Goal: Task Accomplishment & Management: Complete application form

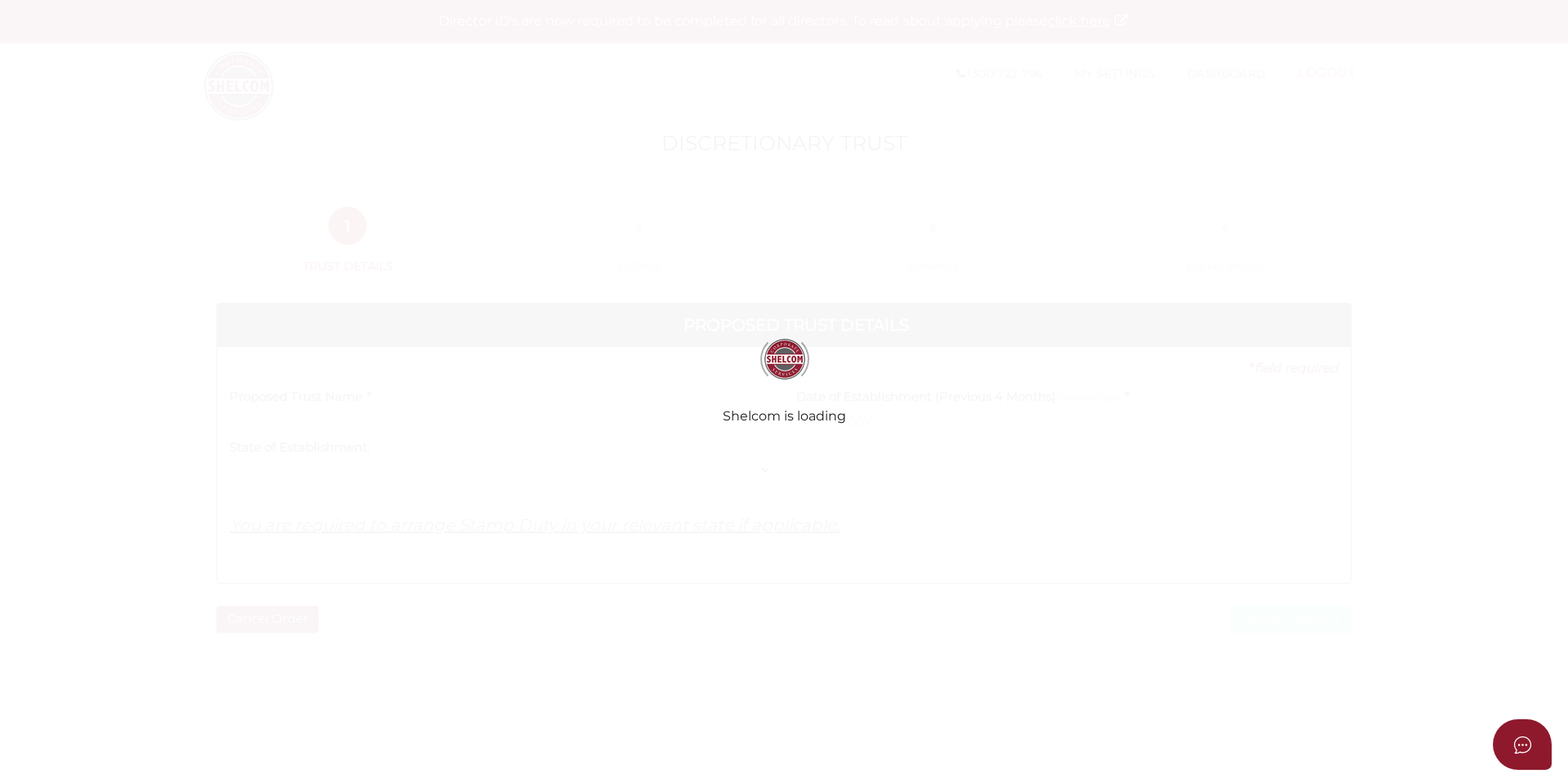
select select
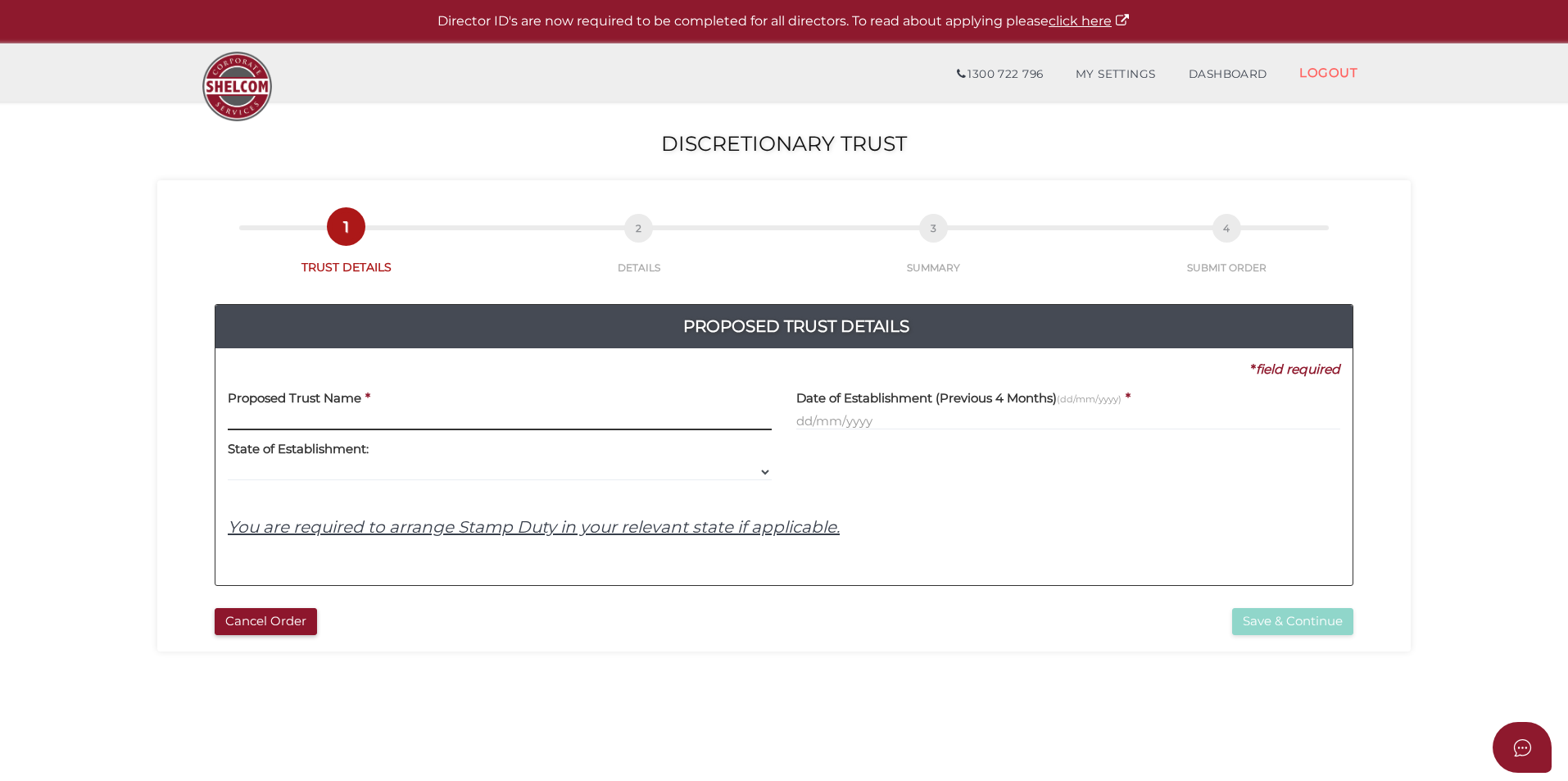
click at [351, 418] on input "text" at bounding box center [499, 422] width 544 height 18
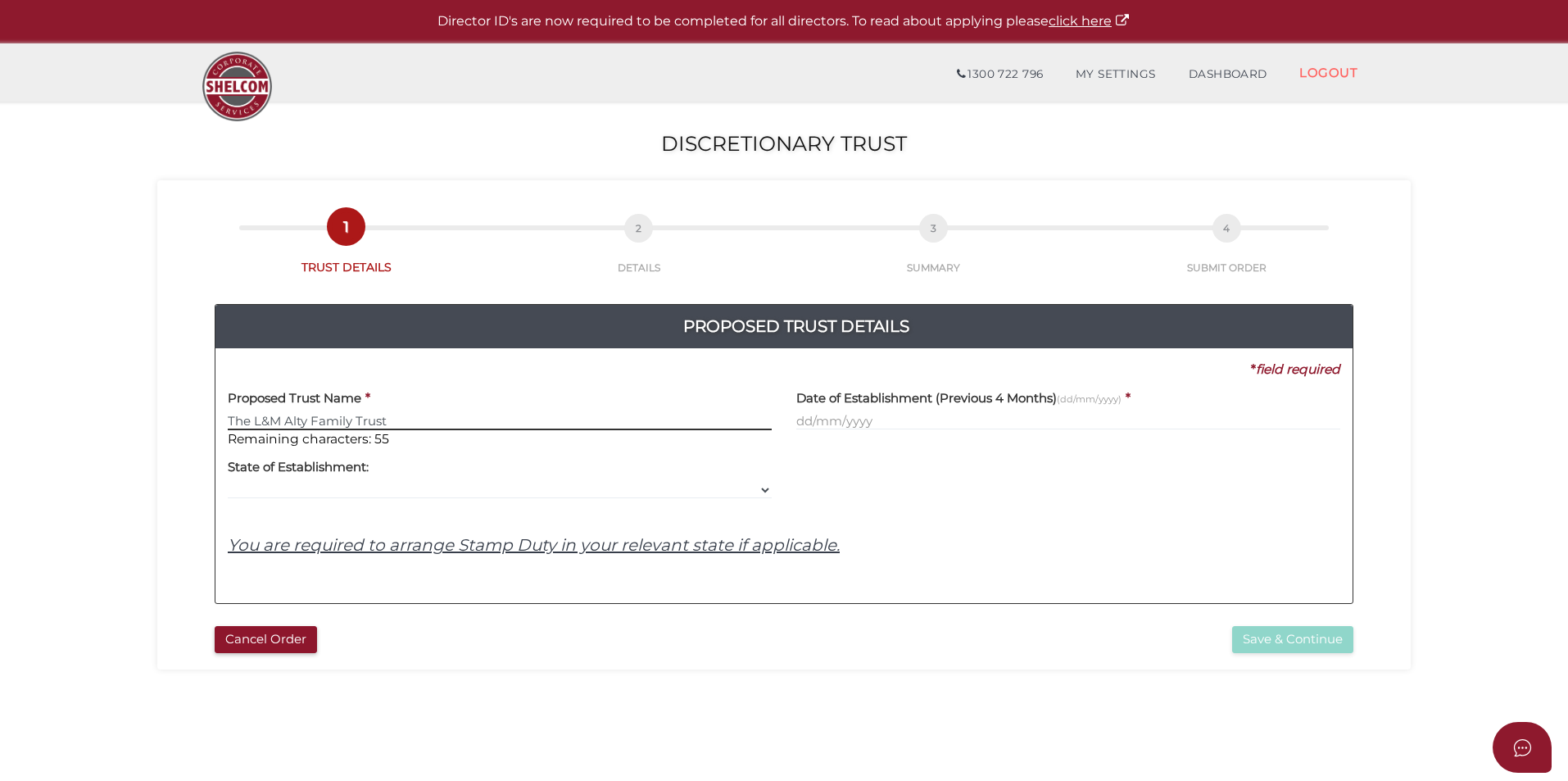
type input "The L&M Alty Family Trust"
click at [889, 424] on input "text" at bounding box center [1069, 422] width 544 height 18
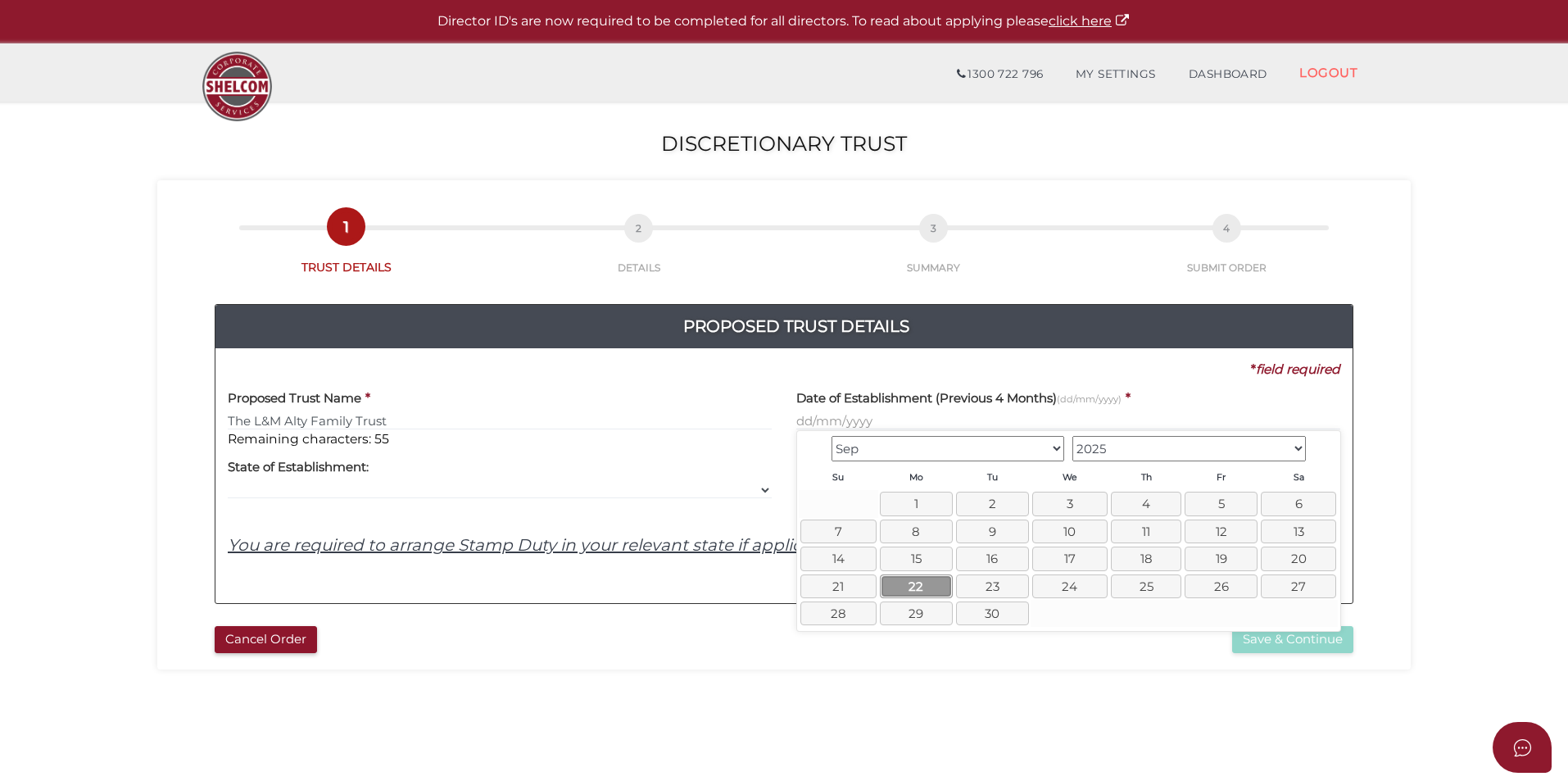
click at [913, 577] on link "22" at bounding box center [916, 586] width 73 height 24
type input "22/09/2025"
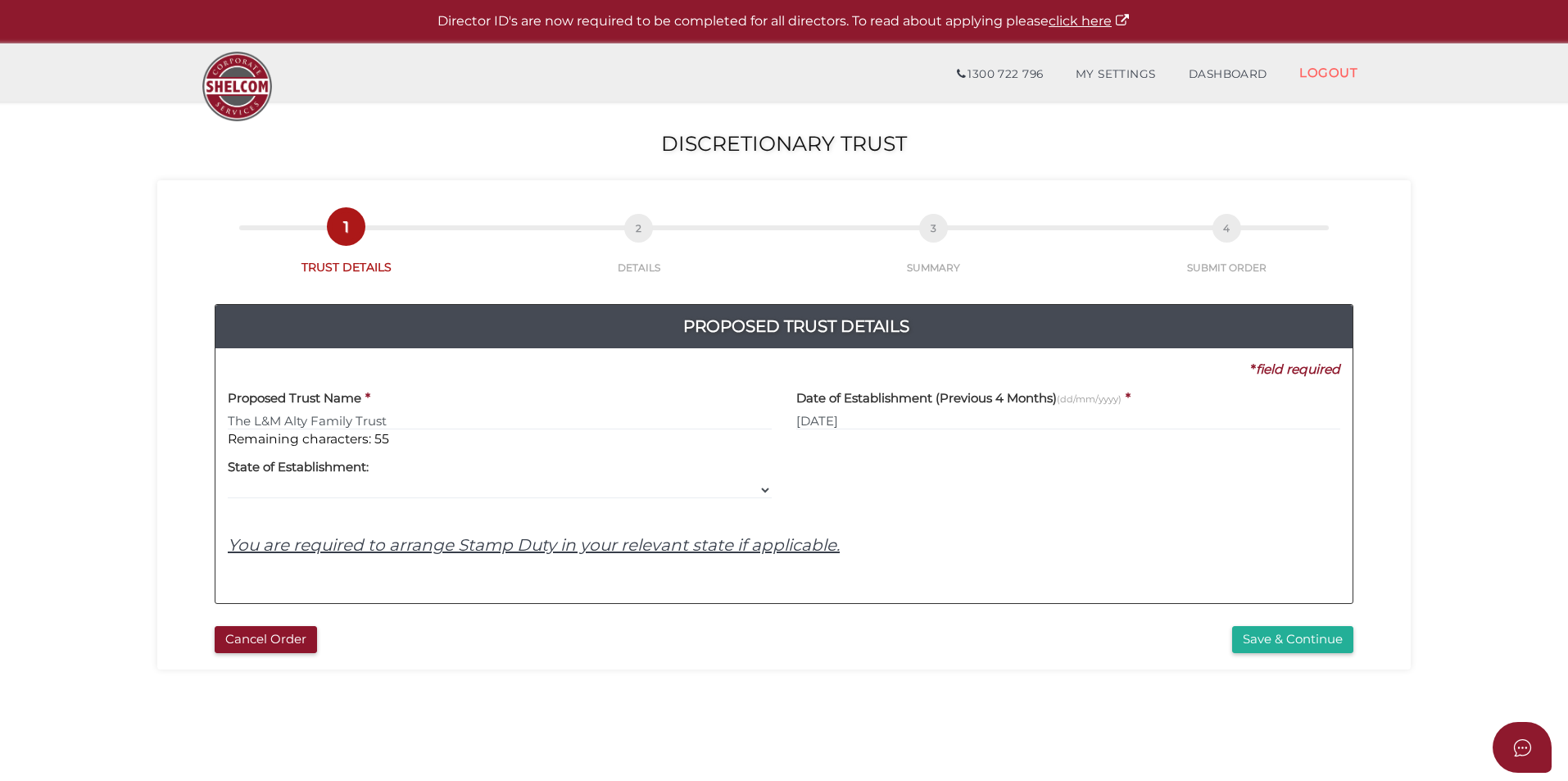
click at [605, 501] on div "Proposed Trust Name * The L&M Alty Family Trust Remaining characters: 55 Date o…" at bounding box center [783, 485] width 1113 height 212
click at [758, 495] on select "VIC ACT NSW NT QLD TAS WA SA" at bounding box center [499, 491] width 544 height 18
select select "VIC"
click at [227, 481] on select "VIC ACT NSW NT QLD TAS WA SA" at bounding box center [499, 491] width 544 height 18
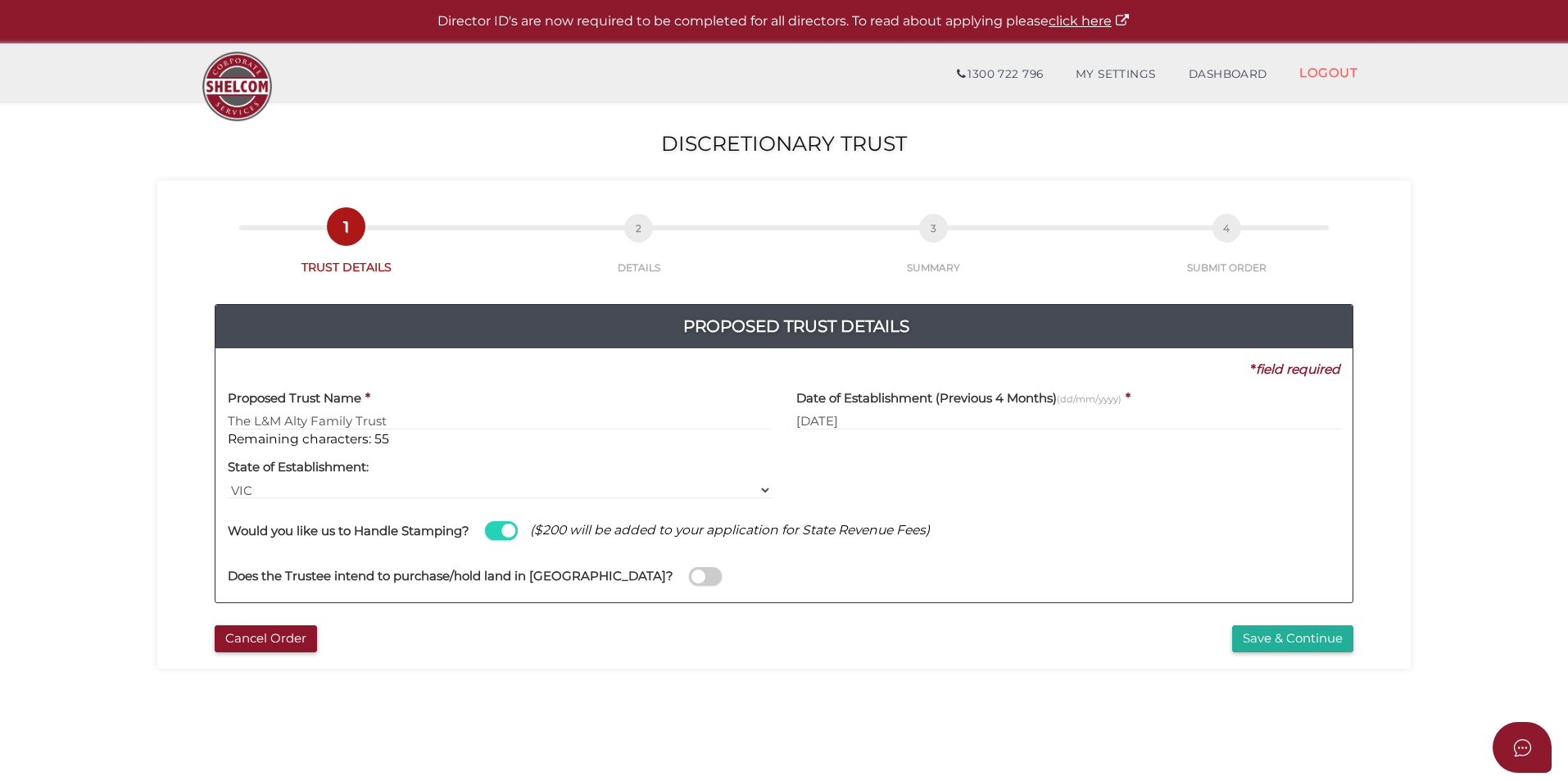
click at [689, 568] on span at bounding box center [704, 576] width 32 height 19
click at [0, 0] on input "checkbox" at bounding box center [0, 0] width 0 height 0
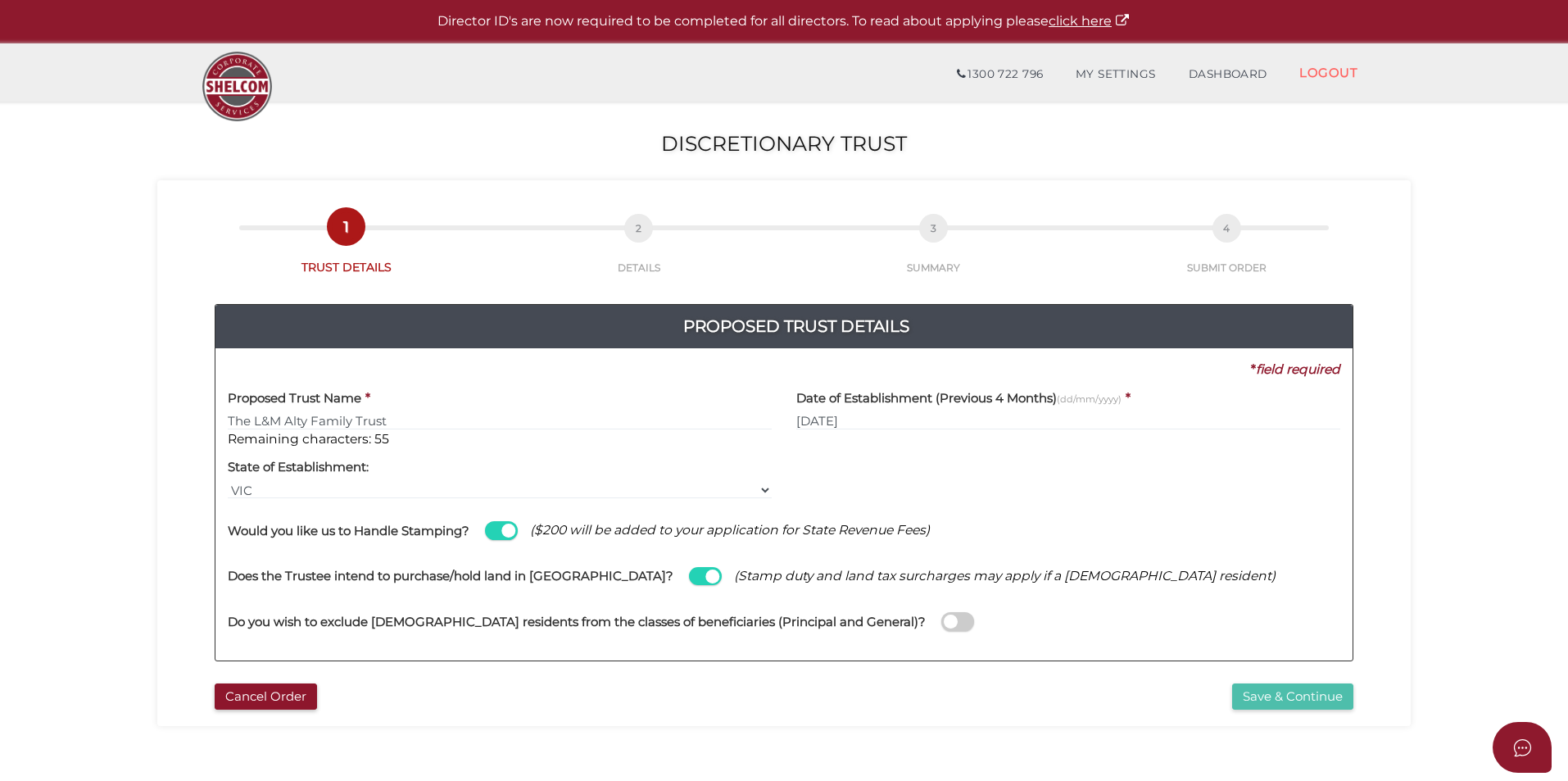
click at [1298, 708] on button "Save & Continue" at bounding box center [1293, 696] width 121 height 27
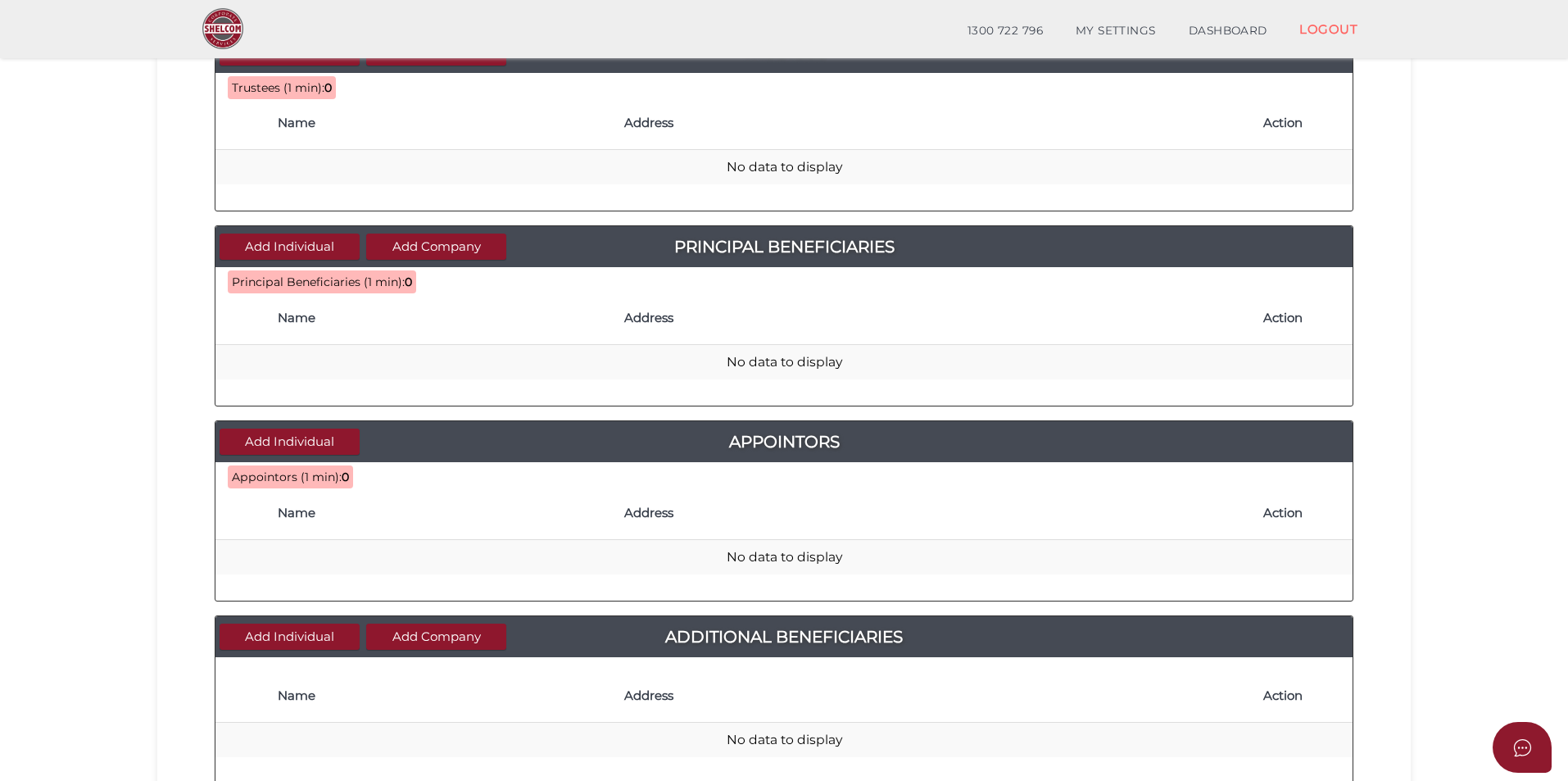
scroll to position [608, 0]
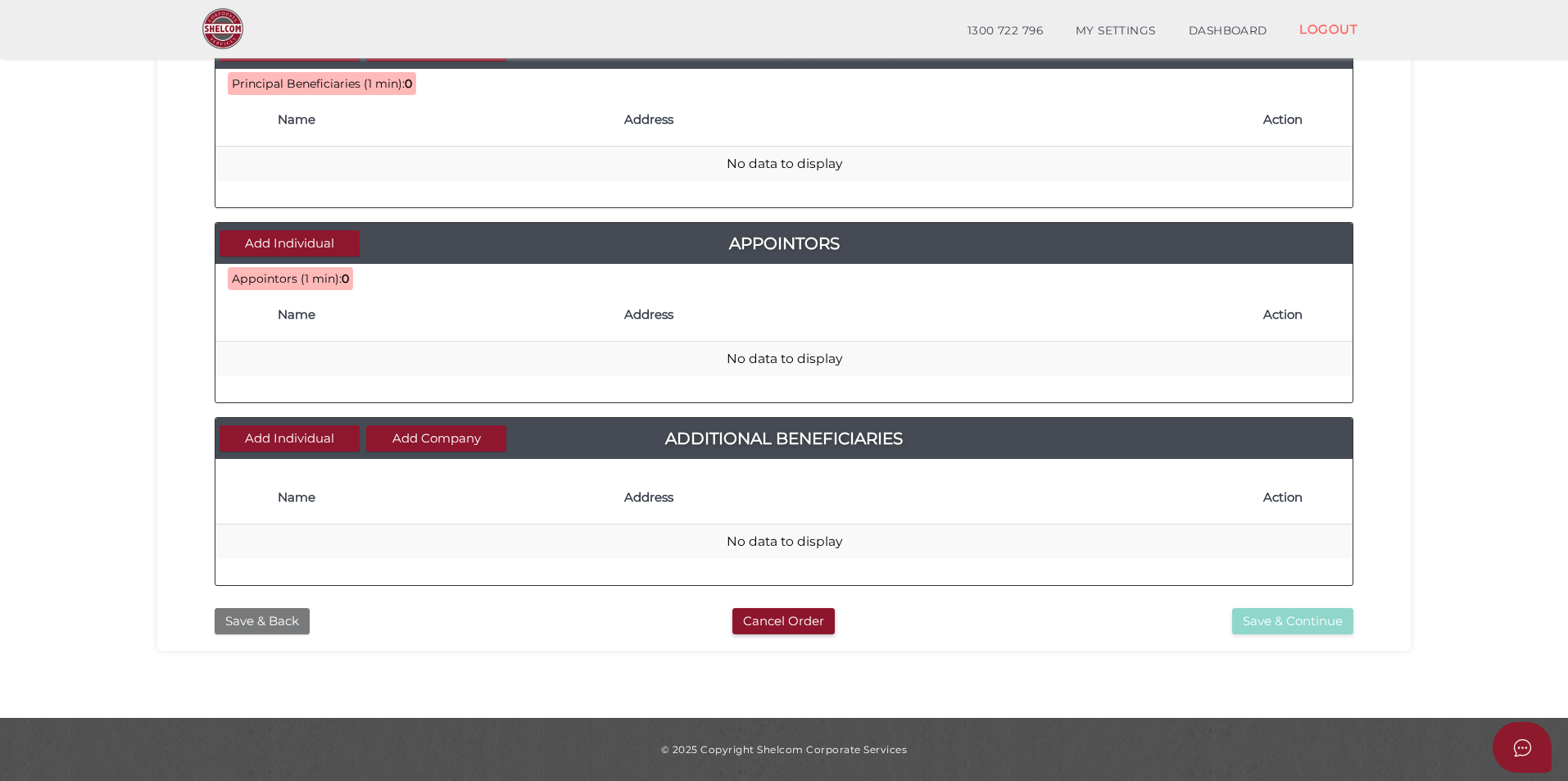
click at [281, 622] on button "Save & Back" at bounding box center [262, 622] width 95 height 27
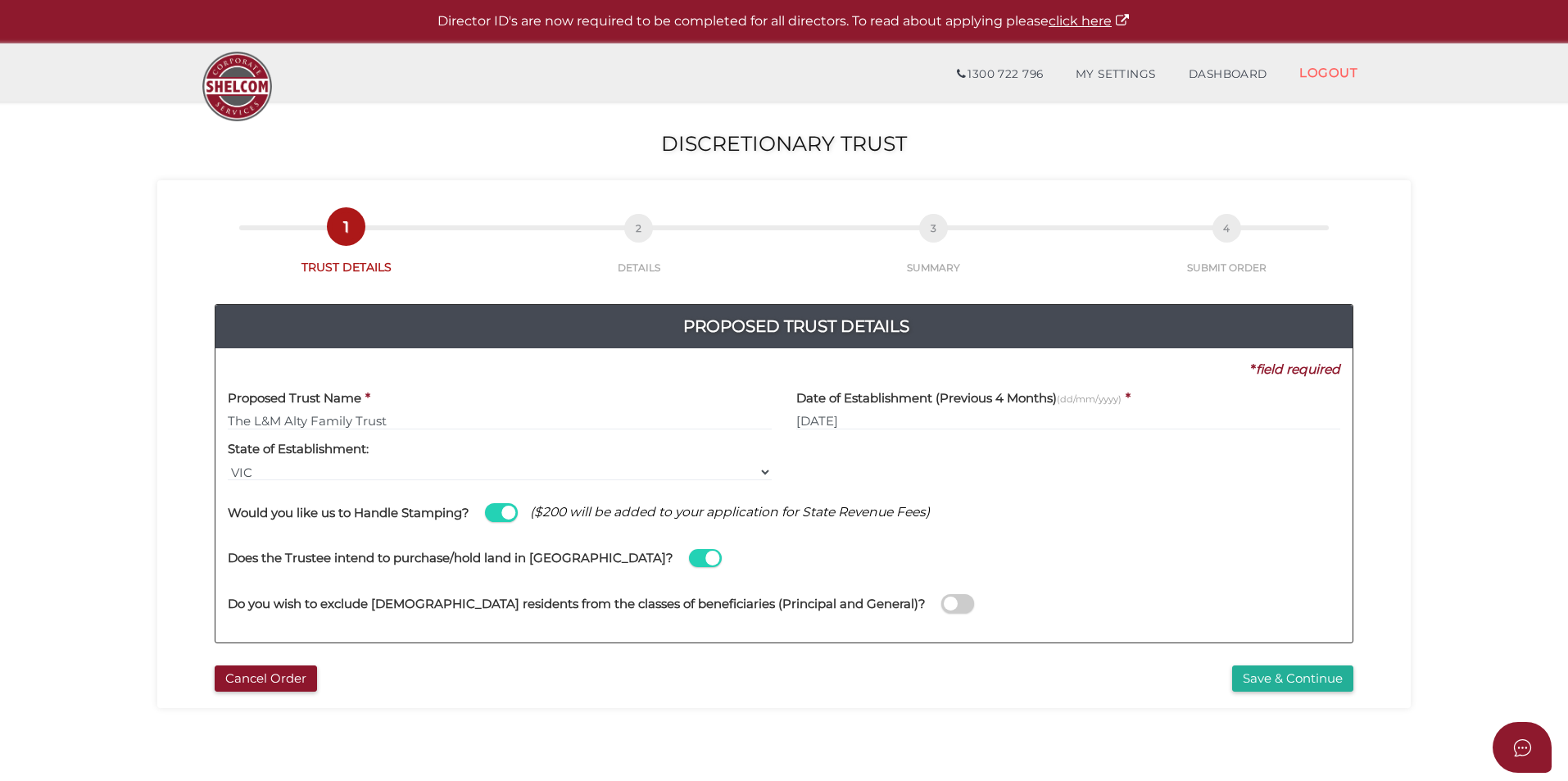
click at [941, 605] on span at bounding box center [957, 603] width 32 height 19
click at [0, 0] on input "checkbox" at bounding box center [0, 0] width 0 height 0
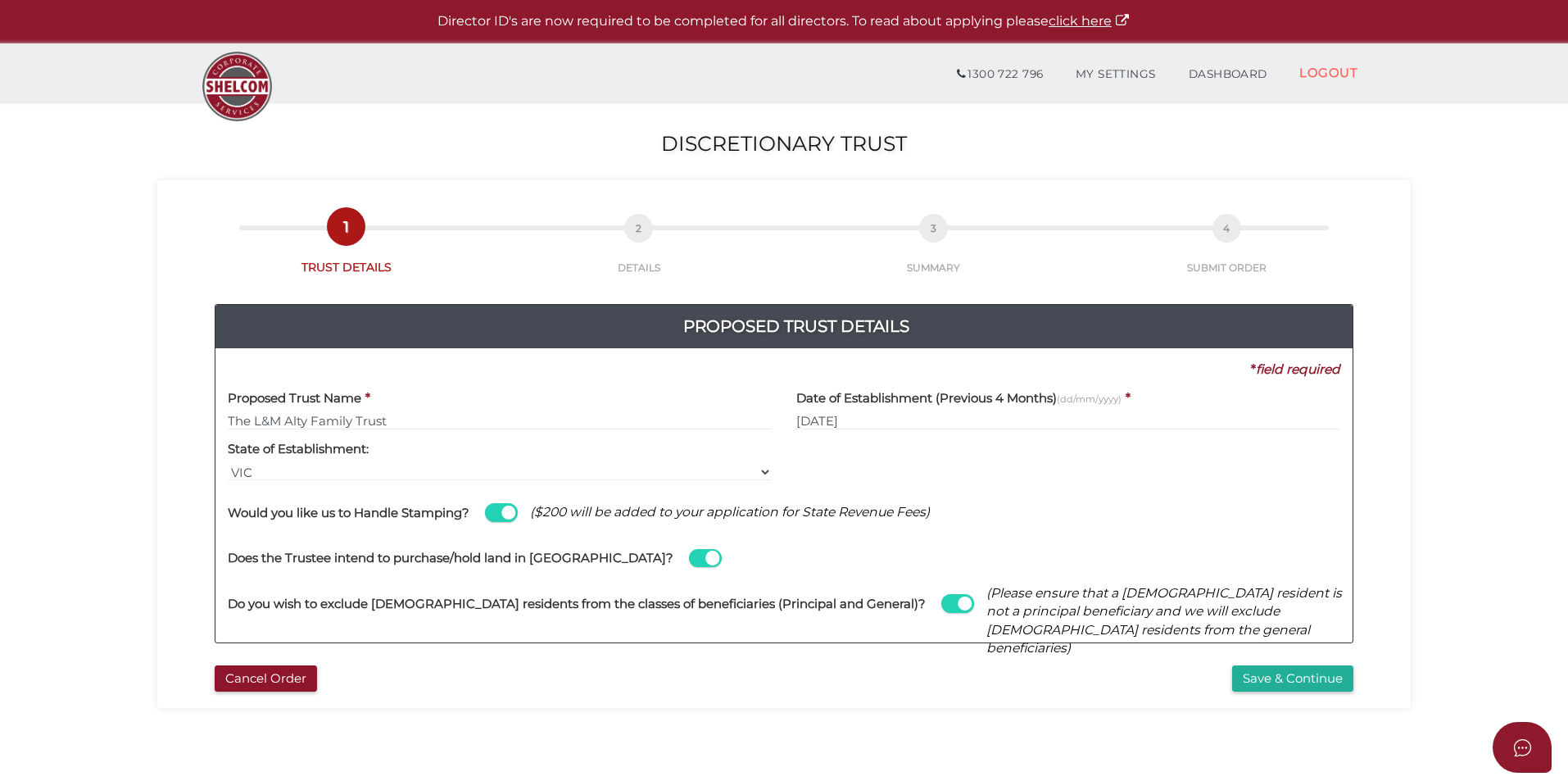
click at [941, 606] on span at bounding box center [957, 603] width 32 height 19
click at [0, 0] on input "checkbox" at bounding box center [0, 0] width 0 height 0
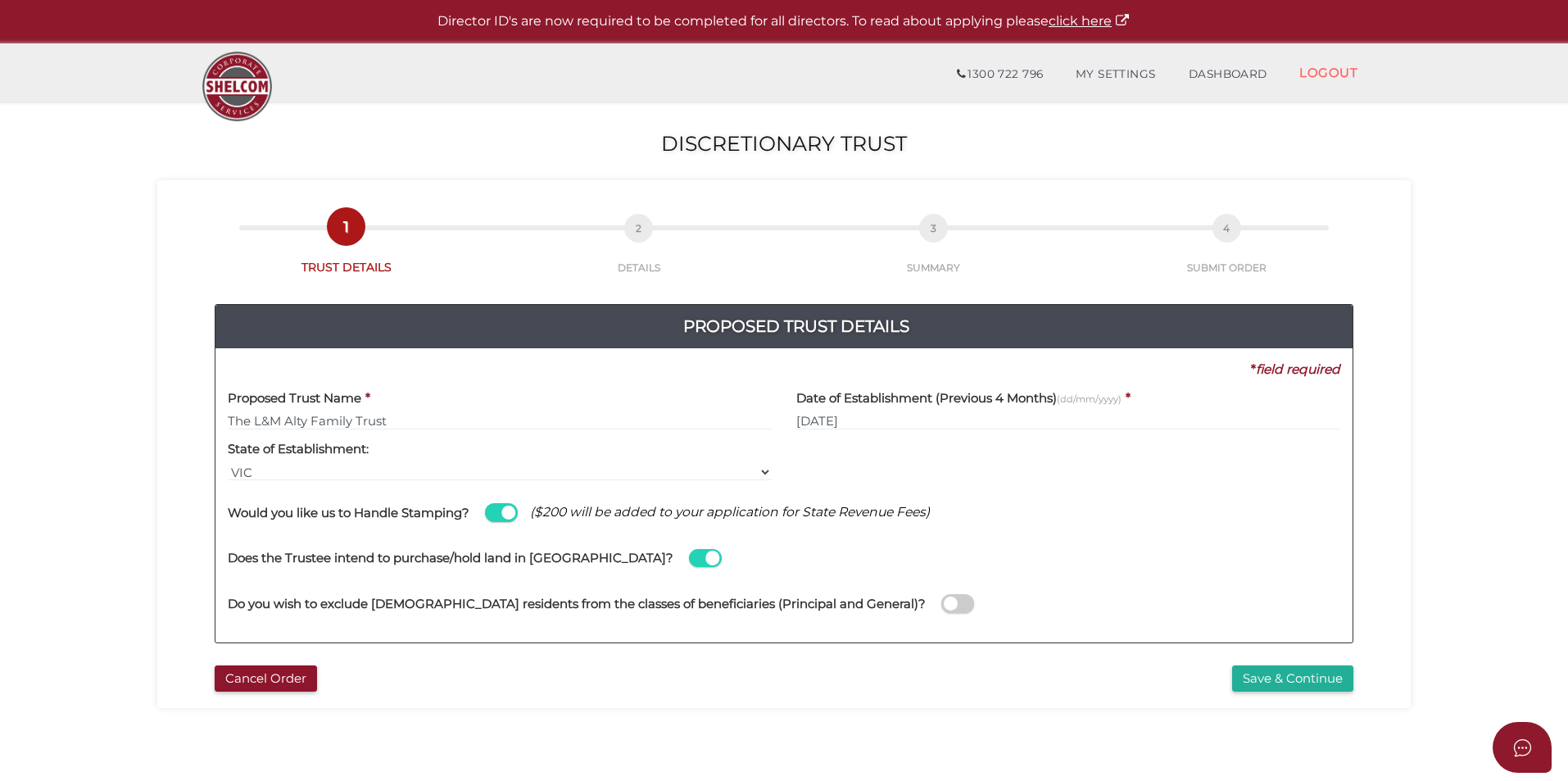
click at [941, 600] on span at bounding box center [957, 603] width 32 height 19
click at [0, 0] on input "checkbox" at bounding box center [0, 0] width 0 height 0
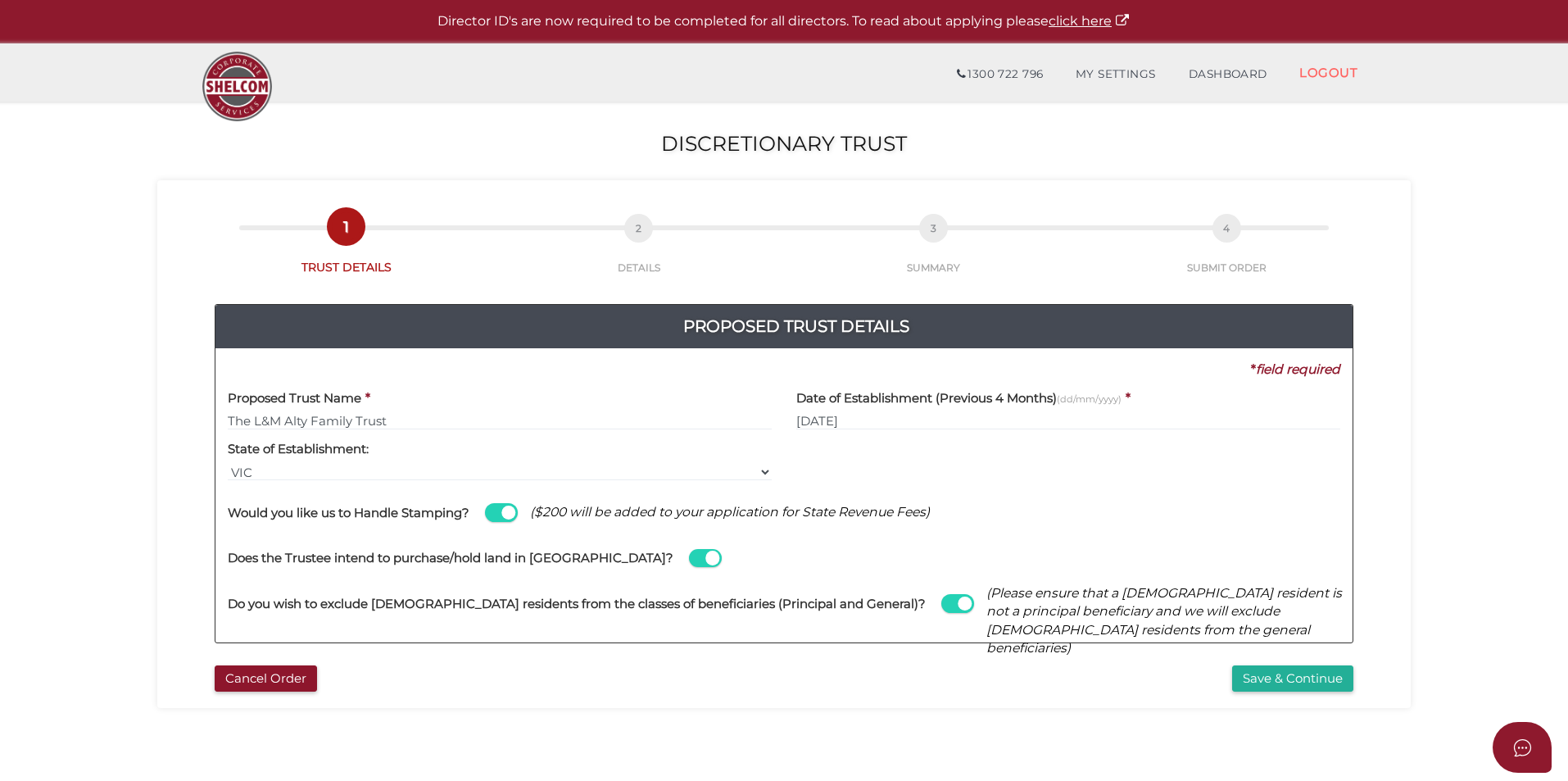
click at [689, 557] on span at bounding box center [704, 559] width 32 height 19
click at [0, 0] on input "checkbox" at bounding box center [0, 0] width 0 height 0
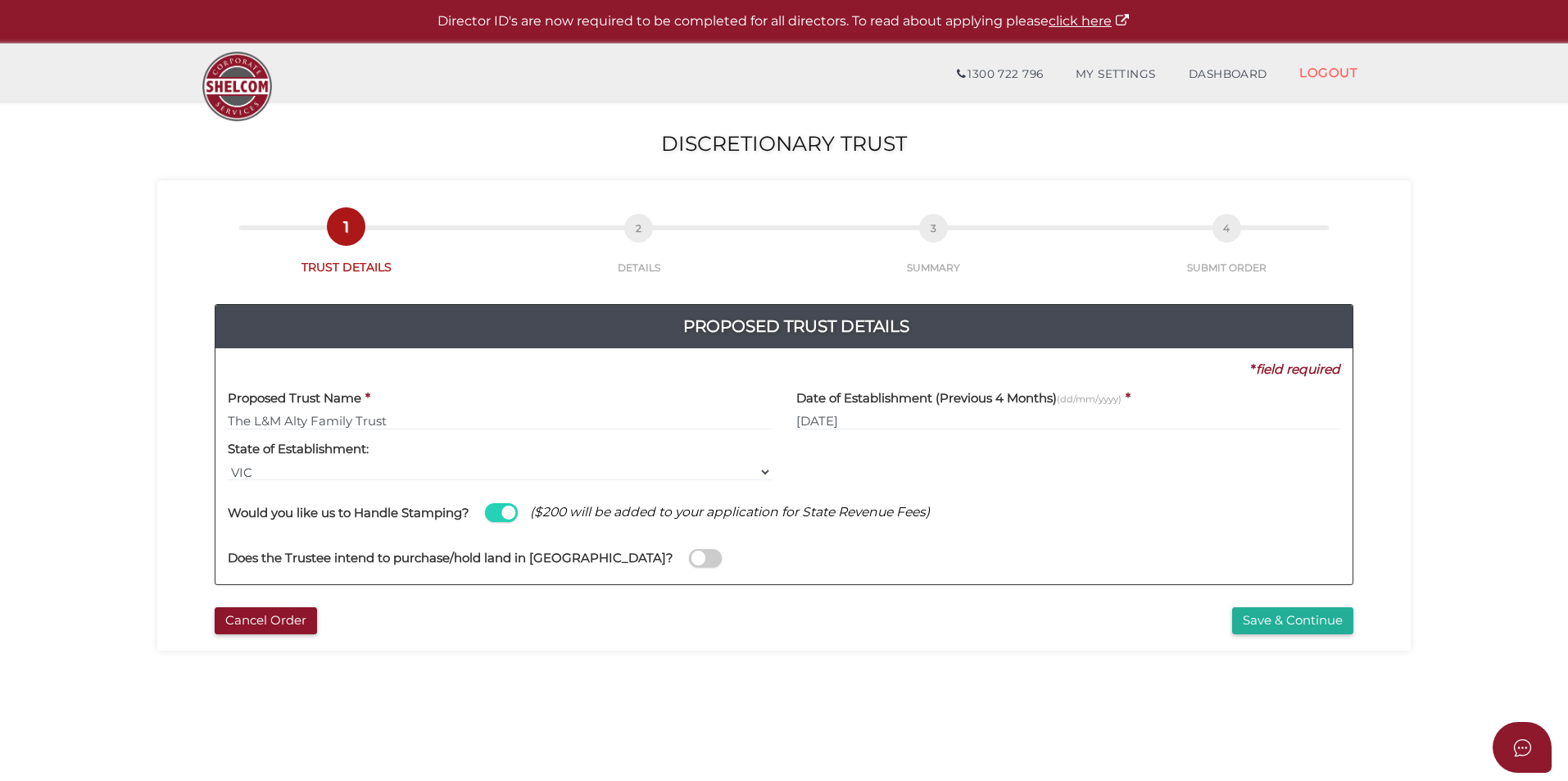
click at [509, 513] on span at bounding box center [501, 512] width 32 height 19
click at [0, 0] on input "checkbox" at bounding box center [0, 0] width 0 height 0
drag, startPoint x: 1216, startPoint y: 234, endPoint x: 1234, endPoint y: 188, distance: 49.4
click at [1217, 233] on span "4" at bounding box center [1226, 228] width 29 height 29
drag, startPoint x: 1244, startPoint y: 175, endPoint x: 1244, endPoint y: 162, distance: 13.0
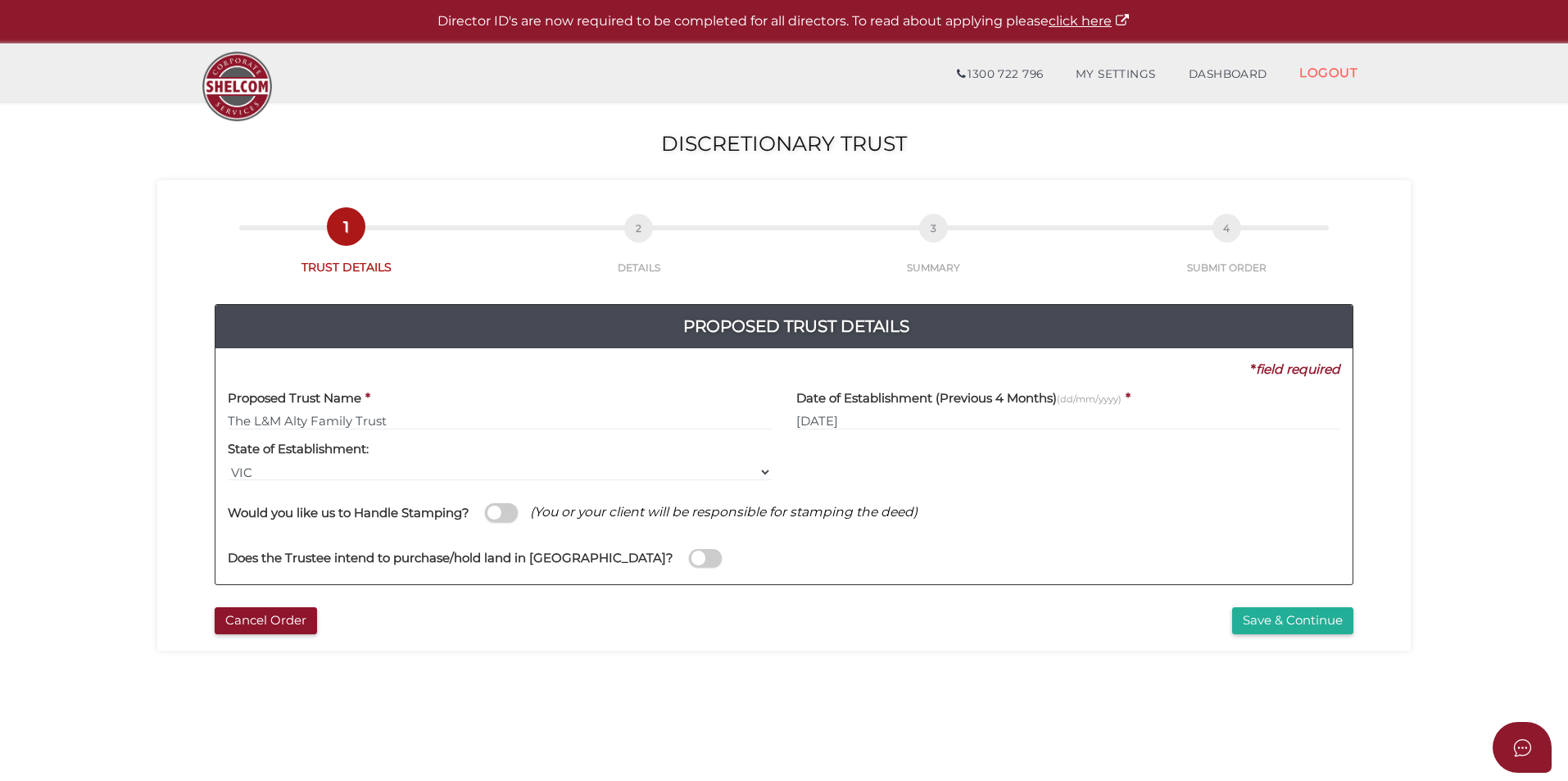
click at [1244, 174] on section "Discretionary Trust 1f6348fca68b2b5ce89e24bb8feba270 1 TRUST DETAILS 2 DETAILS …" at bounding box center [784, 610] width 1568 height 1018
click at [504, 520] on span at bounding box center [501, 512] width 32 height 19
click at [0, 0] on input "checkbox" at bounding box center [0, 0] width 0 height 0
click at [689, 567] on label at bounding box center [704, 559] width 32 height 19
click at [0, 0] on input "checkbox" at bounding box center [0, 0] width 0 height 0
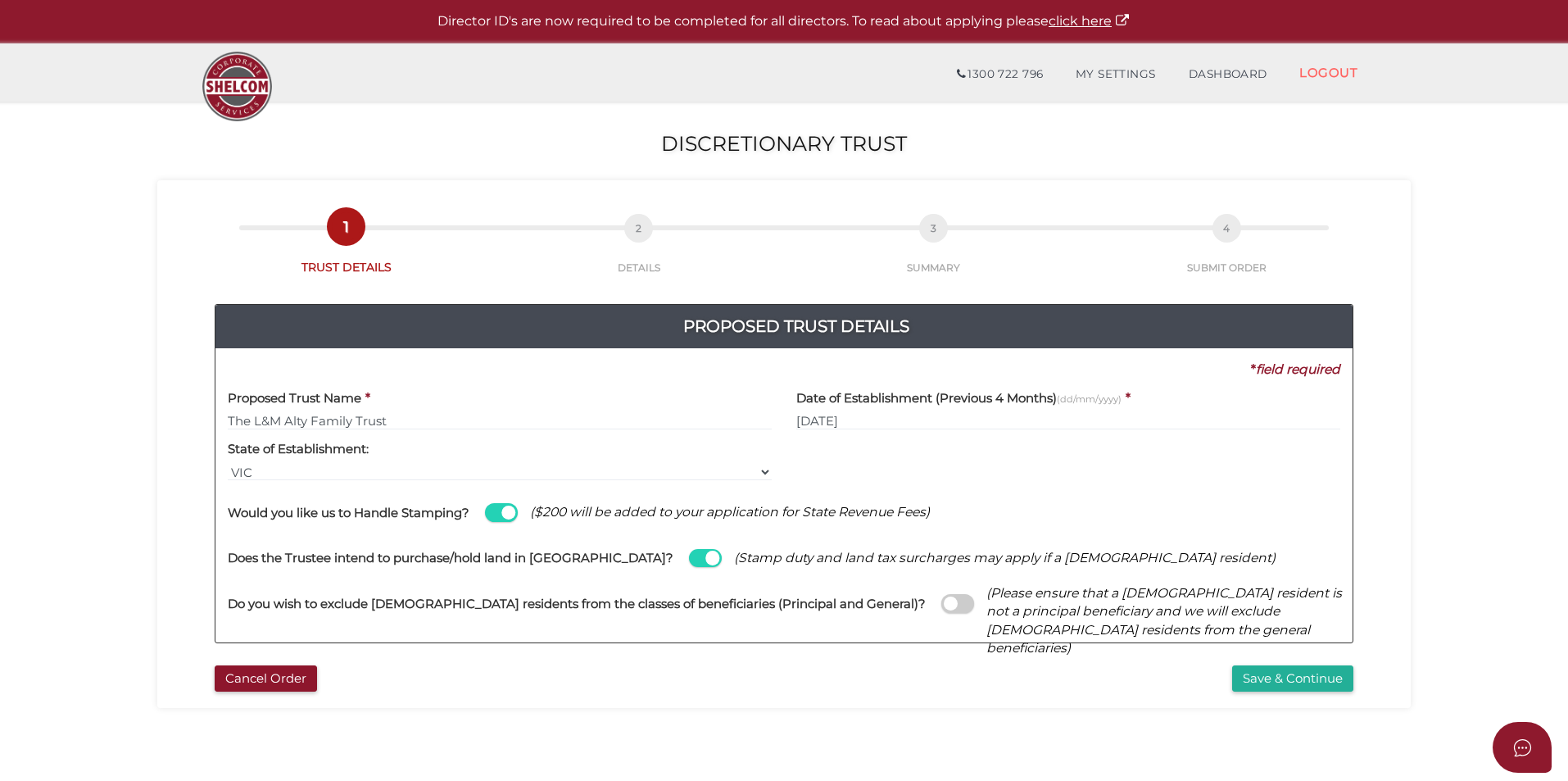
click at [941, 601] on span at bounding box center [957, 603] width 32 height 19
click at [0, 0] on input "checkbox" at bounding box center [0, 0] width 0 height 0
click at [1248, 671] on button "Save & Continue" at bounding box center [1293, 679] width 121 height 27
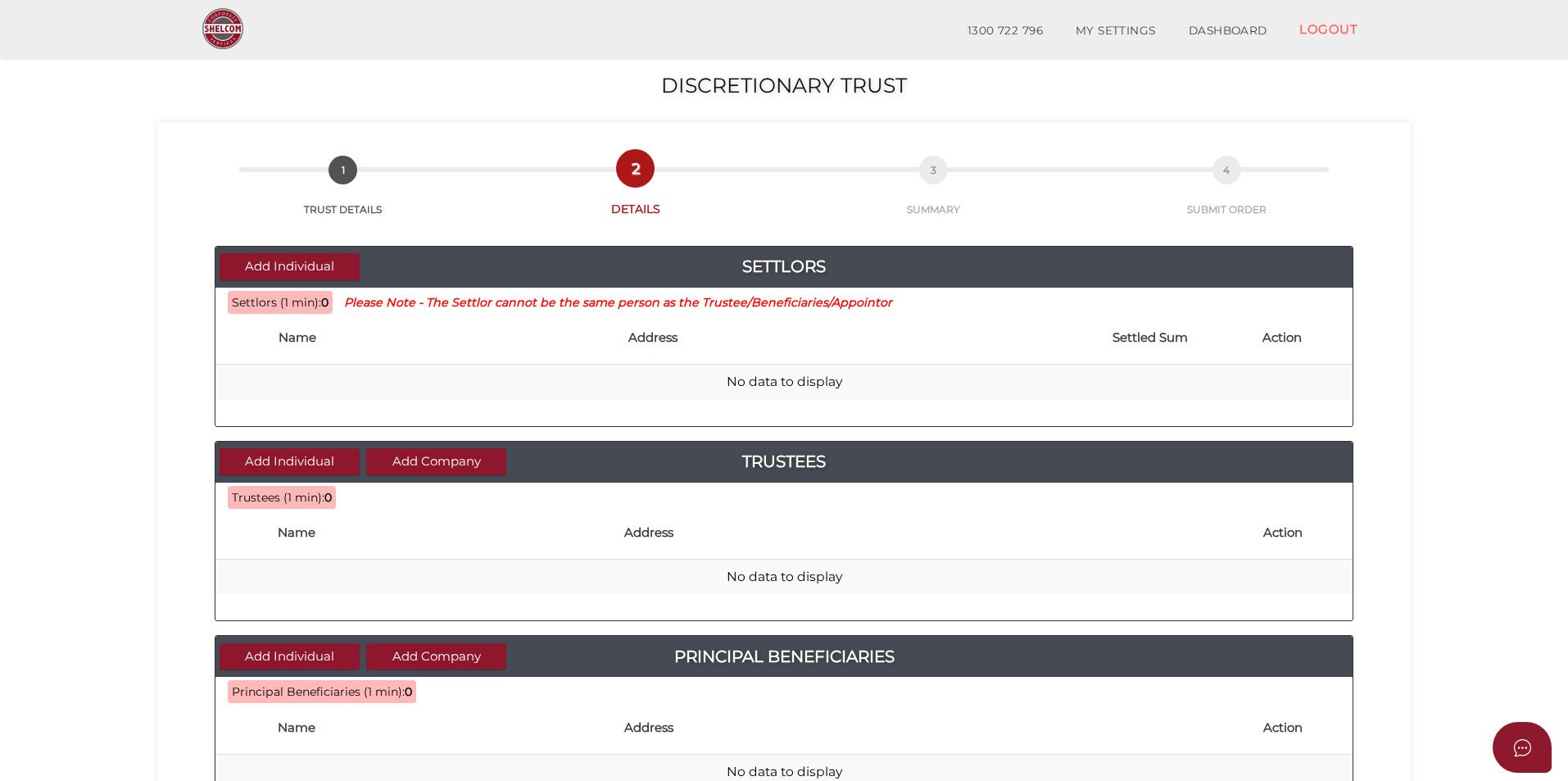
scroll to position [82, 0]
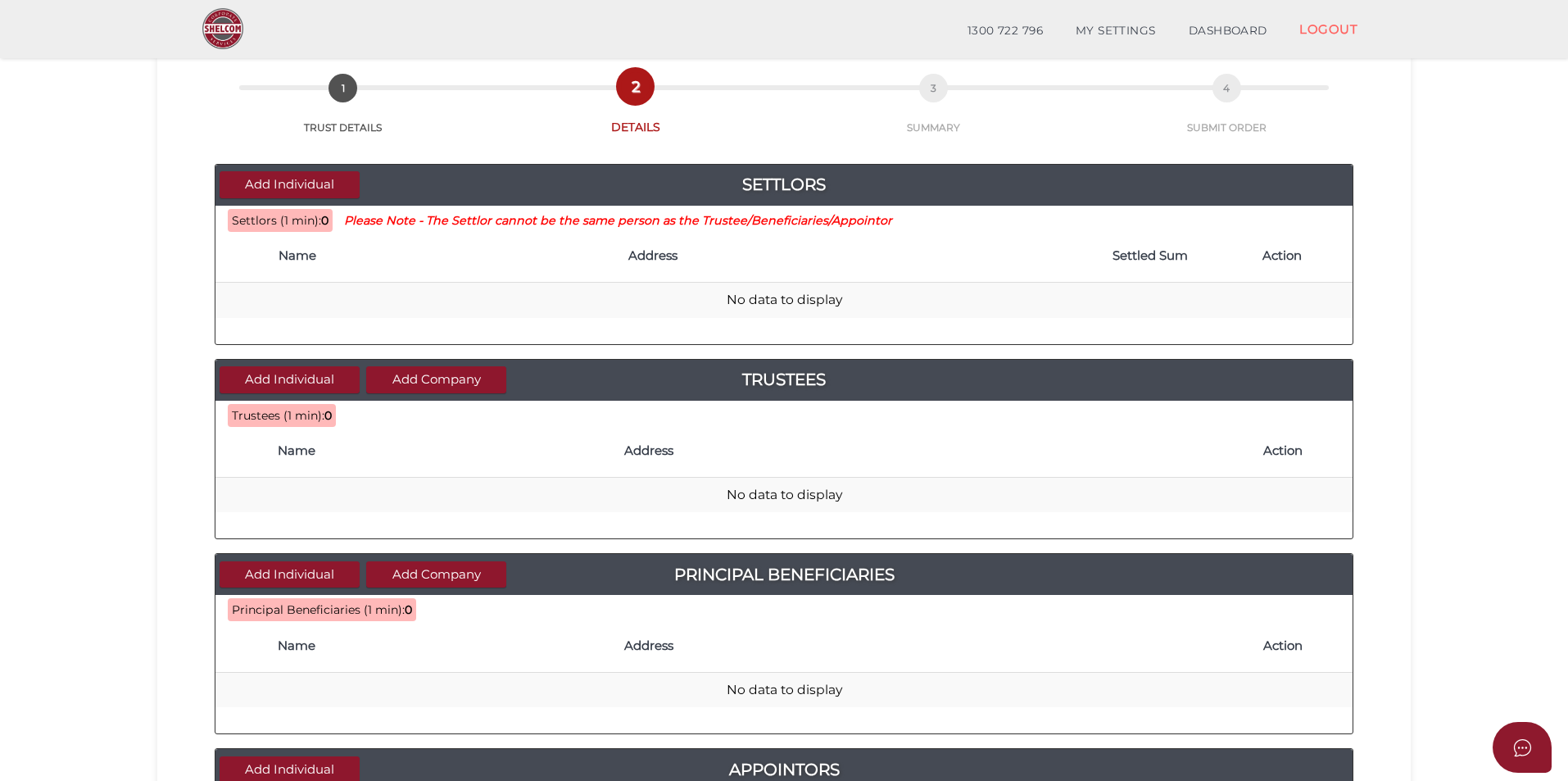
click at [466, 277] on th "Name" at bounding box center [446, 256] width 350 height 52
click at [298, 184] on button "Add Individual" at bounding box center [290, 184] width 140 height 27
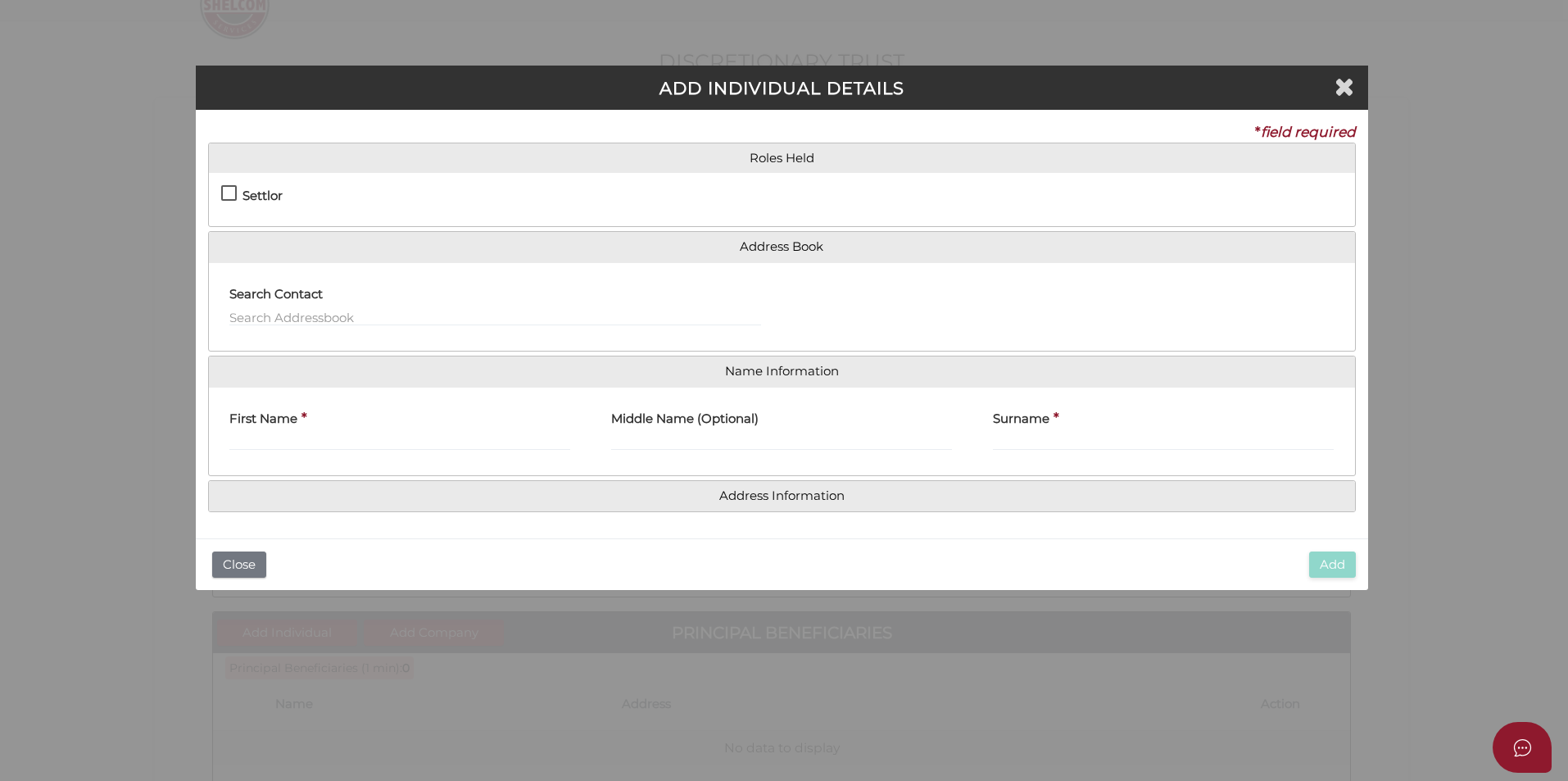
scroll to position [0, 0]
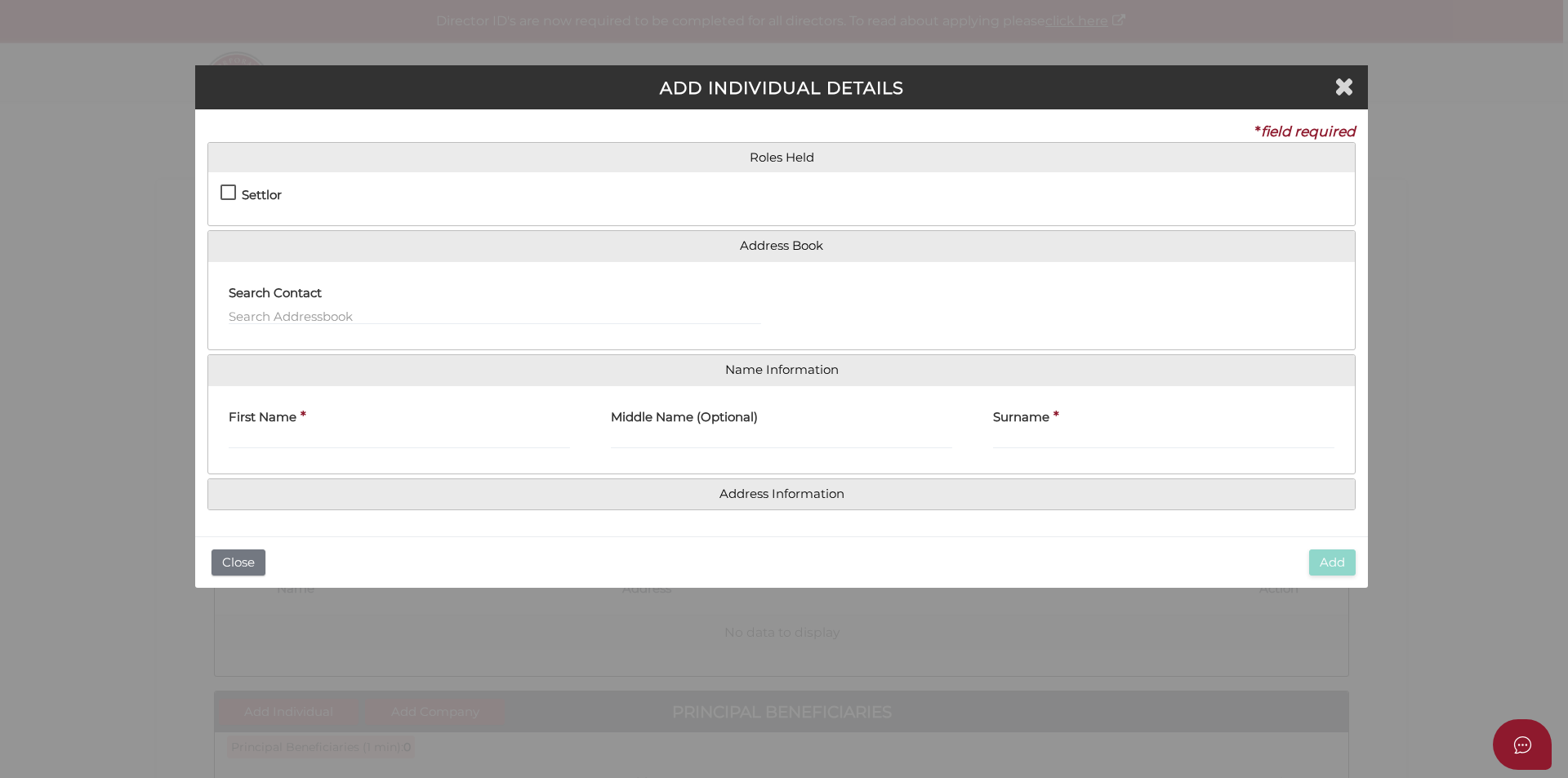
click at [225, 190] on label "Settlor" at bounding box center [251, 198] width 61 height 21
checkbox input "true"
type input "10"
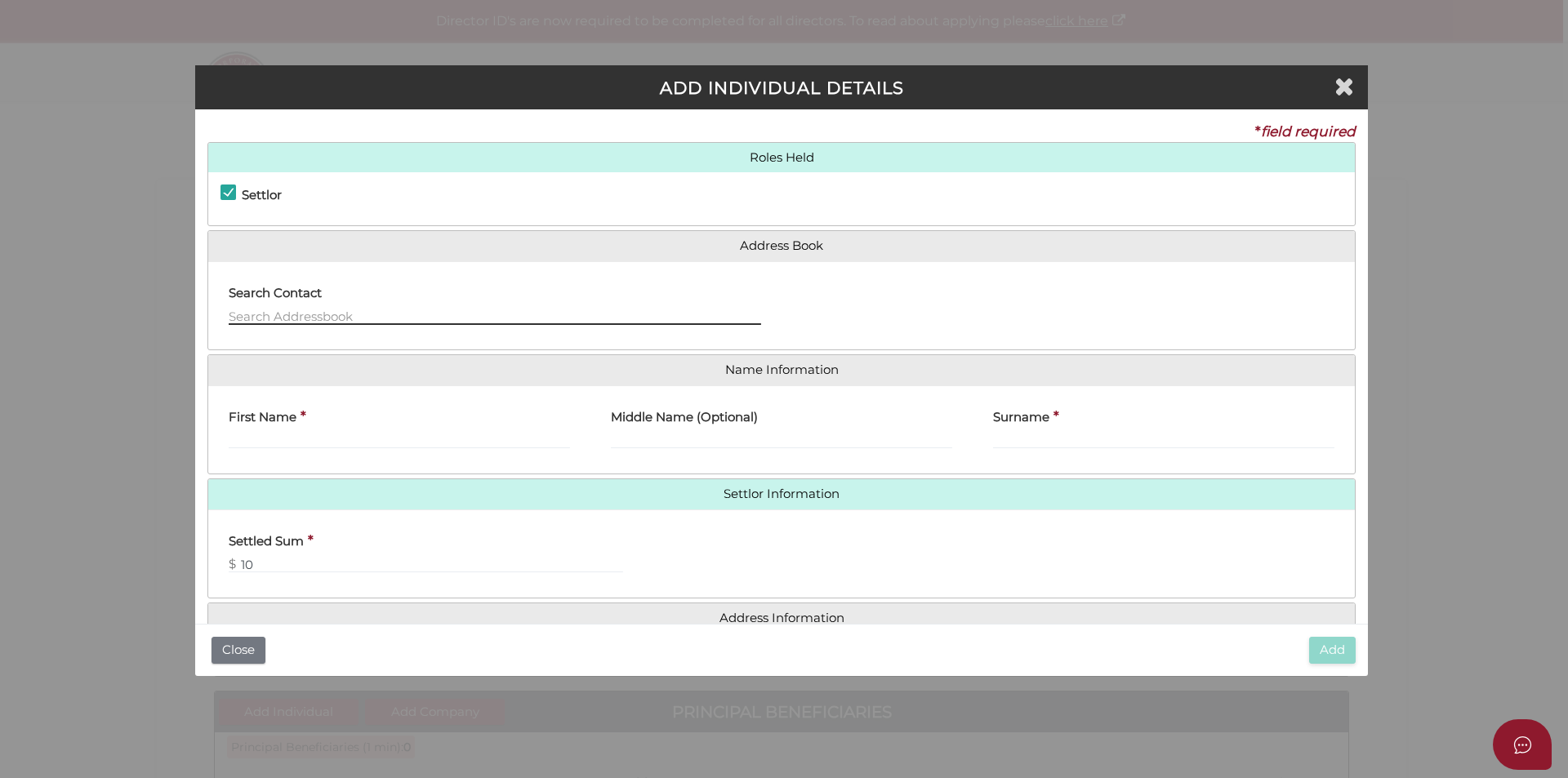
click at [339, 310] on input "text" at bounding box center [495, 316] width 533 height 18
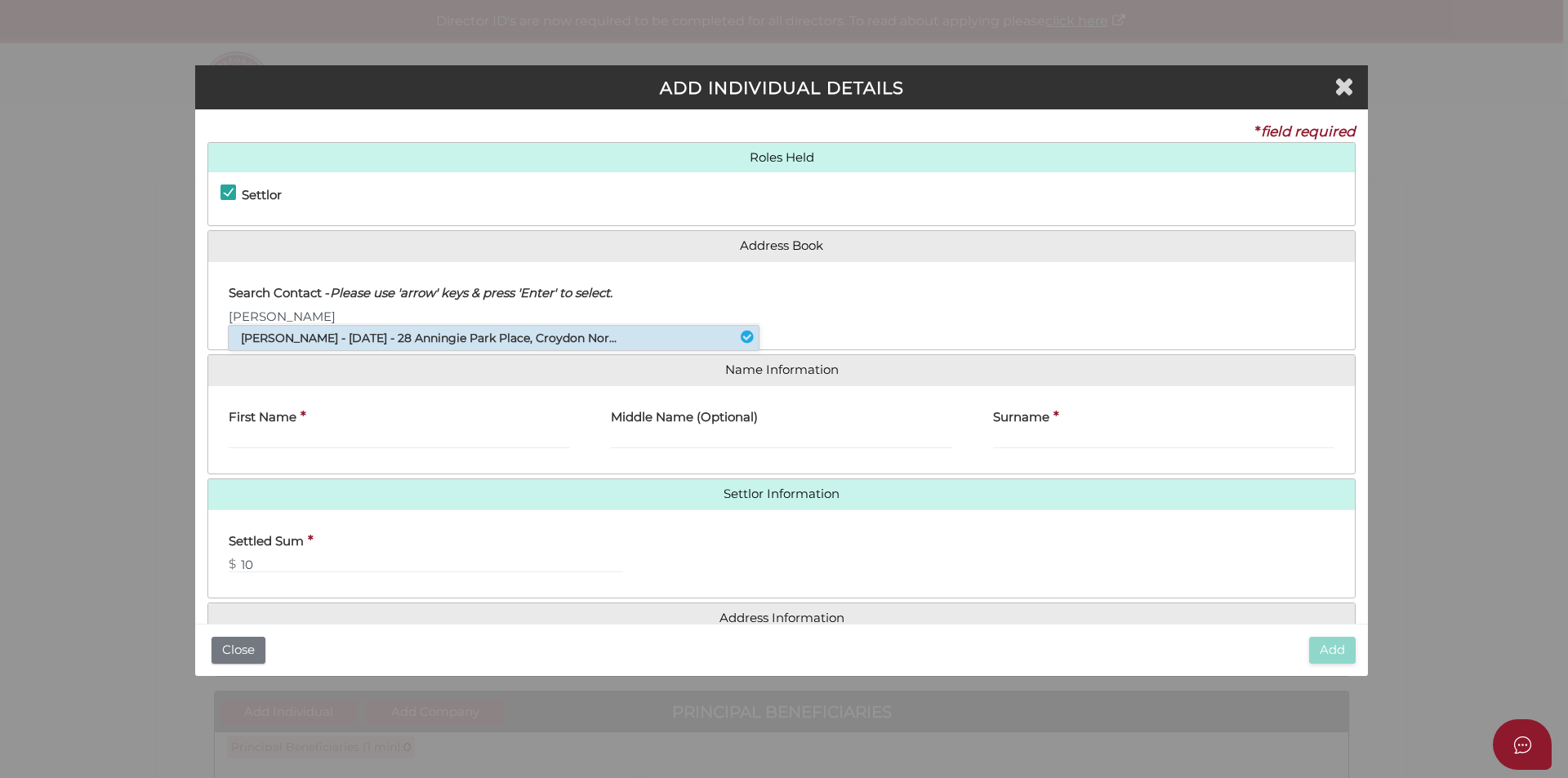
click at [435, 339] on li "Brent Alexander Mccartney - 06/11/2025 - 28 Anningie Park Place, Croydon Nor..." at bounding box center [493, 338] width 530 height 25
type input "Brent"
type input "Alexander"
type input "Mccartney"
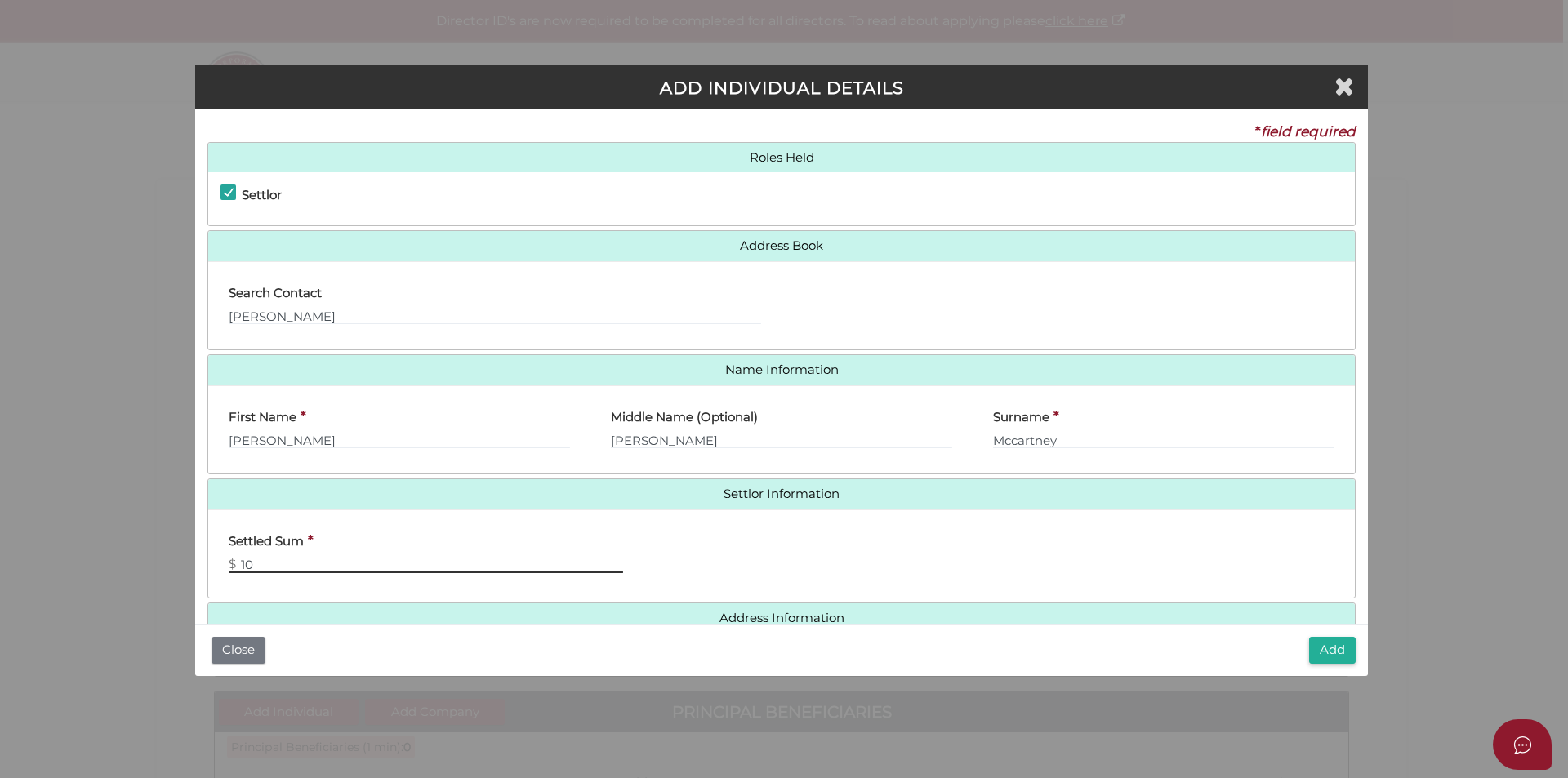
click at [313, 561] on input "10" at bounding box center [425, 564] width 394 height 18
type input "100"
click at [1328, 640] on button "Add" at bounding box center [1332, 650] width 46 height 27
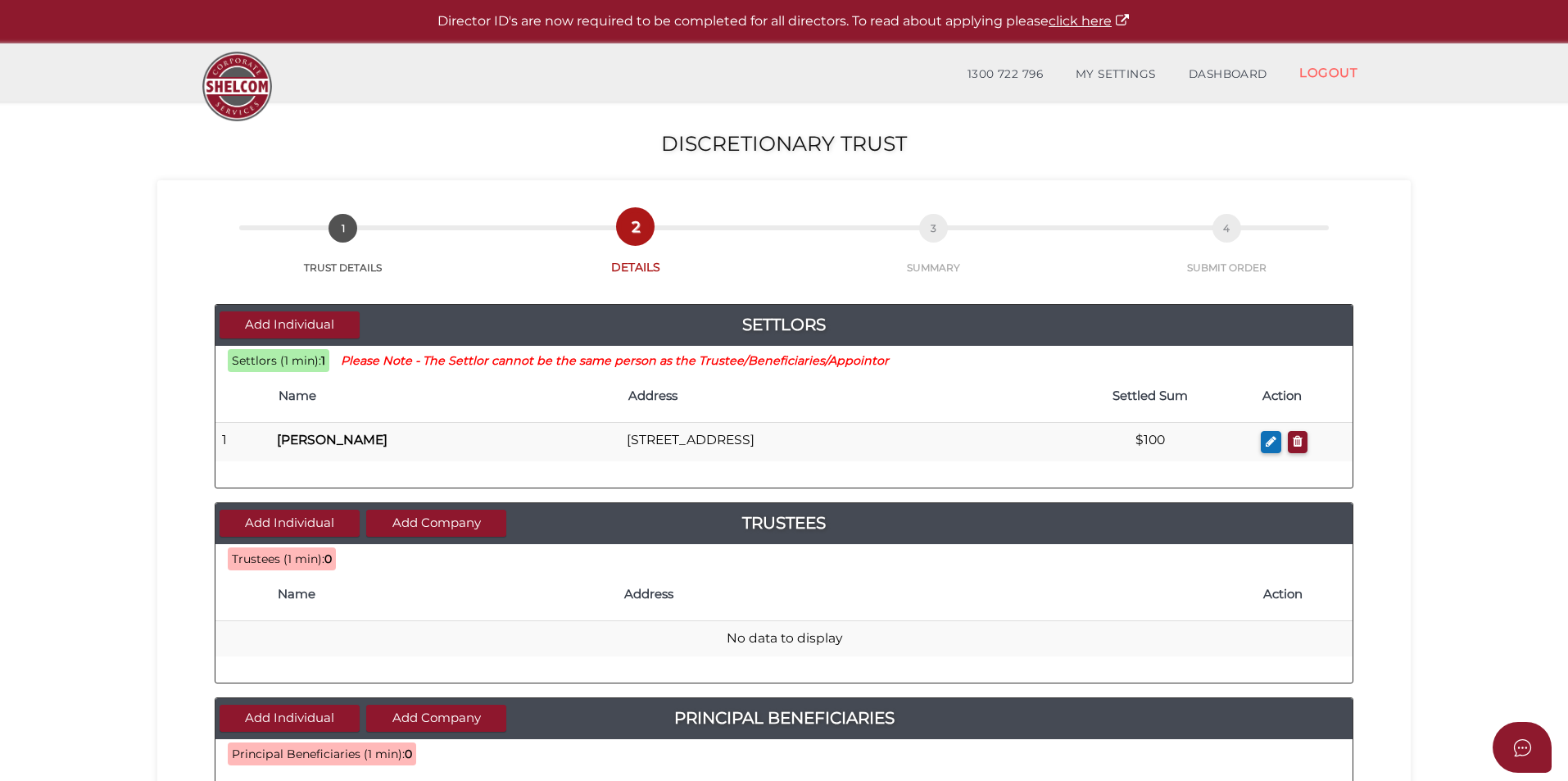
scroll to position [164, 0]
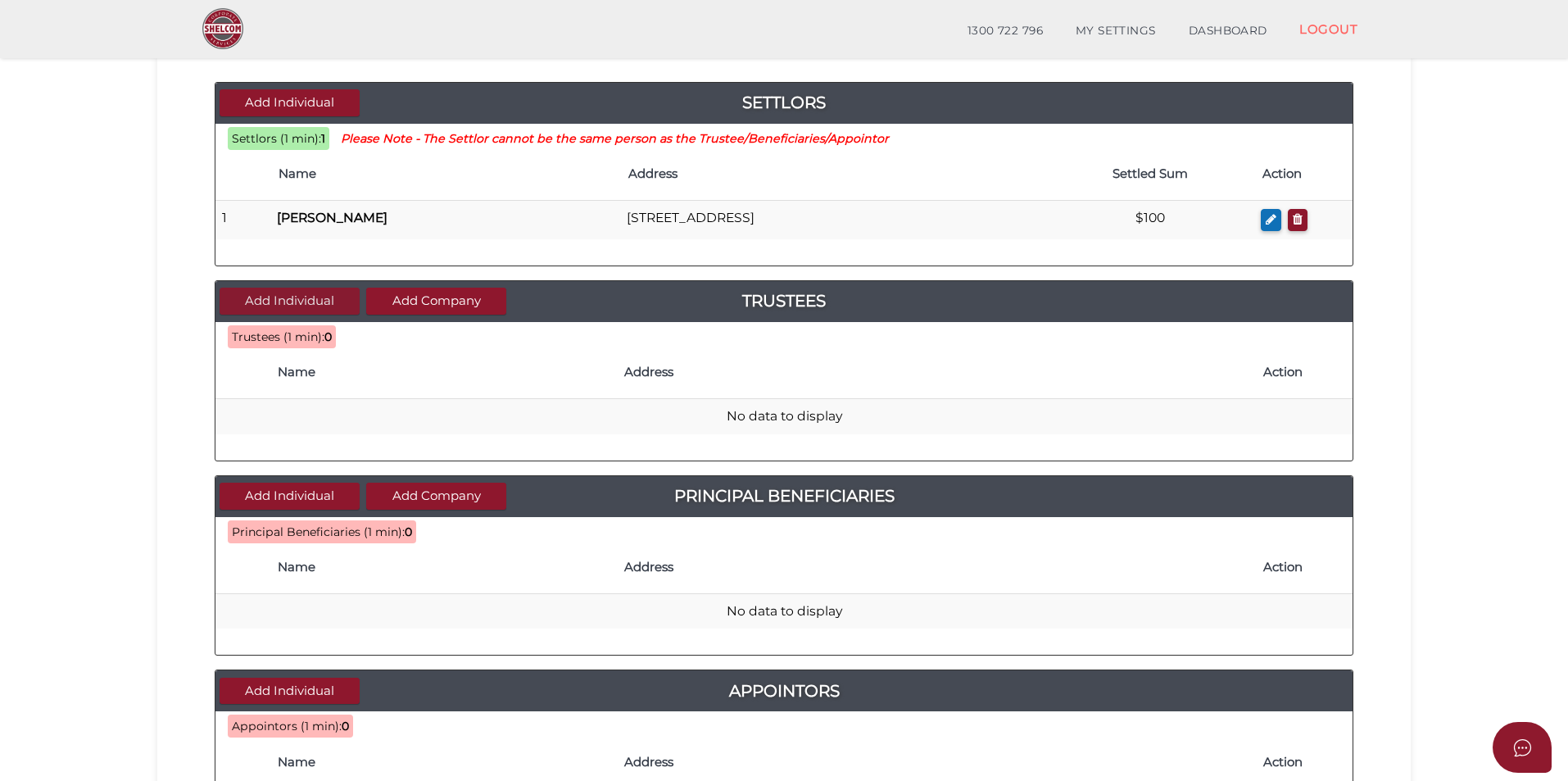
click at [318, 304] on button "Add Individual" at bounding box center [290, 301] width 140 height 27
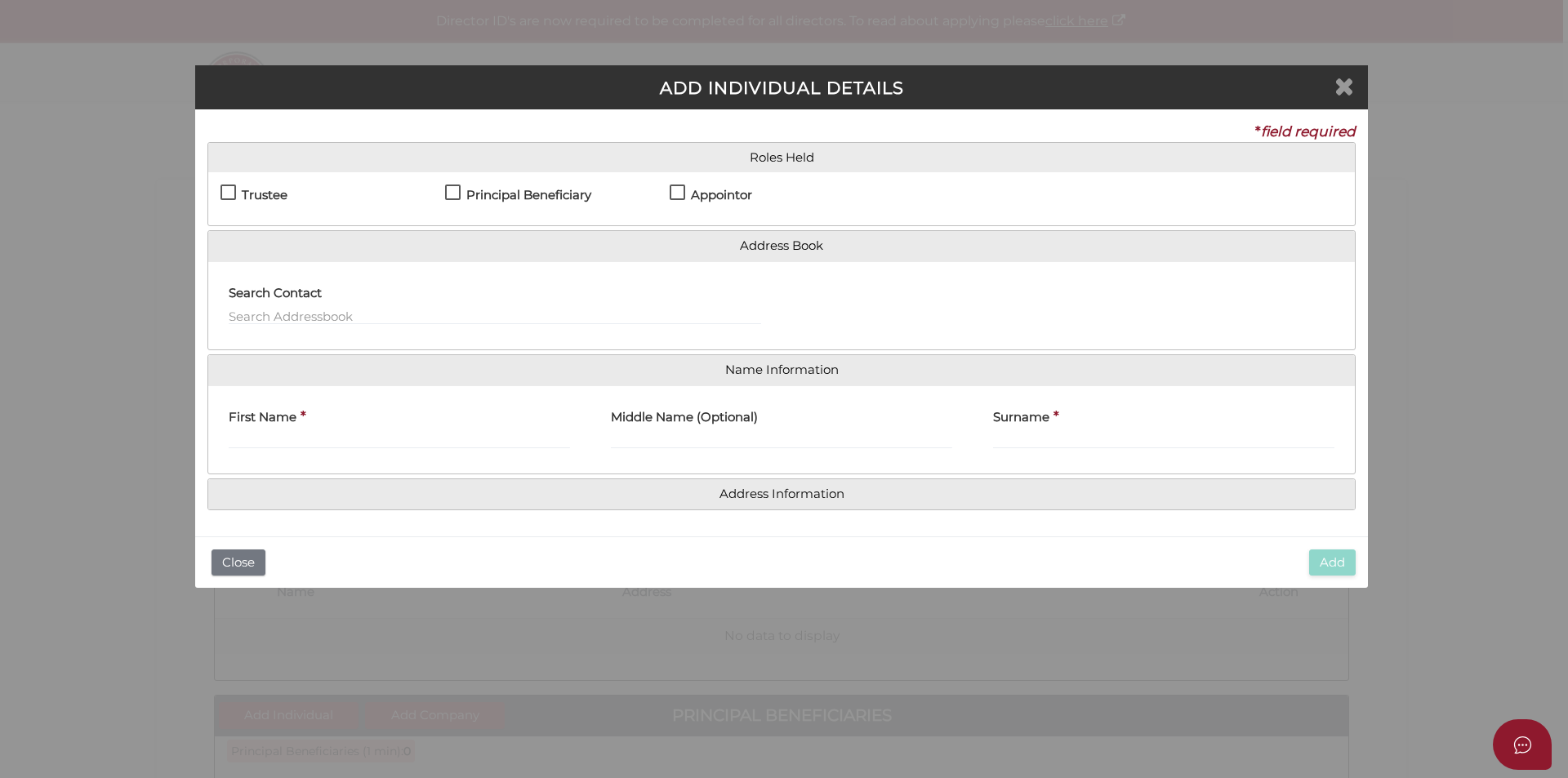
click at [1343, 81] on icon "Close" at bounding box center [1344, 86] width 20 height 25
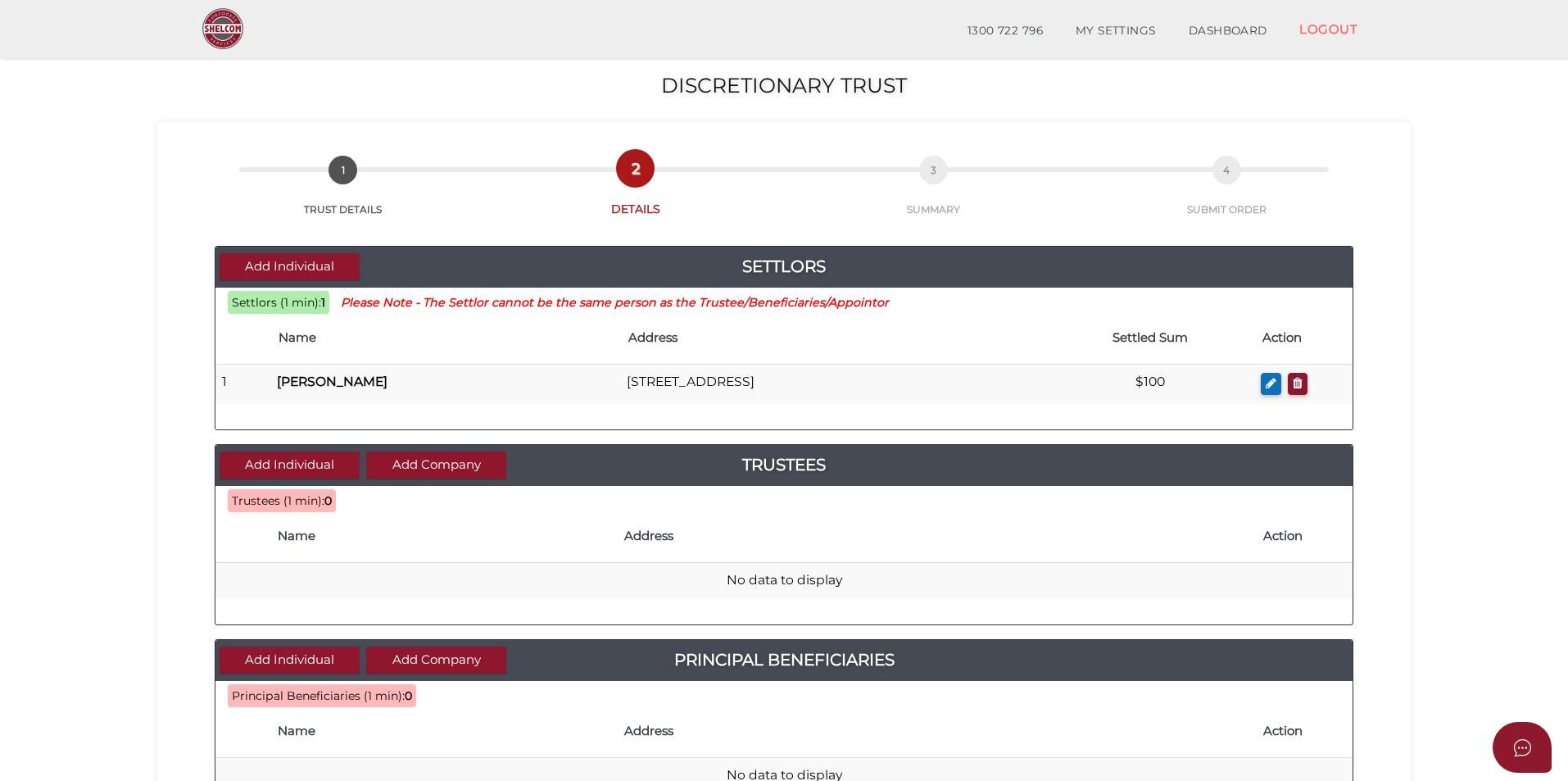
scroll to position [164, 0]
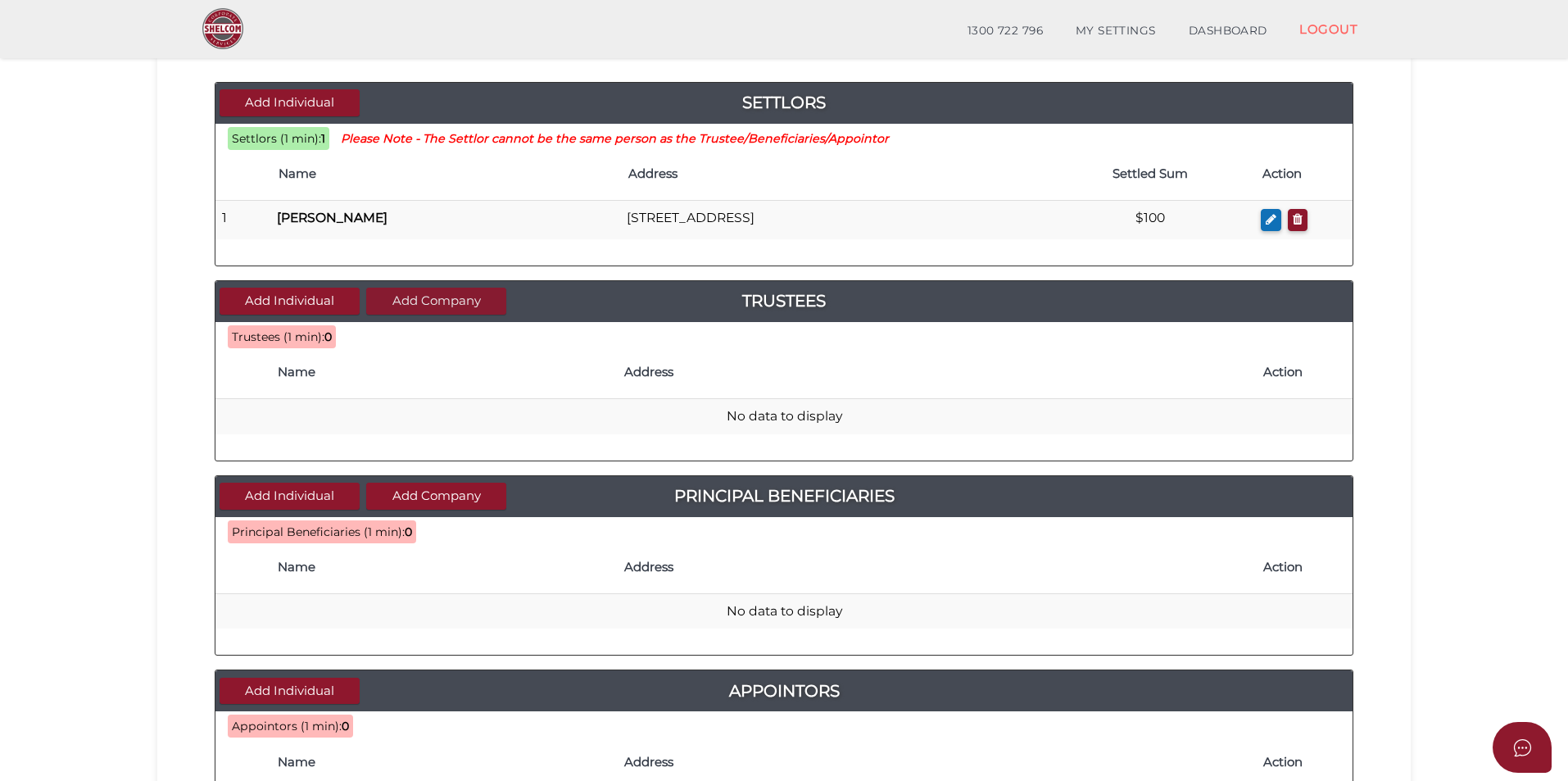
click at [454, 305] on button "Add Company" at bounding box center [436, 301] width 140 height 27
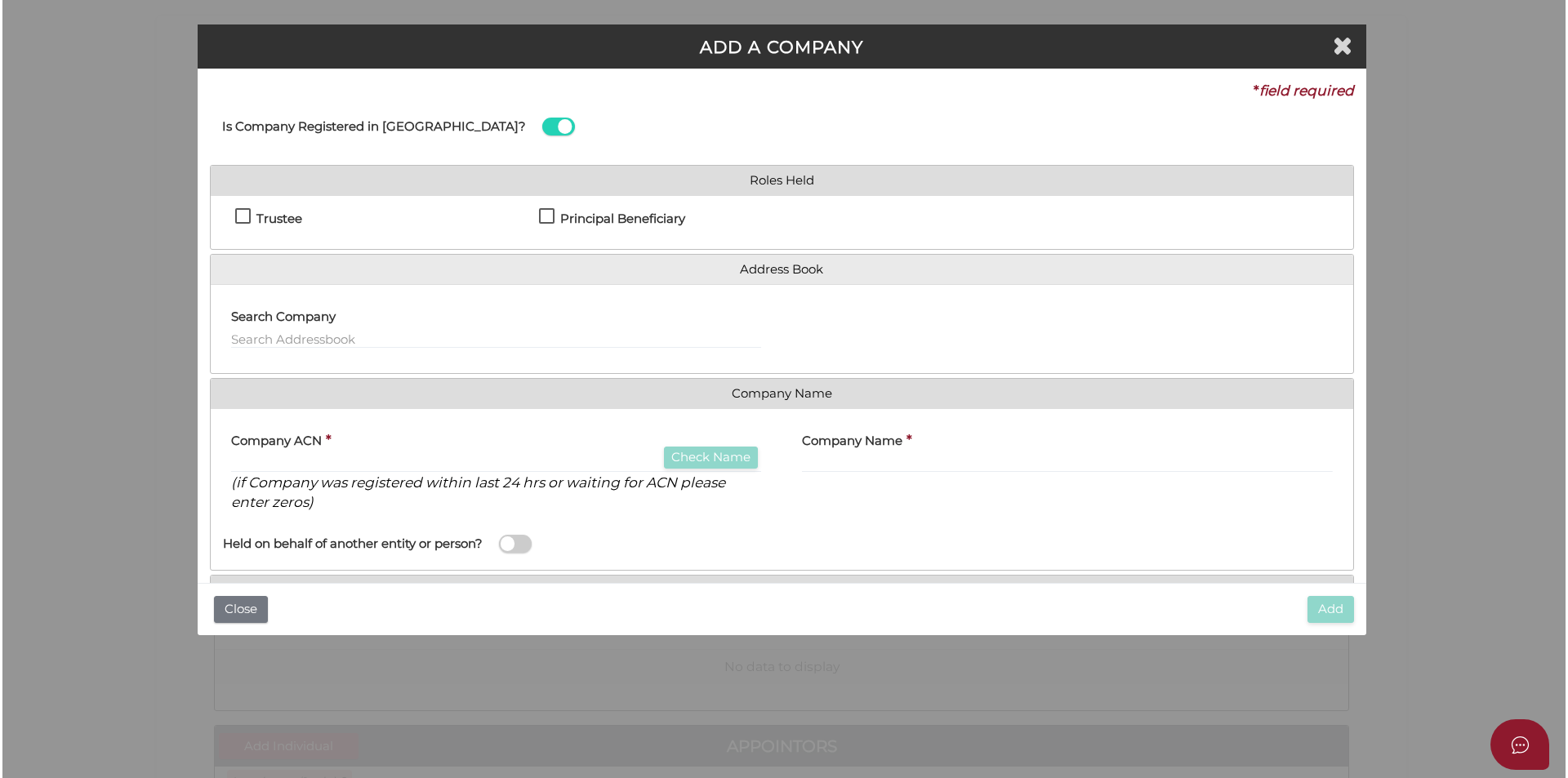
scroll to position [0, 0]
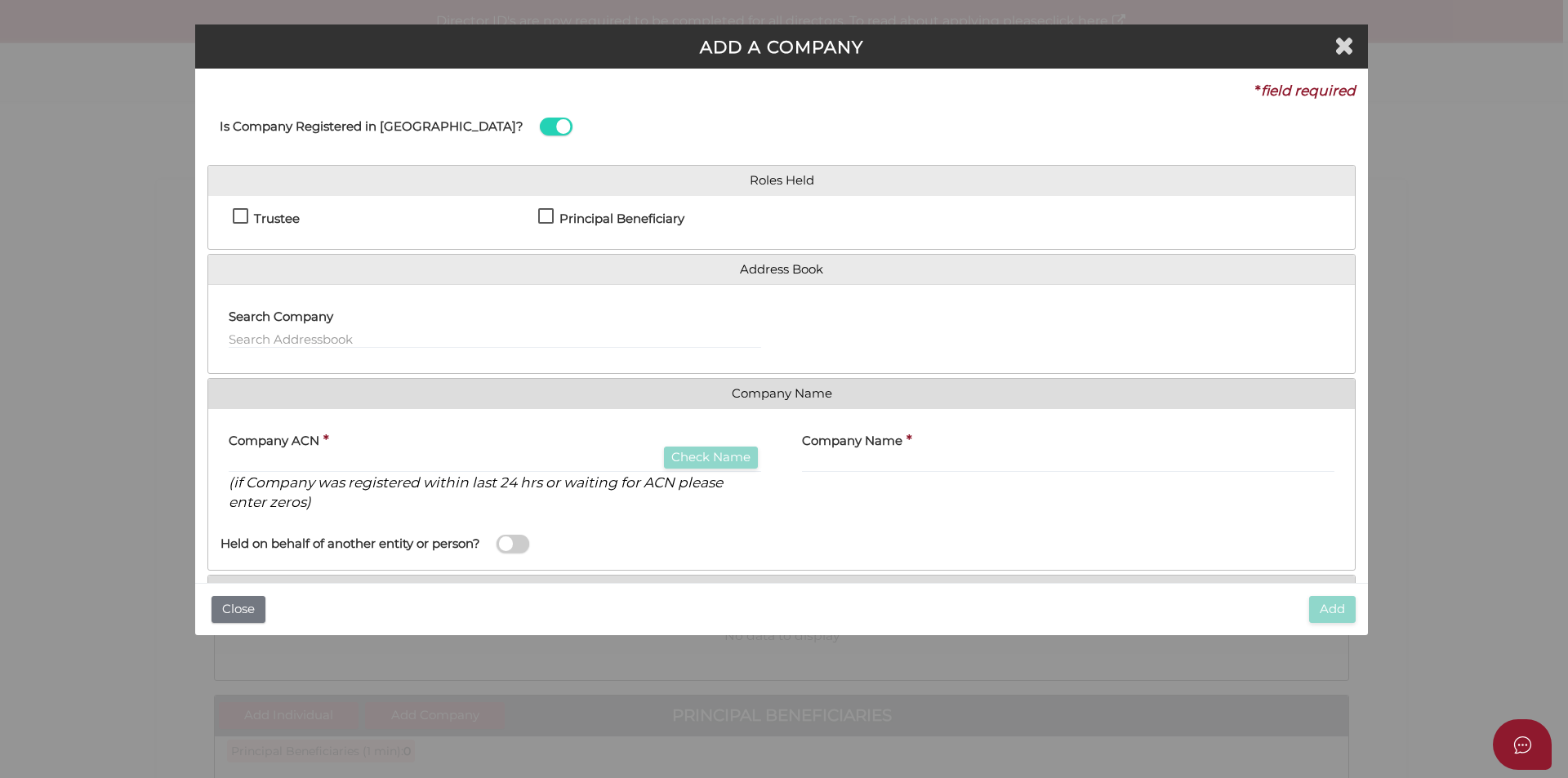
click at [240, 222] on label "Trustee" at bounding box center [265, 222] width 67 height 21
checkbox input "true"
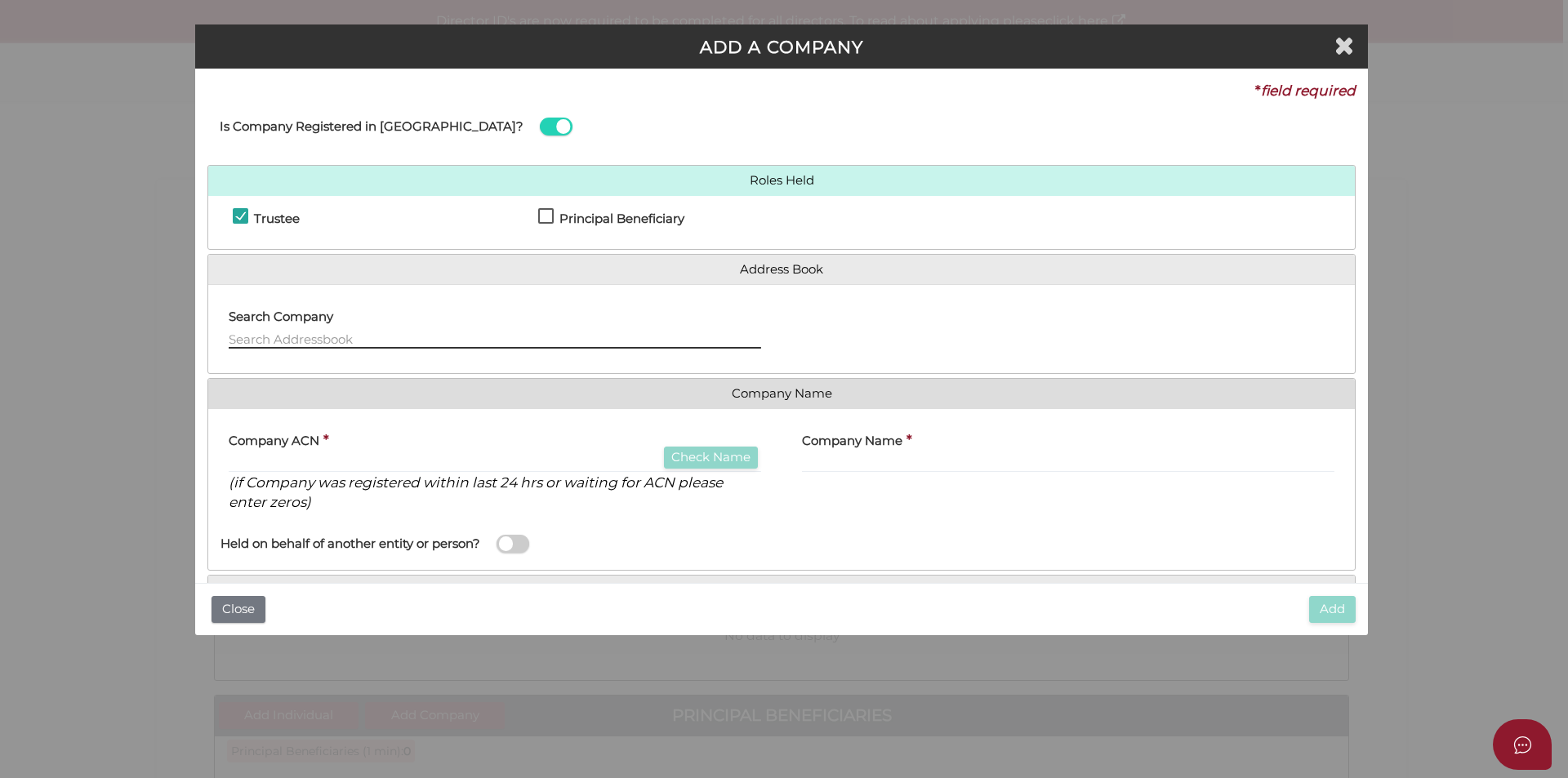
click at [340, 336] on input "text" at bounding box center [495, 340] width 533 height 18
type input "L"
click at [489, 475] on icon "(if Company was registered within last 24 hrs or waiting for ACN please enter z…" at bounding box center [475, 492] width 494 height 37
click at [485, 461] on input "text" at bounding box center [495, 464] width 533 height 18
paste input "691174375"
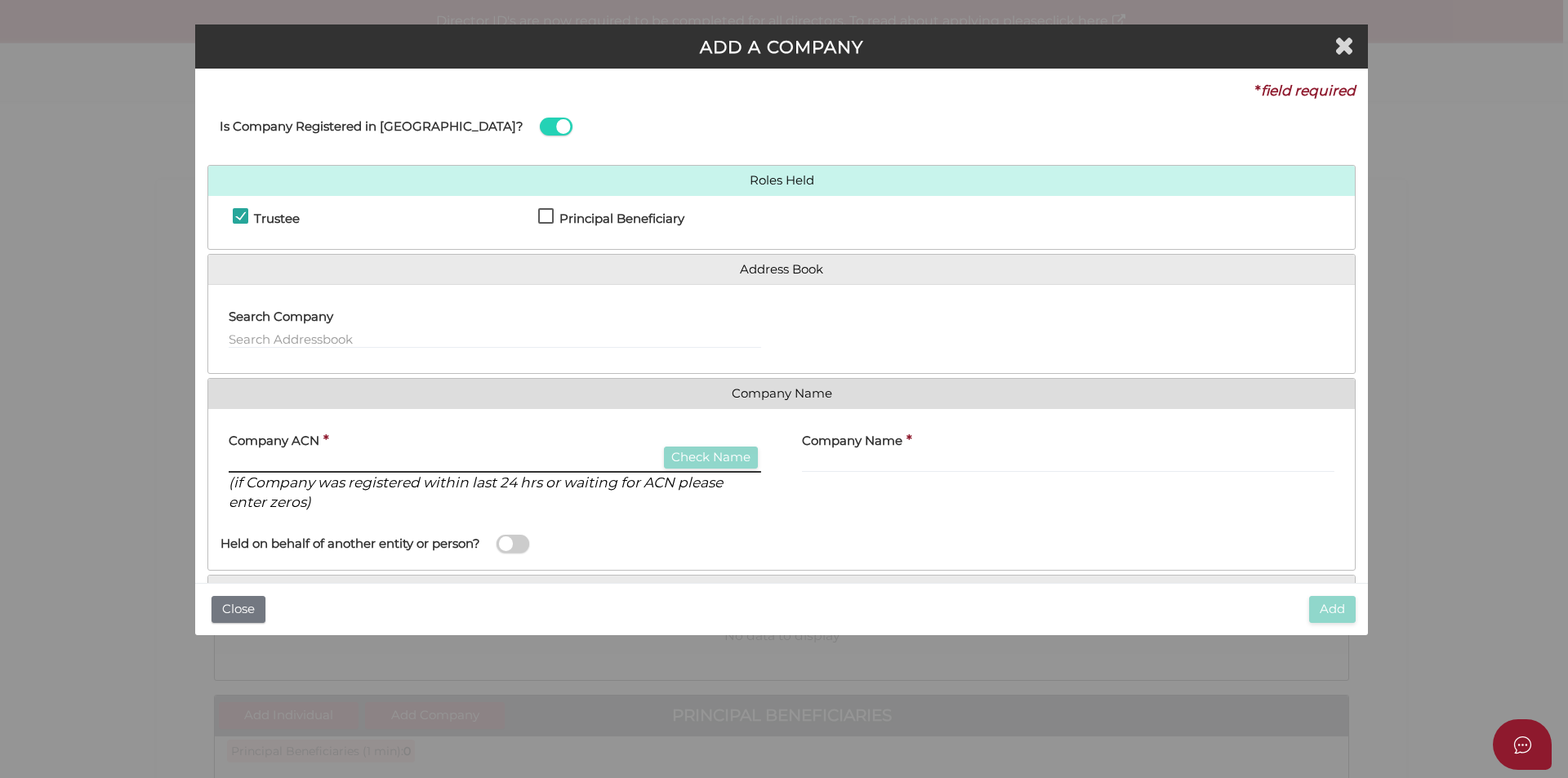
type input "691174375"
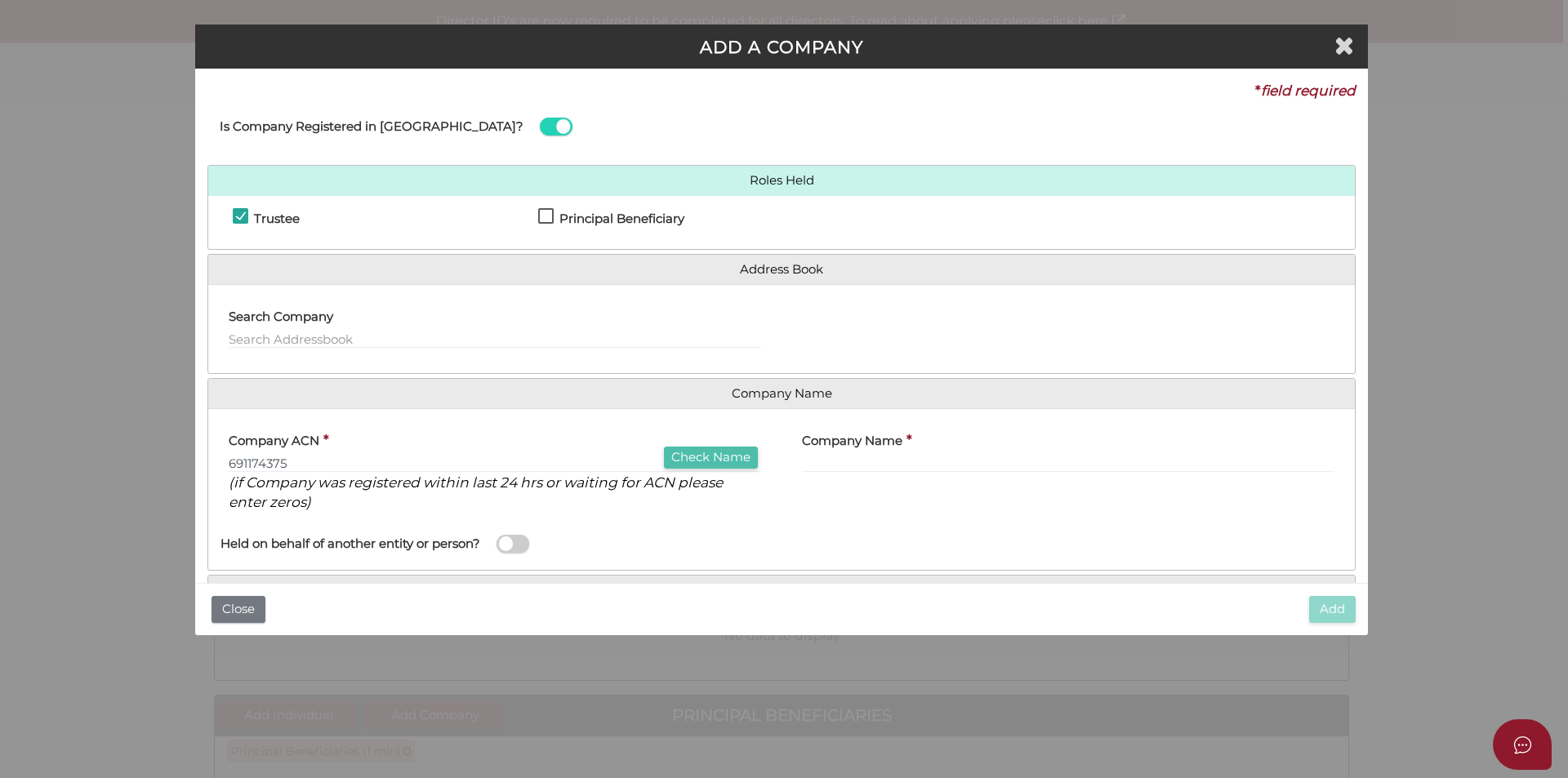
click at [723, 464] on button "Check Name" at bounding box center [711, 457] width 94 height 22
type input "LMA PROPERTY INVESTMENTS PTY LTD"
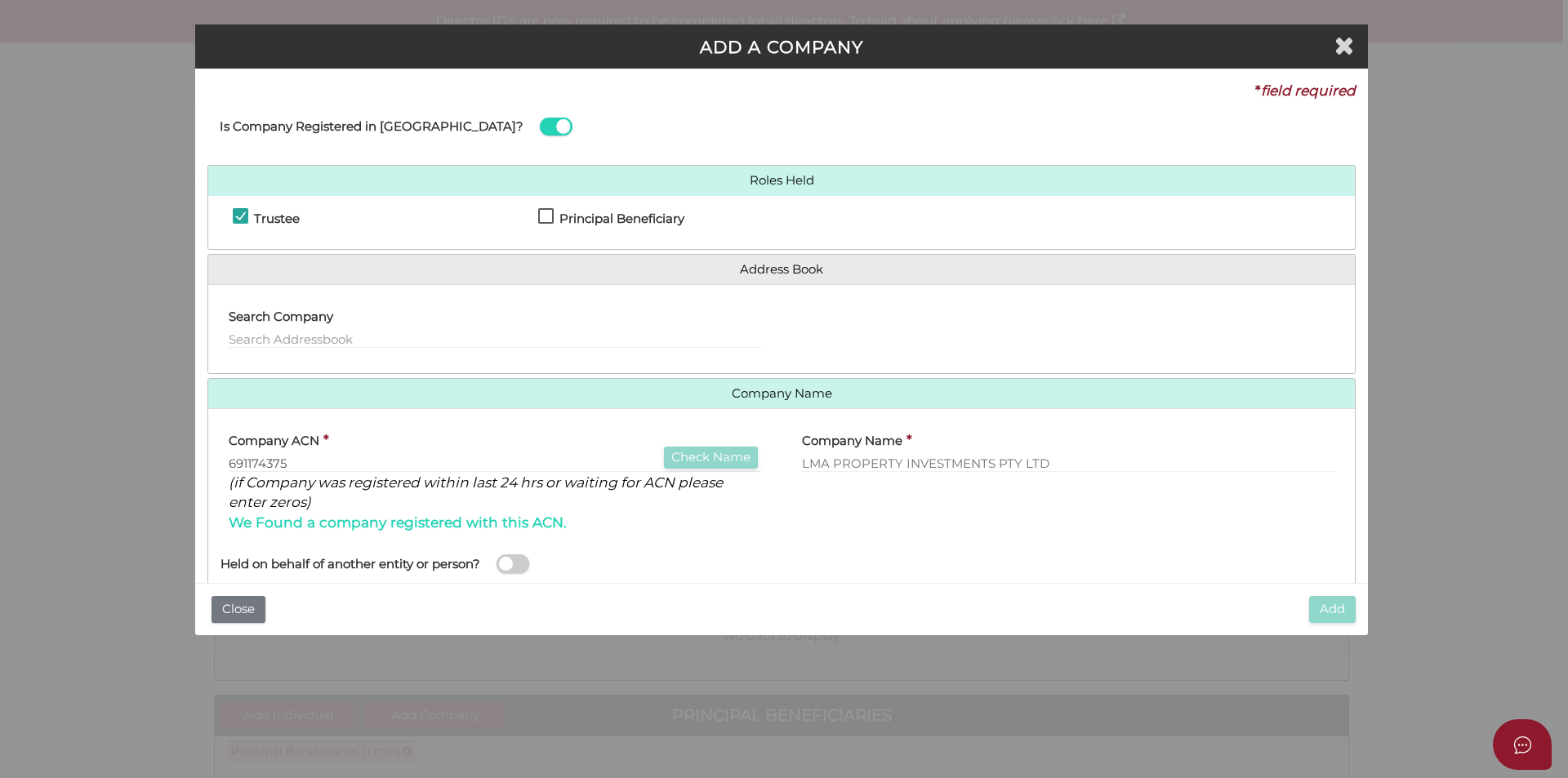
scroll to position [105, 0]
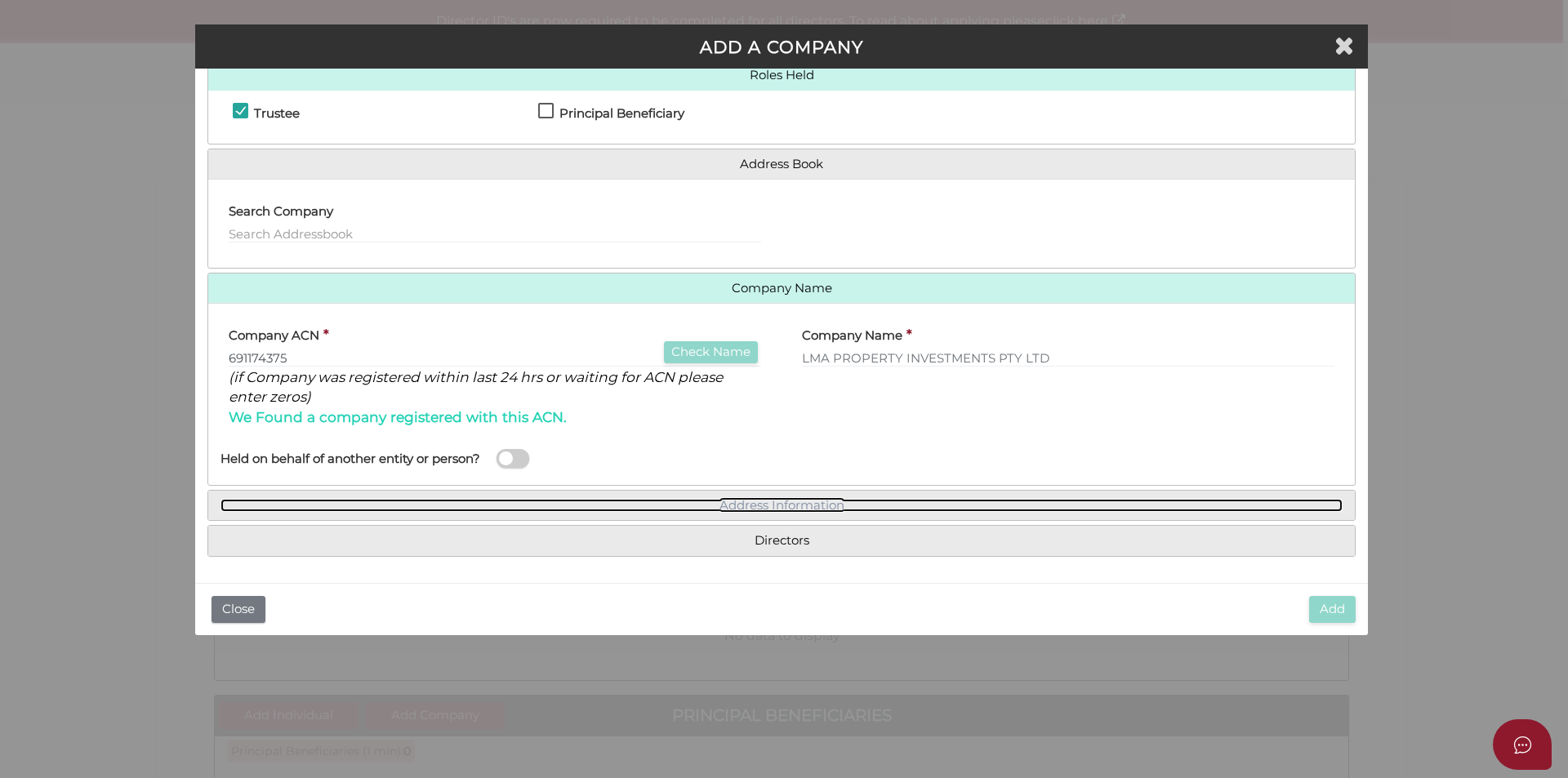
click at [825, 508] on link "Address Information" at bounding box center [782, 505] width 1122 height 14
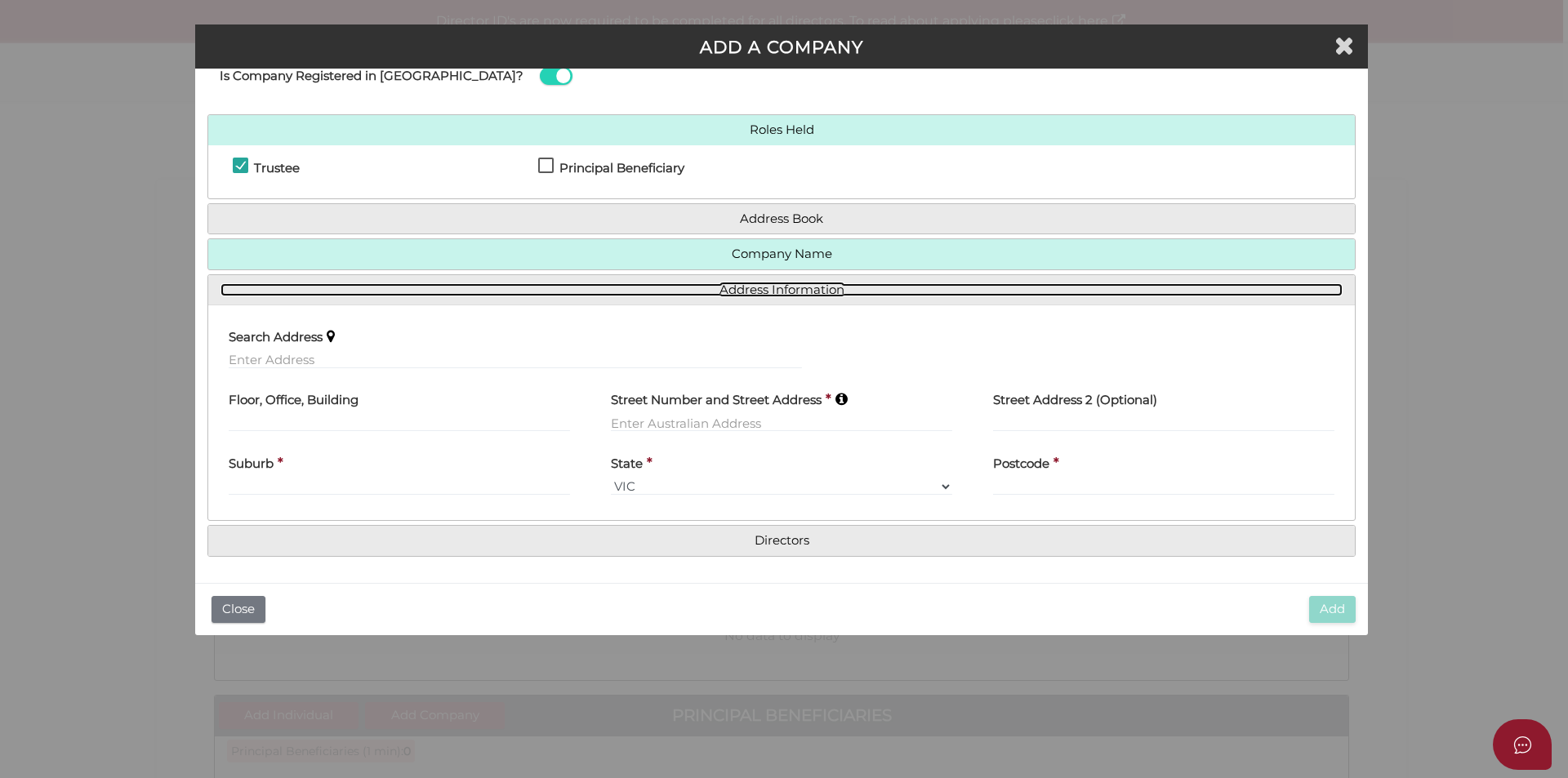
scroll to position [50, 0]
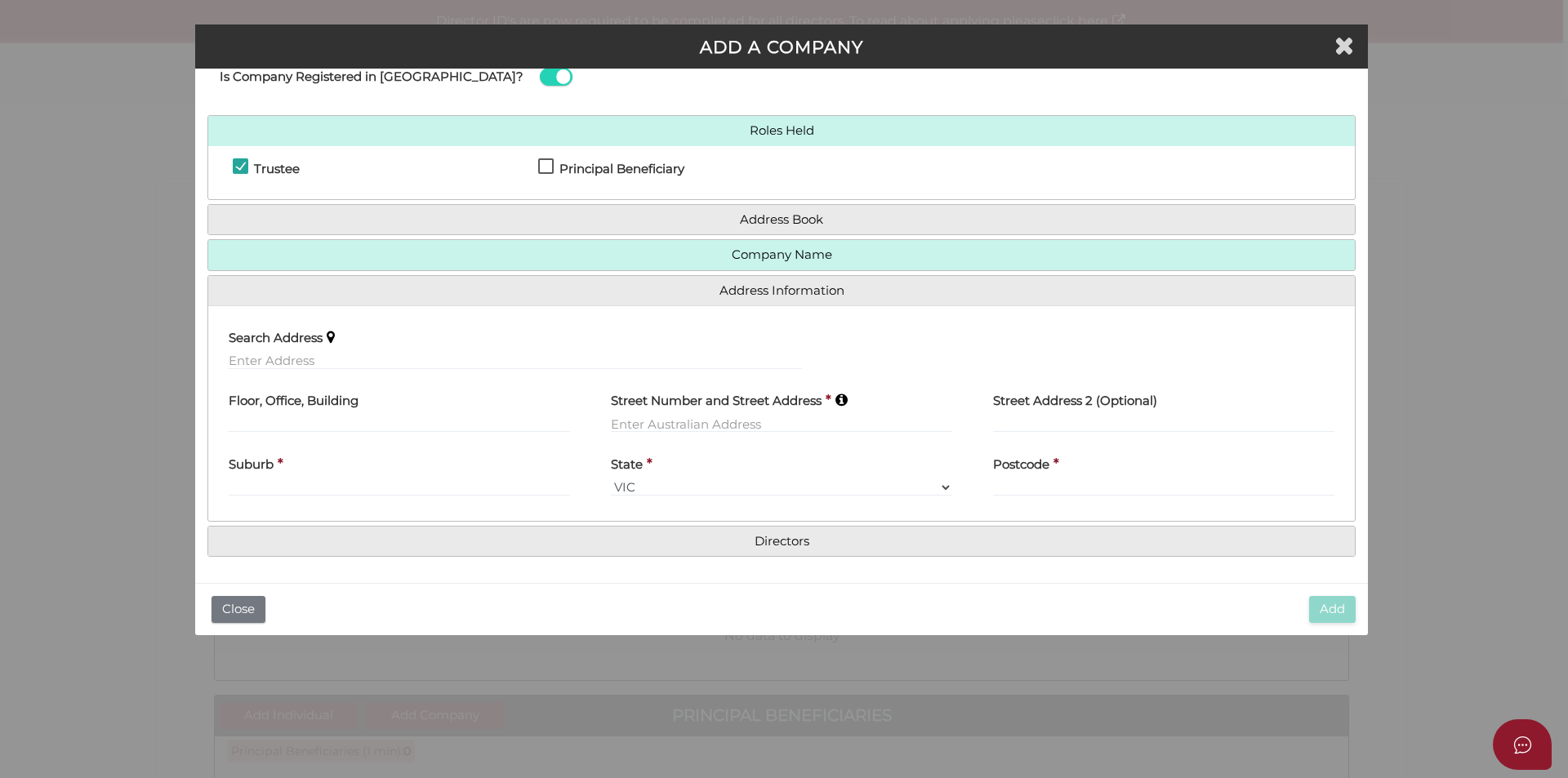
click at [325, 346] on div "Search Address" at bounding box center [514, 344] width 573 height 51
click at [327, 355] on input "text" at bounding box center [514, 361] width 573 height 18
paste input "6 Kindilan Court, BOYNE ISLAND, QLD, 4680"
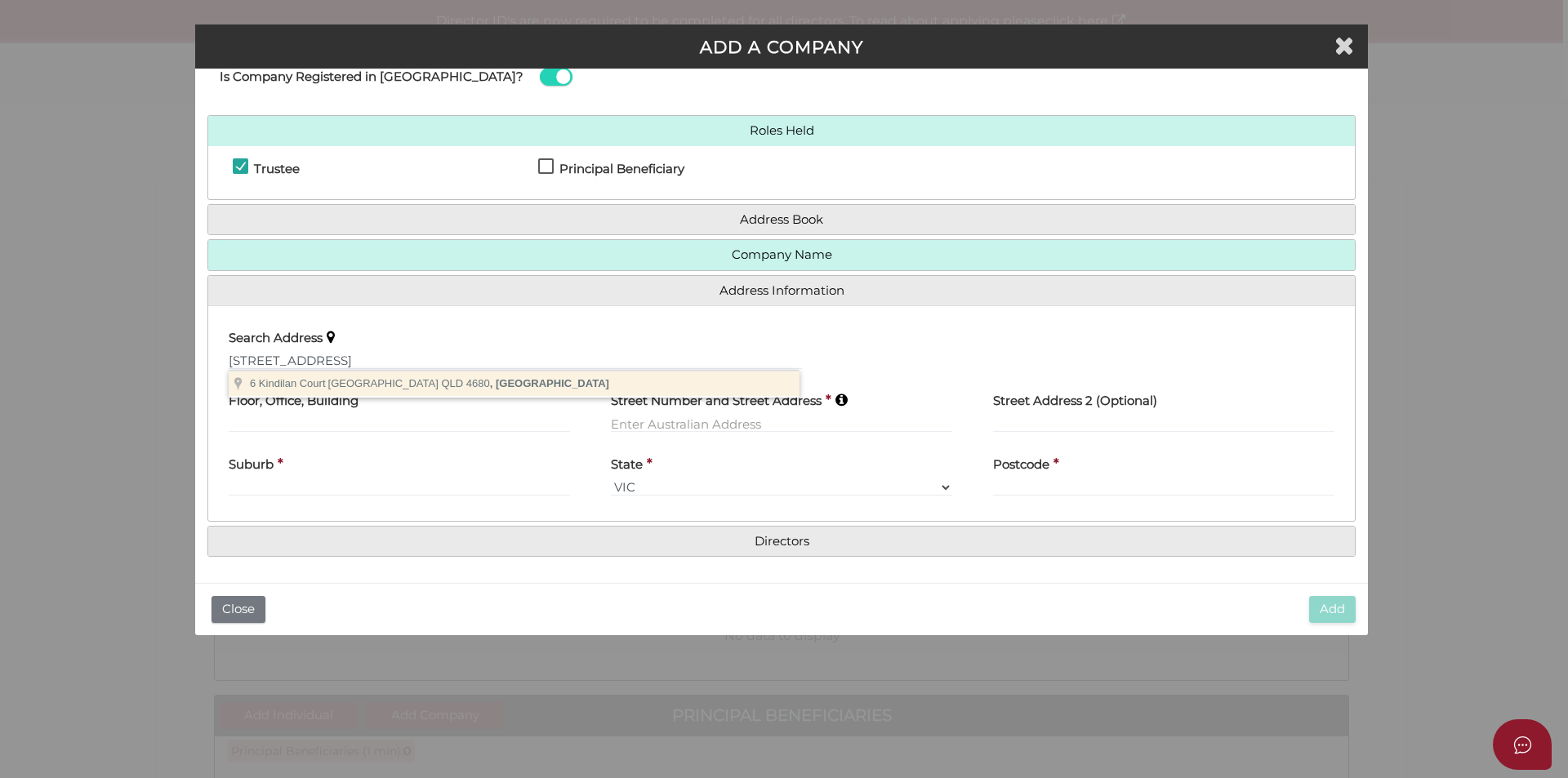
type input "6 Kindilan Court, Boyne Island QLD 4680, Australia"
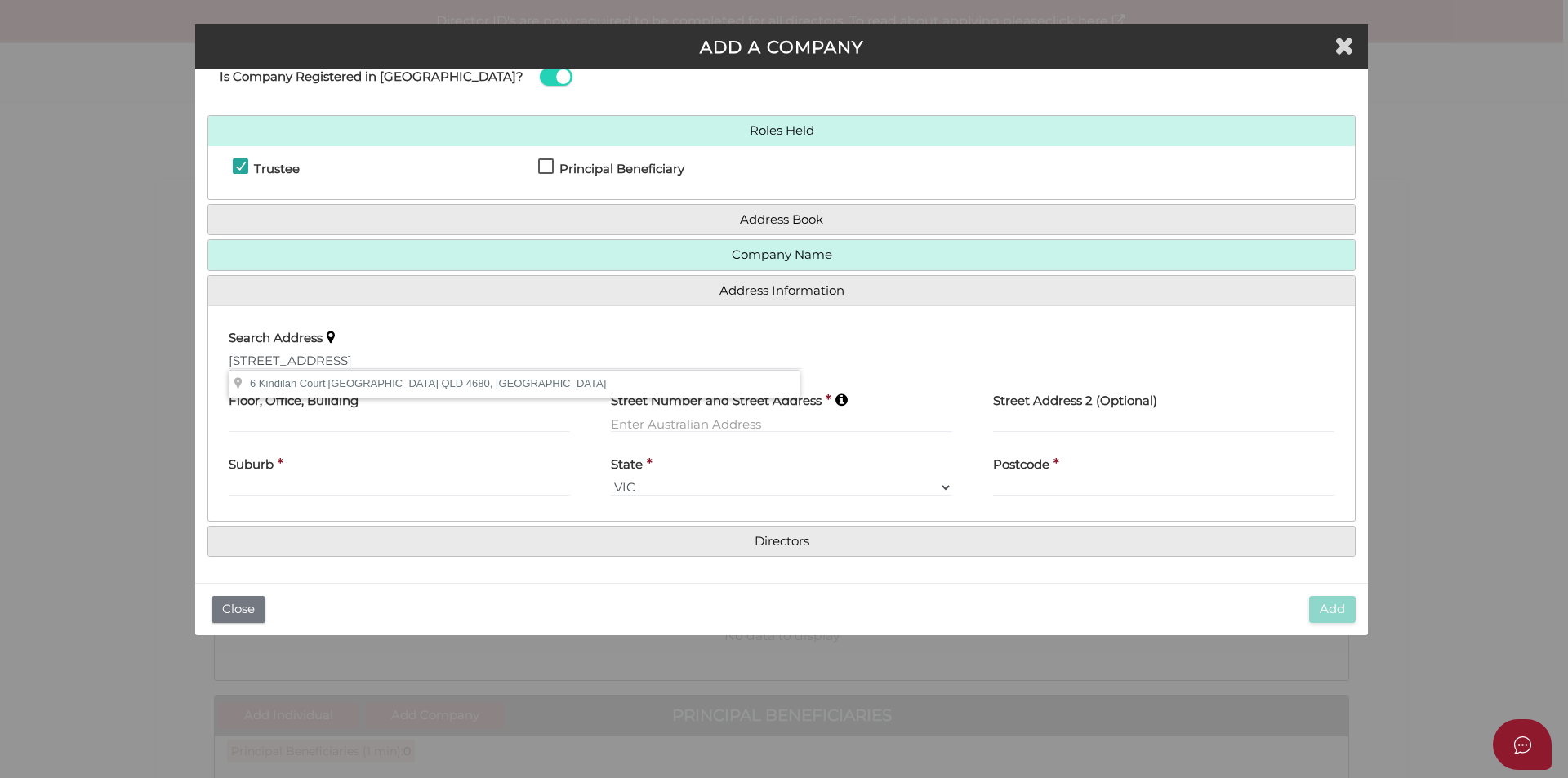
type input "6 Kindilan Court"
type input "Boyne Island"
select select "QLD"
type input "4680"
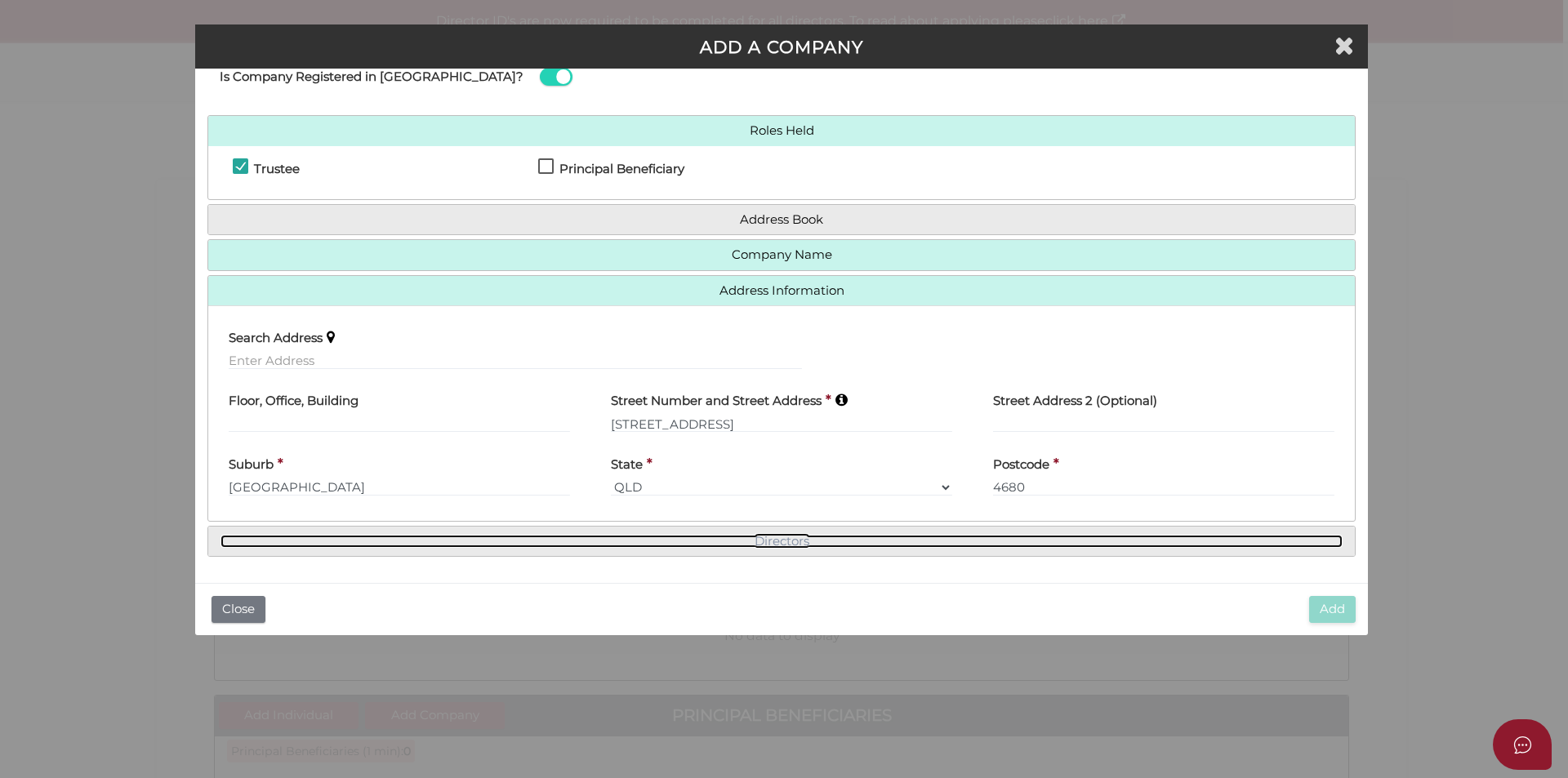
click at [801, 539] on link "Directors" at bounding box center [782, 542] width 1122 height 14
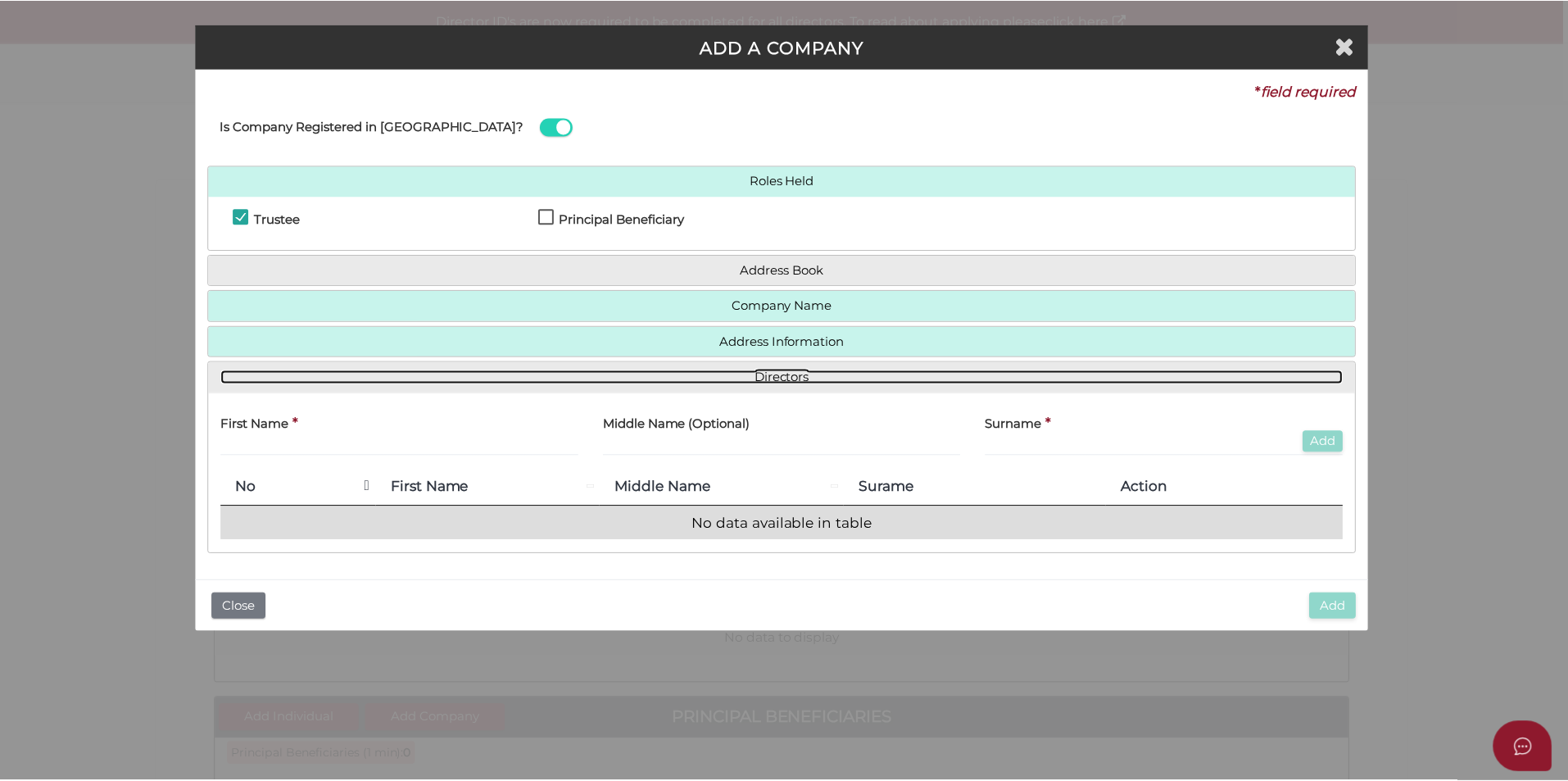
scroll to position [0, 0]
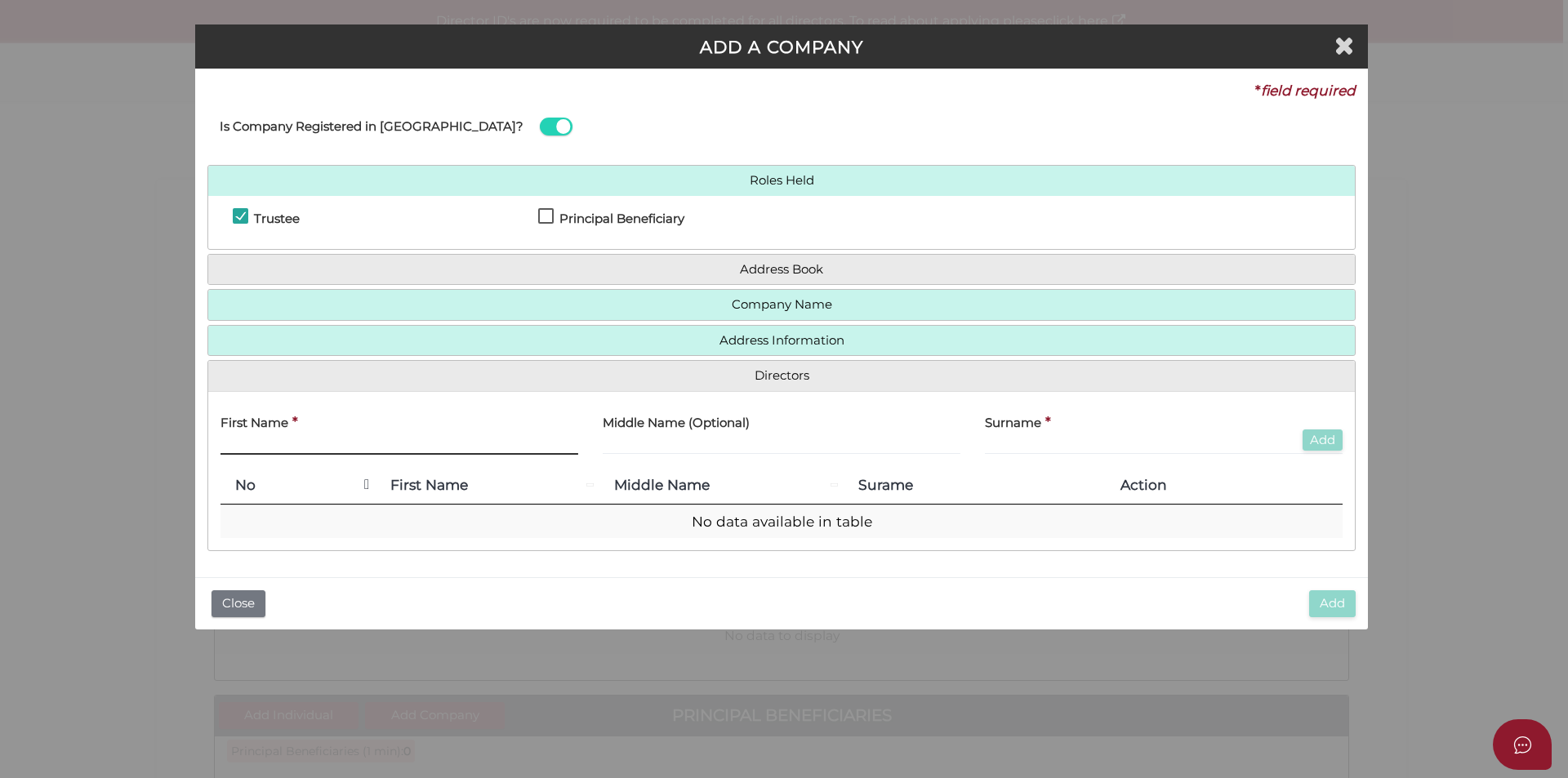
click at [378, 443] on input "text" at bounding box center [399, 446] width 357 height 18
paste input "Melissa Nicole Alty"
drag, startPoint x: 271, startPoint y: 445, endPoint x: 401, endPoint y: 451, distance: 130.1
click at [401, 451] on input "Melissa Nicole Alty" at bounding box center [399, 446] width 357 height 18
type input "Melissa"
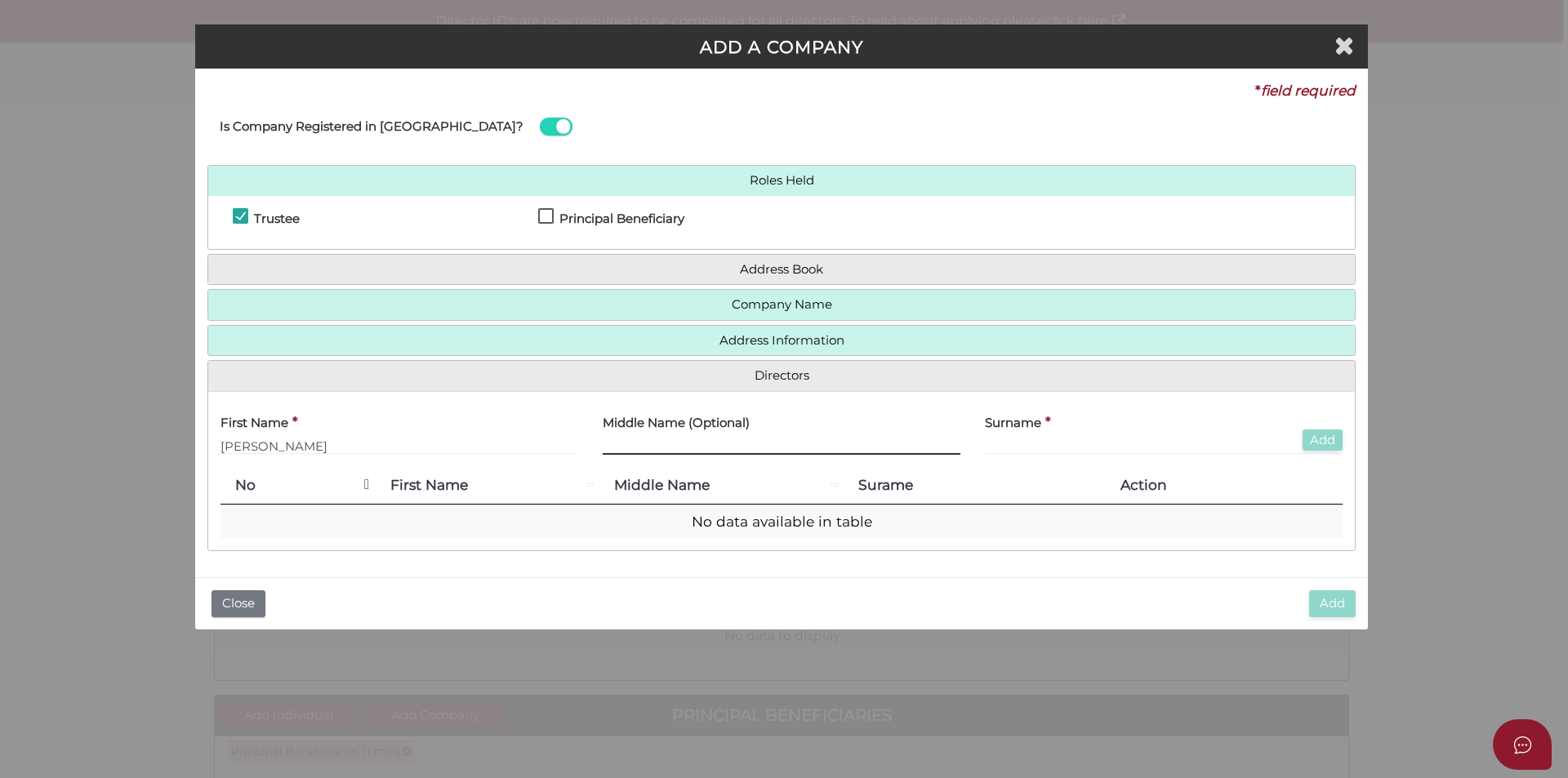
click at [697, 449] on input "text" at bounding box center [782, 446] width 357 height 18
paste input "Nicole Alty"
drag, startPoint x: 643, startPoint y: 447, endPoint x: 732, endPoint y: 452, distance: 89.1
click at [732, 452] on input "Nicole Alty" at bounding box center [782, 446] width 357 height 18
type input "Nicole"
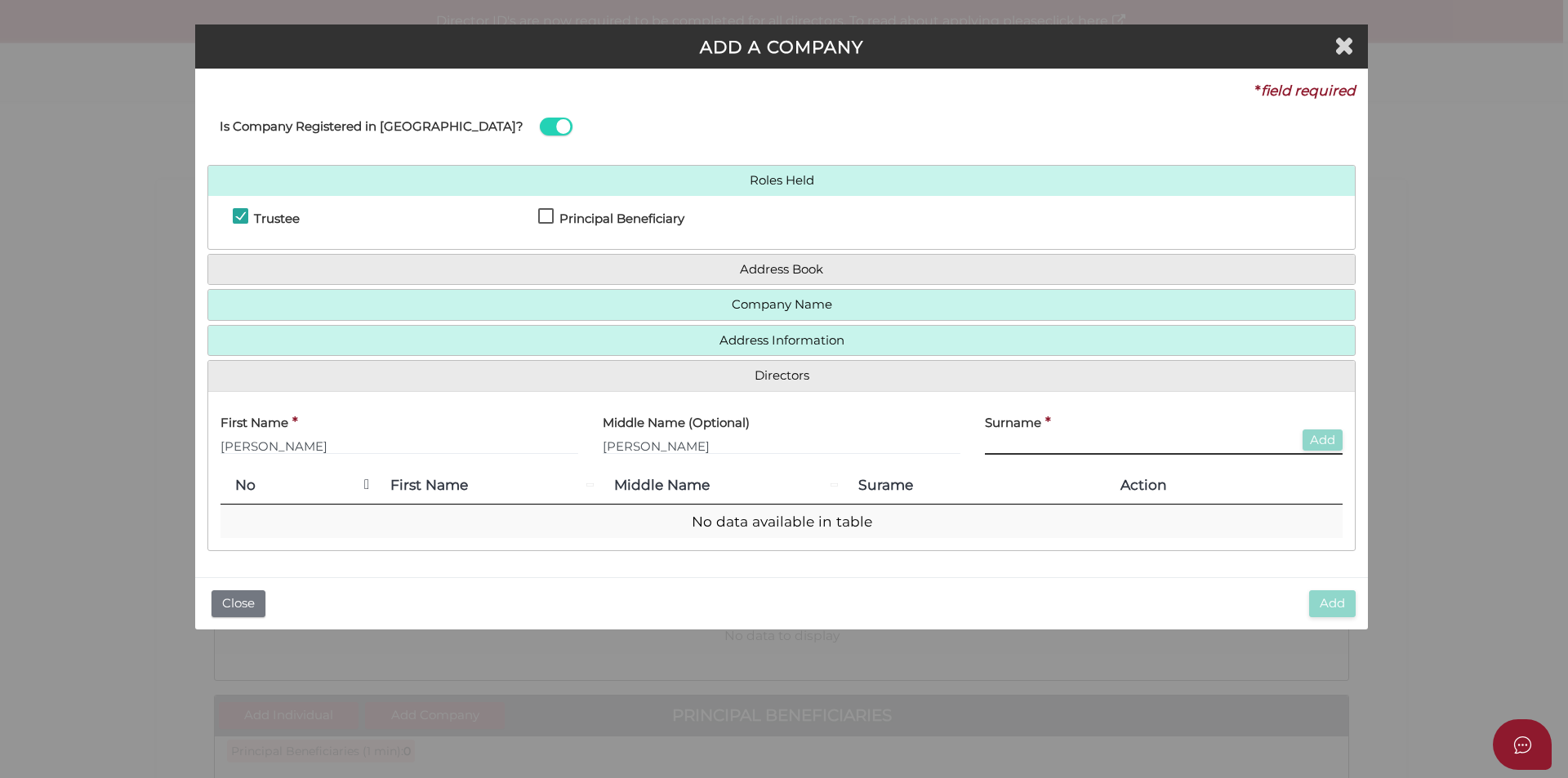
click at [1153, 449] on input "text" at bounding box center [1164, 446] width 357 height 18
paste input "Alty"
drag, startPoint x: 993, startPoint y: 446, endPoint x: 1023, endPoint y: 438, distance: 31.0
click at [992, 446] on input "Alty" at bounding box center [1164, 446] width 357 height 18
type input "Alty"
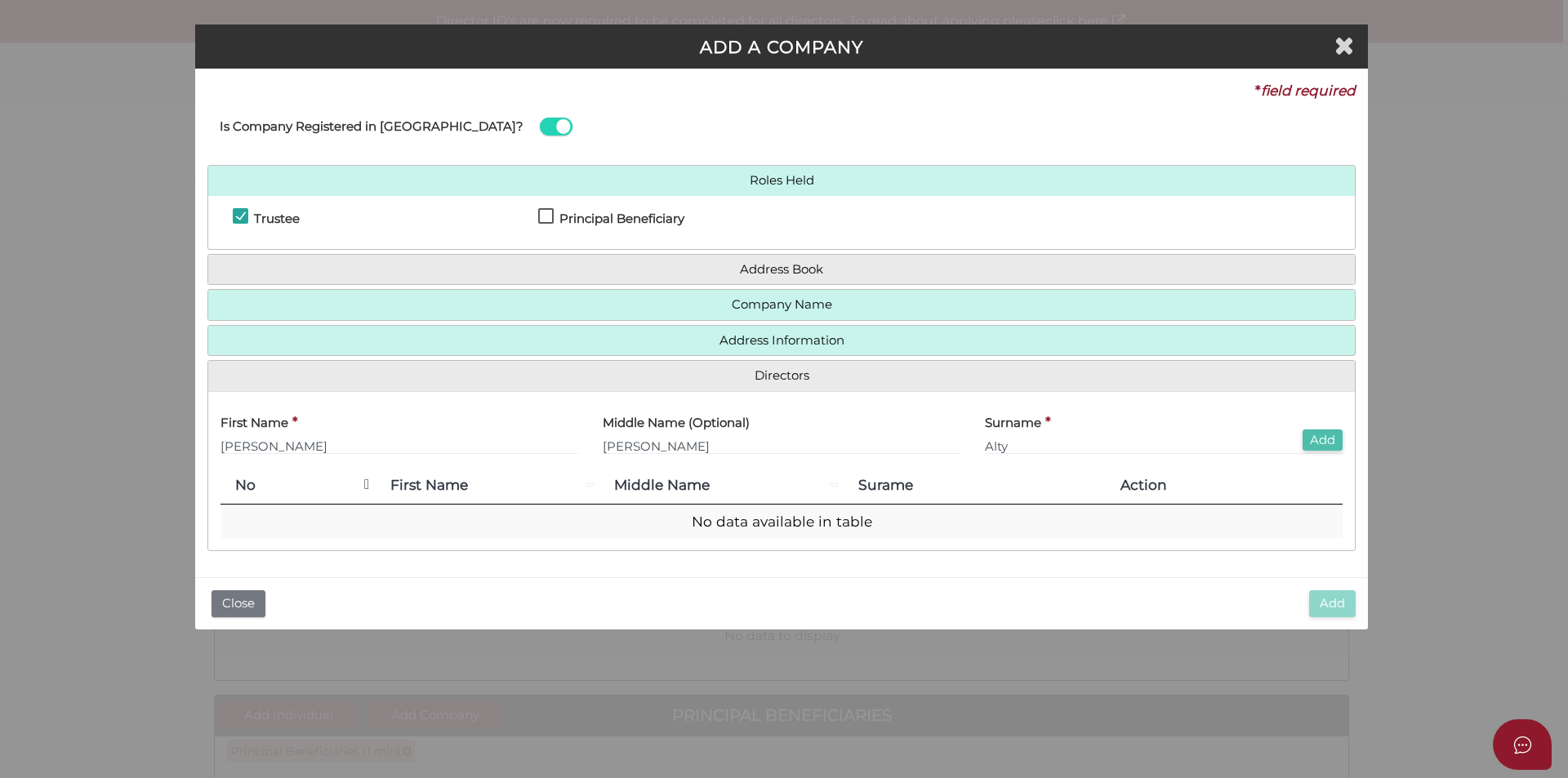
click at [1331, 437] on button "Add" at bounding box center [1322, 440] width 40 height 22
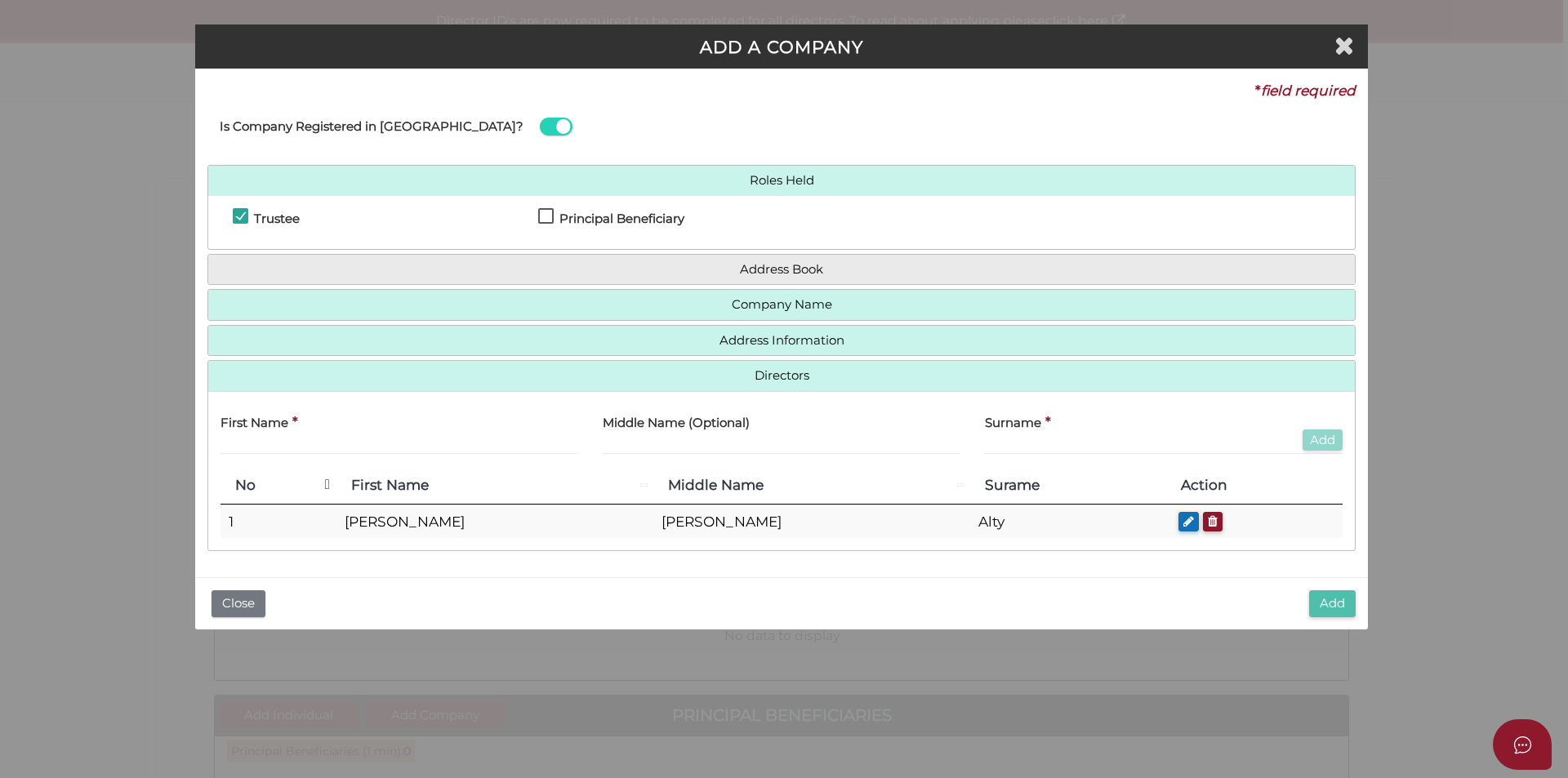
click at [1319, 599] on button "Add" at bounding box center [1332, 604] width 46 height 27
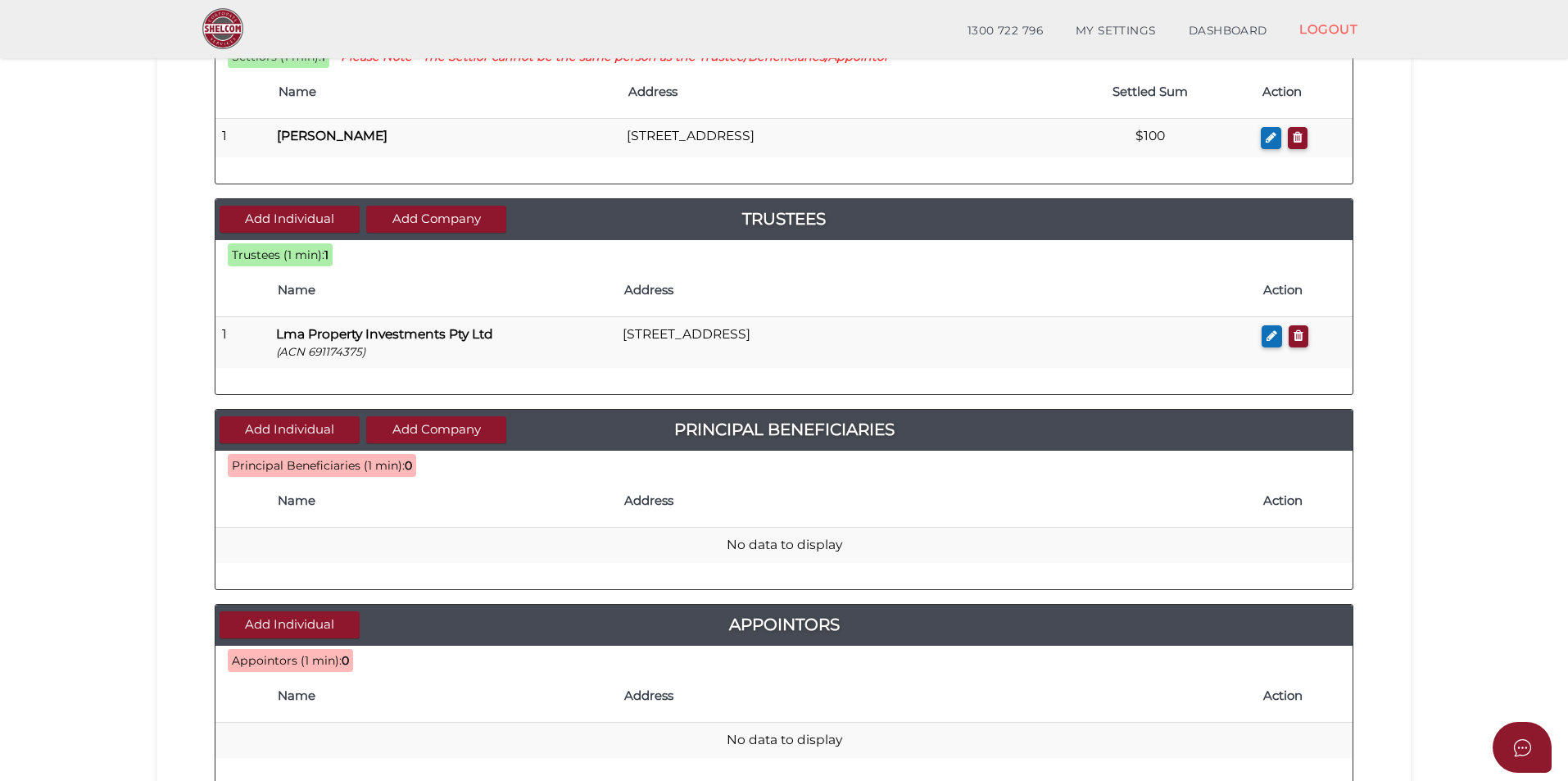
scroll to position [328, 0]
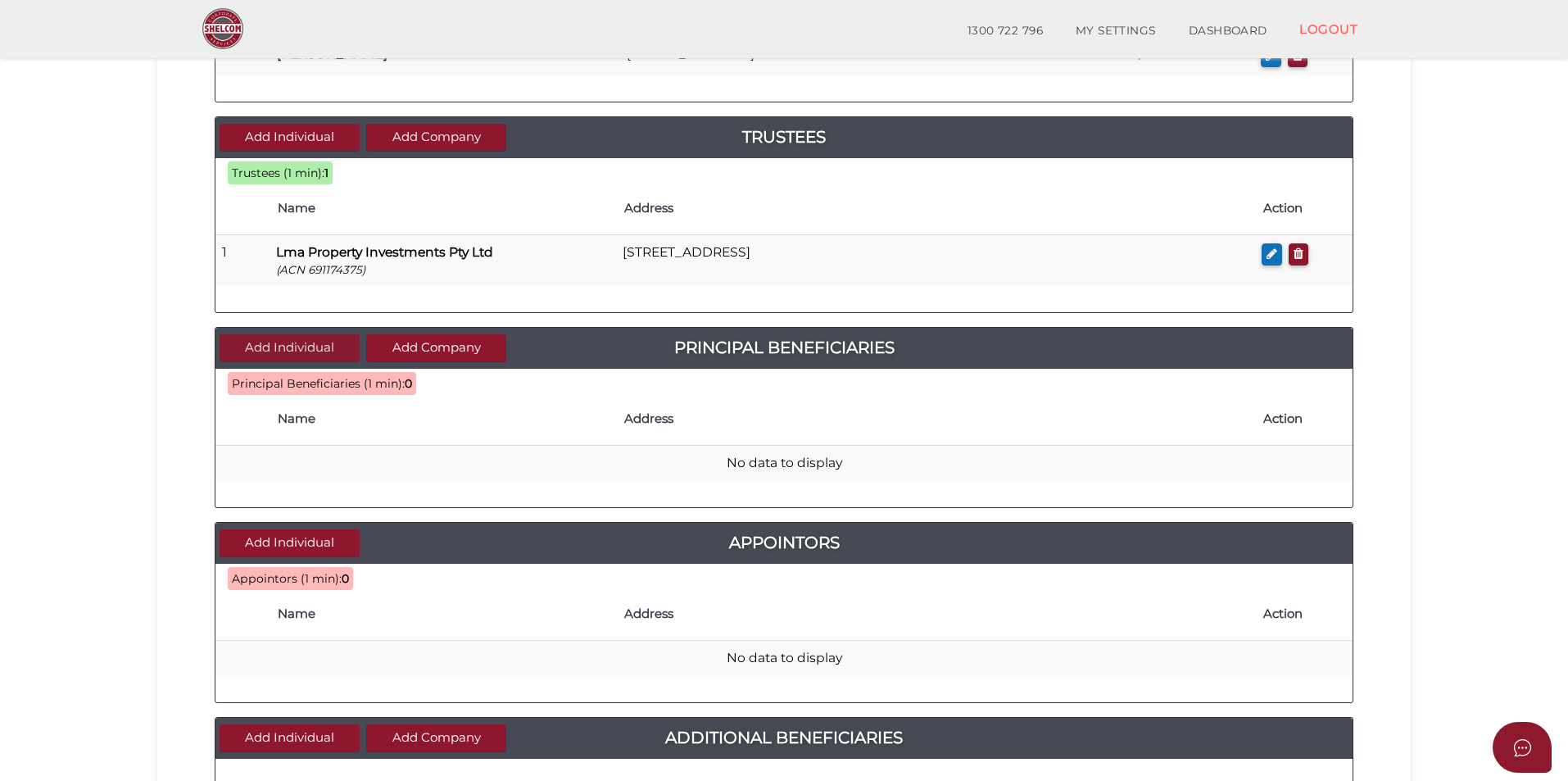
click at [309, 347] on button "Add Individual" at bounding box center [290, 348] width 140 height 27
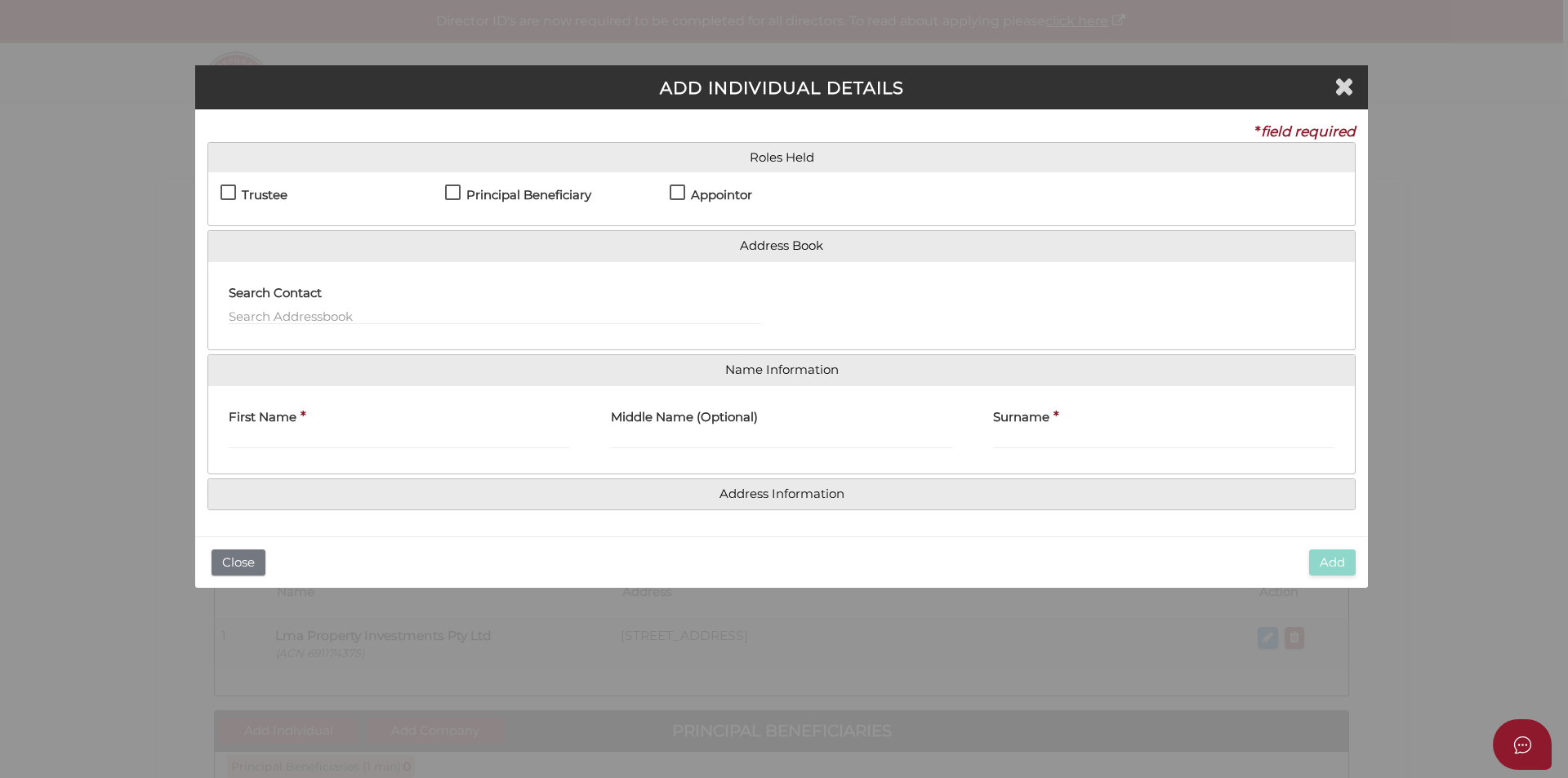
click at [683, 191] on label "Appointor" at bounding box center [711, 198] width 83 height 21
checkbox input "true"
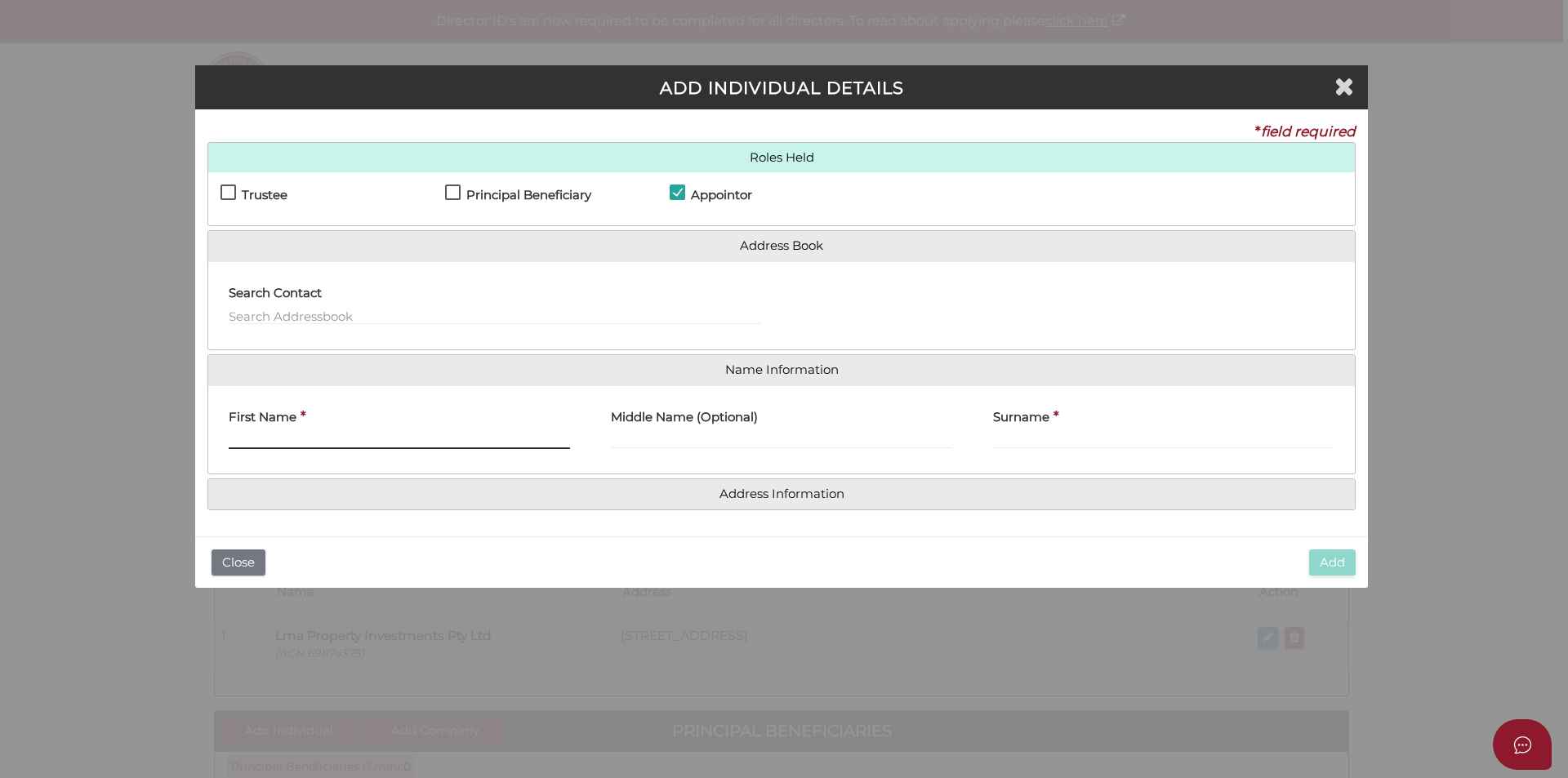
click at [366, 436] on input "First Name" at bounding box center [399, 440] width 342 height 18
paste input "Alty"
type input "Alty"
drag, startPoint x: 202, startPoint y: 446, endPoint x: 170, endPoint y: 445, distance: 32.0
click at [170, 445] on div "ADD INDIVIDUAL DETAILS * field required Roles Held Settlor Trustee Principal Be…" at bounding box center [784, 389] width 1568 height 778
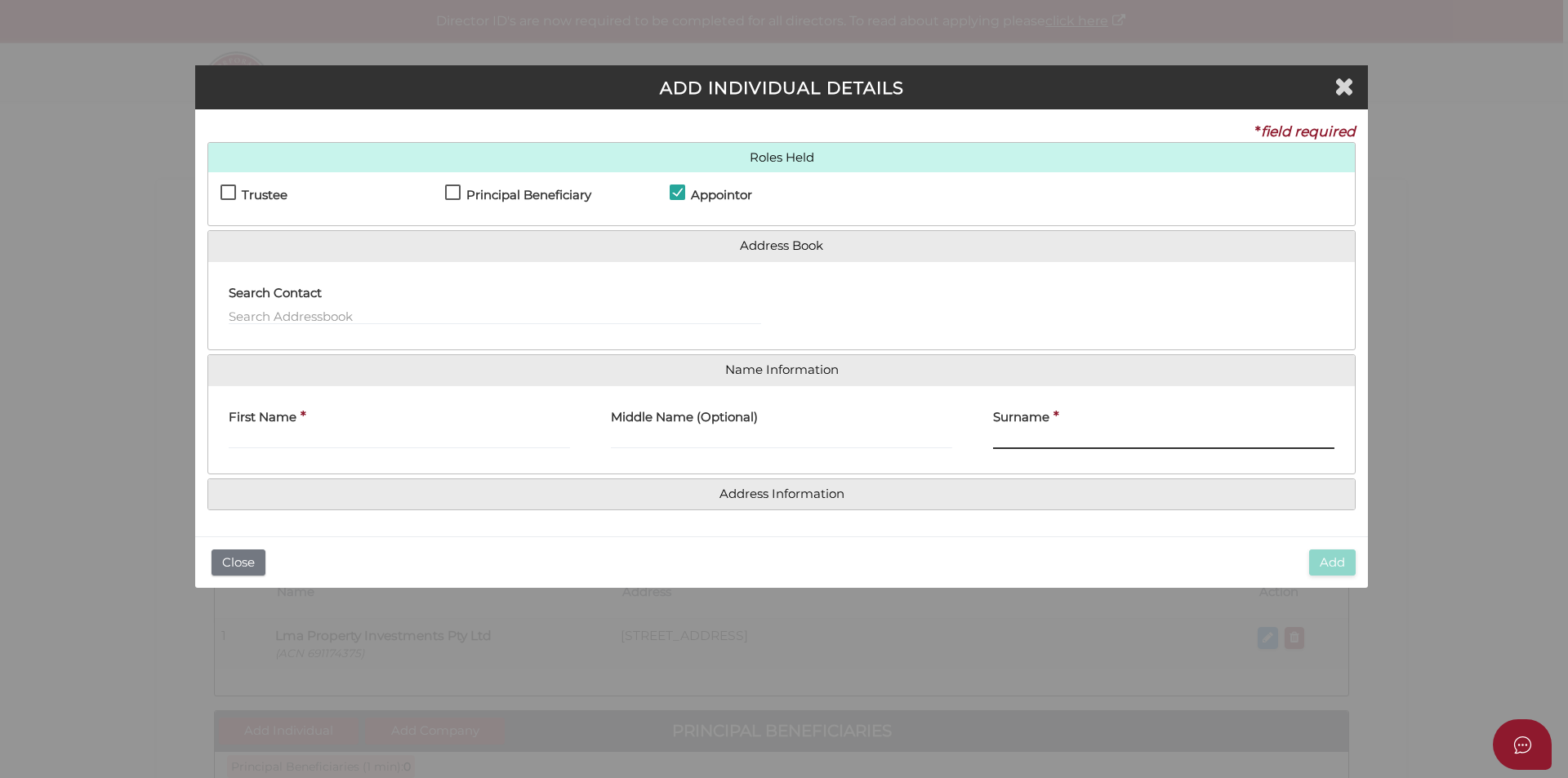
click at [1044, 433] on input "Surname" at bounding box center [1164, 440] width 342 height 18
paste input "Alty"
type input "Alty"
click at [518, 437] on input "First Name" at bounding box center [399, 440] width 342 height 18
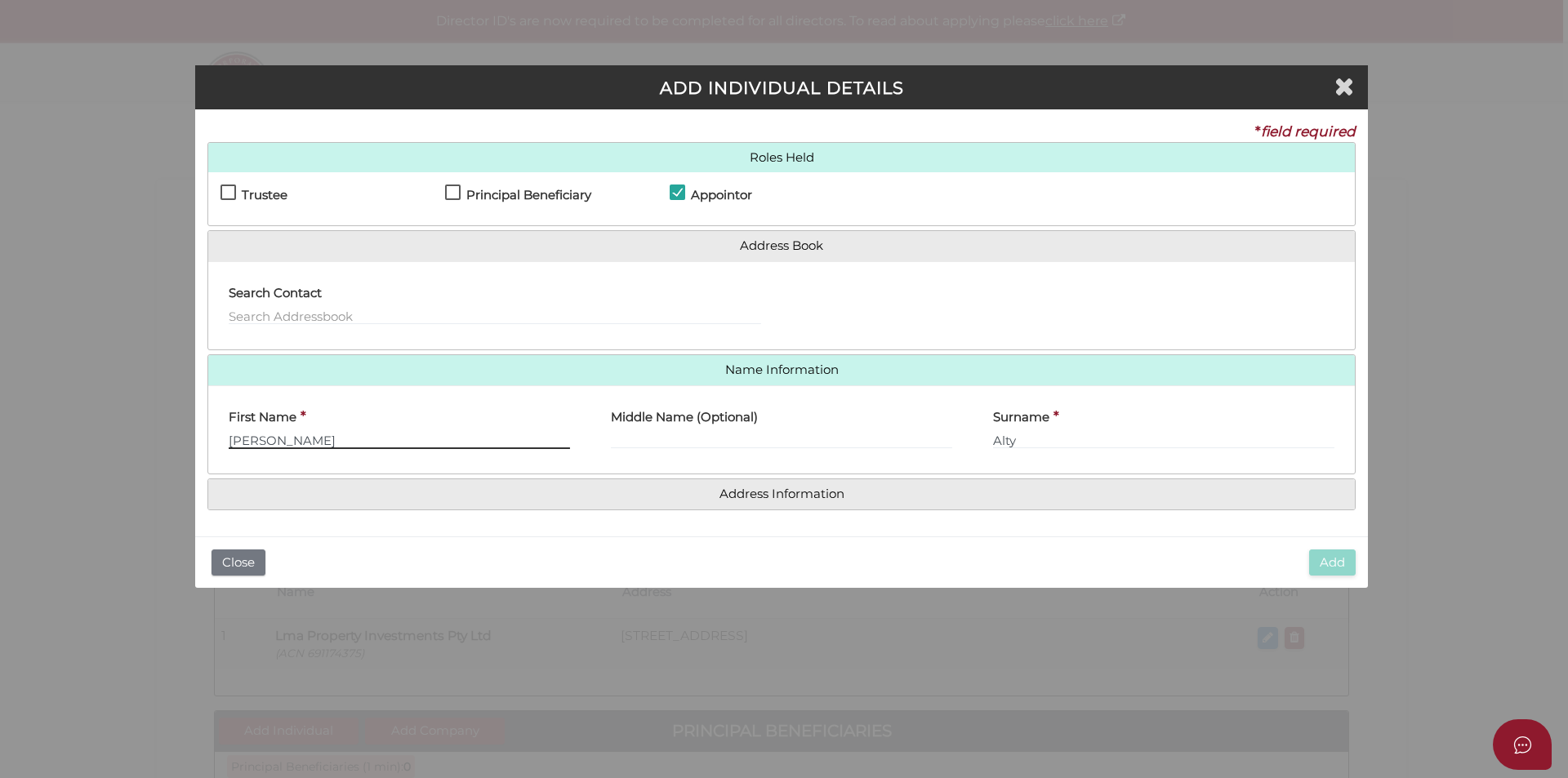
type input "[PERSON_NAME]"
click at [851, 502] on h4 "Address Information" at bounding box center [782, 494] width 1146 height 31
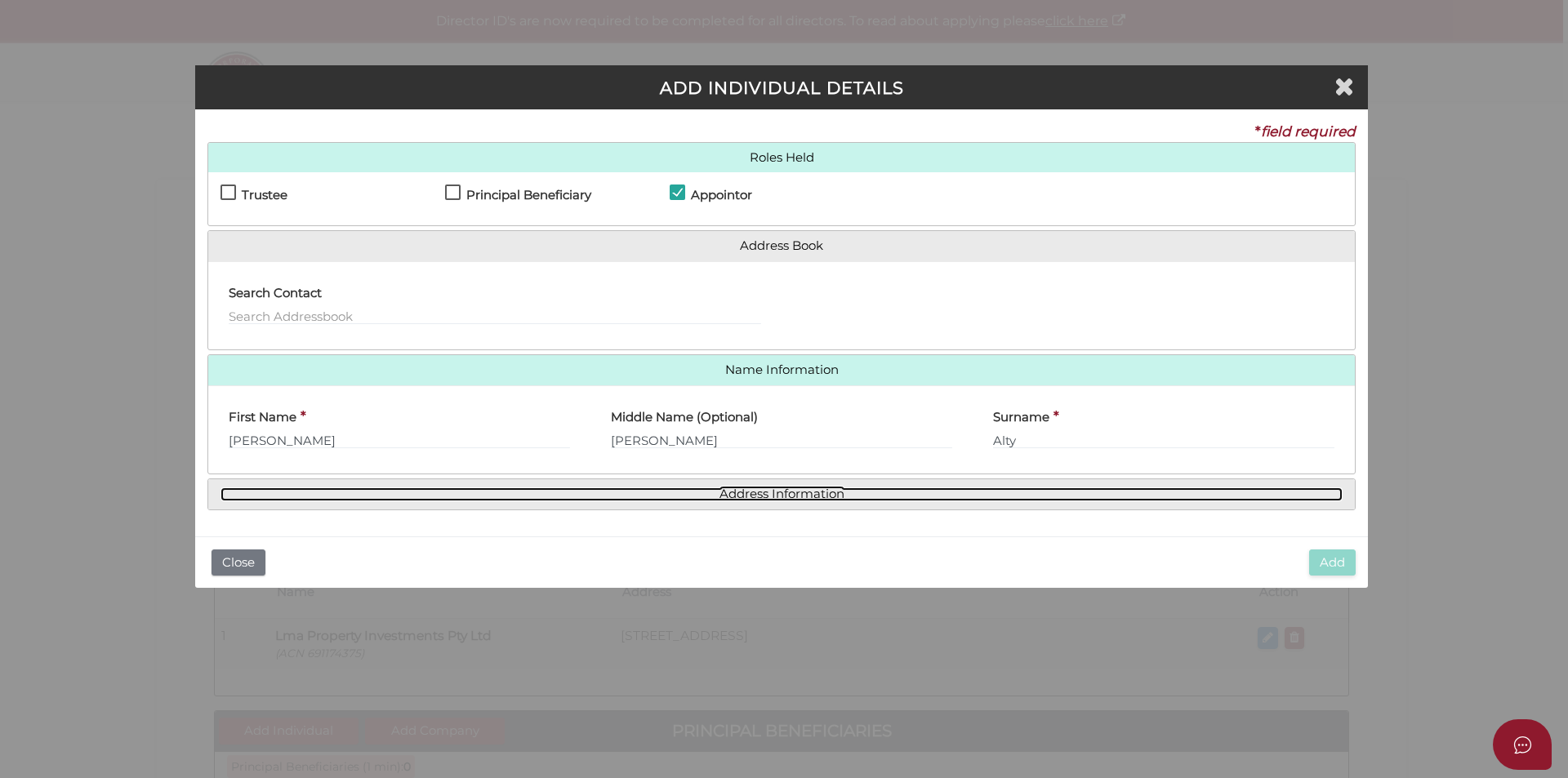
click at [828, 493] on link "Address Information" at bounding box center [782, 494] width 1122 height 14
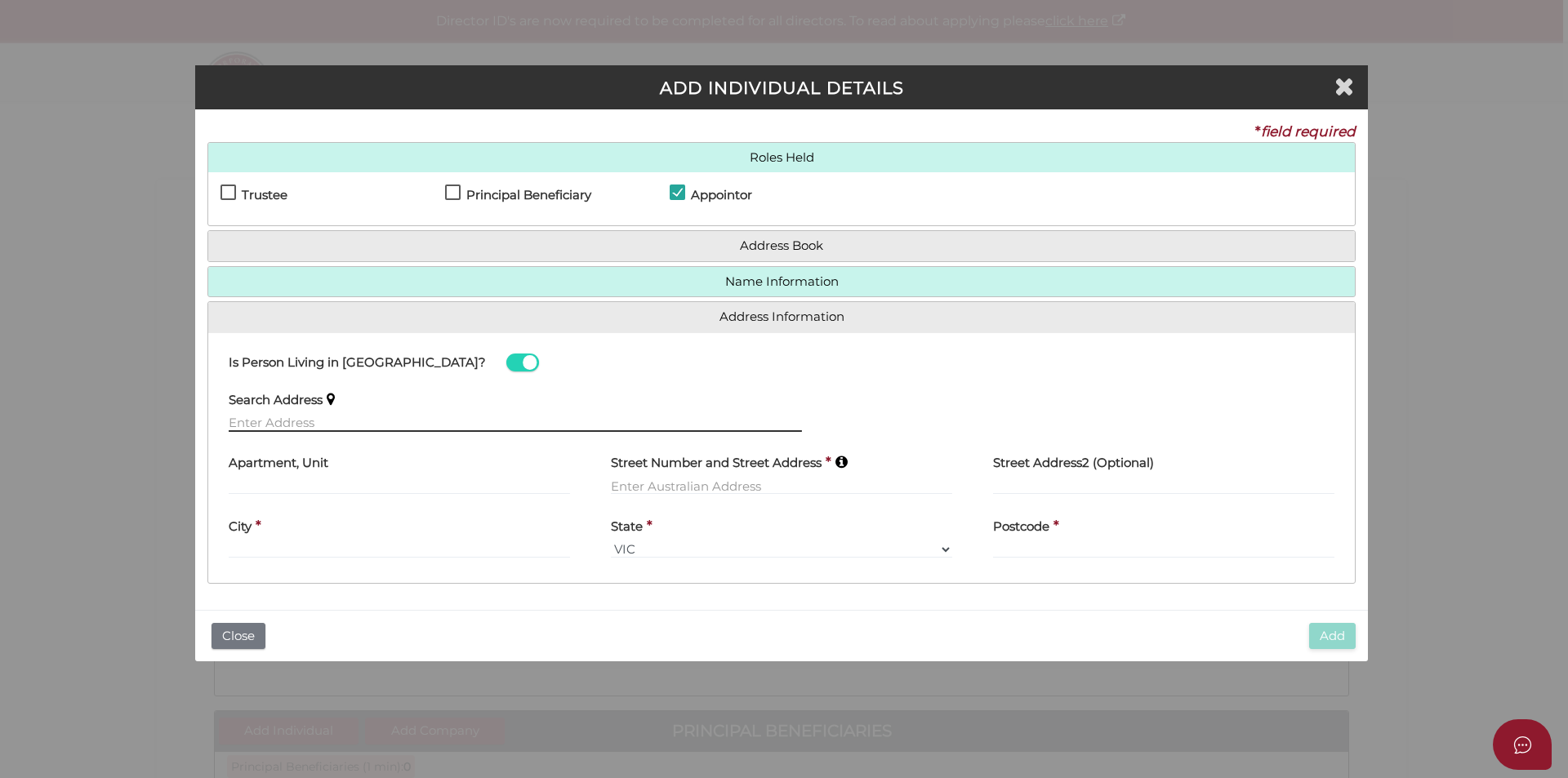
click at [366, 419] on input "text" at bounding box center [514, 423] width 573 height 18
paste input "[STREET_ADDRESS]"
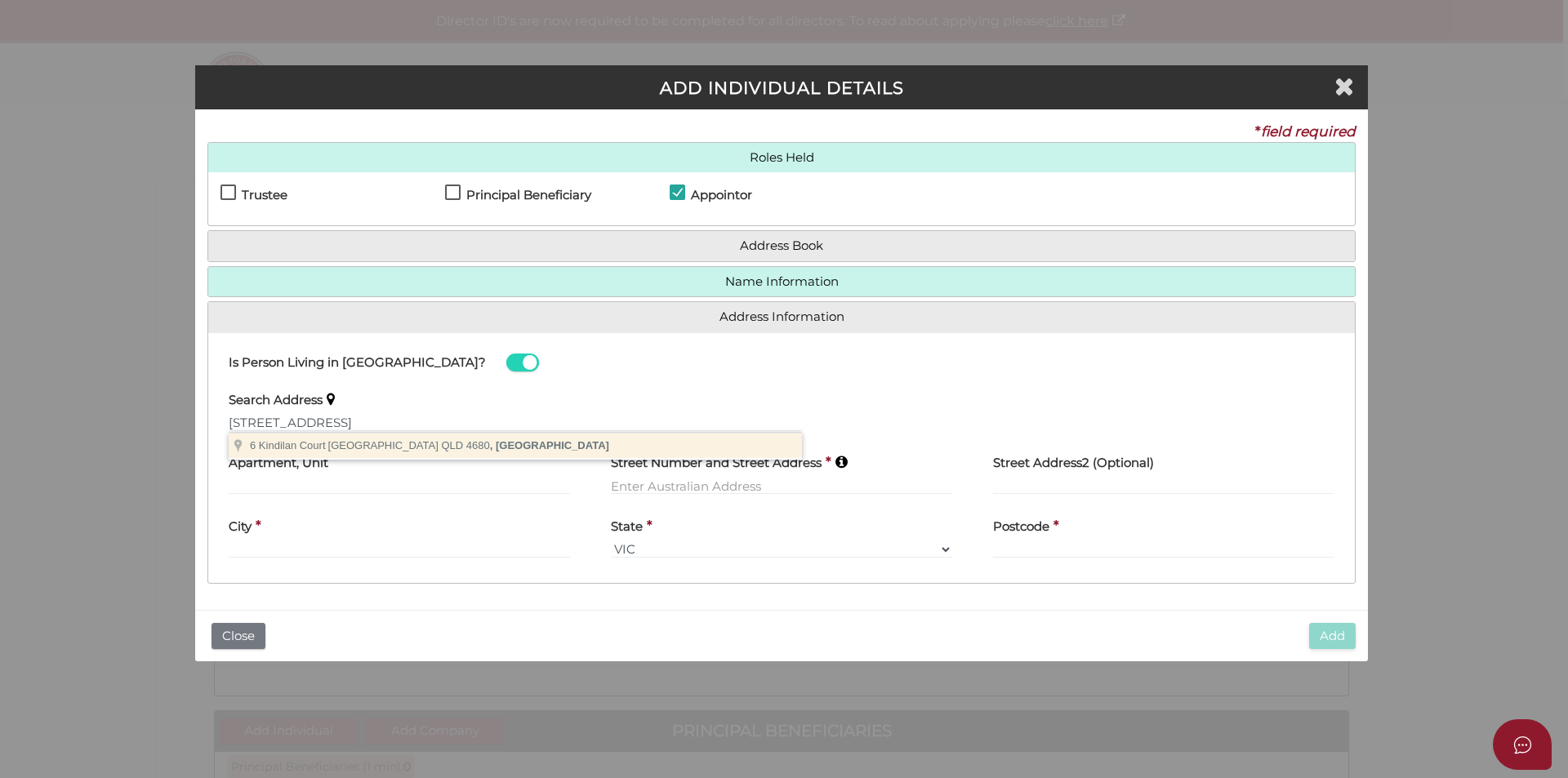
type input "6 Kindilan Court, Boyne Island QLD 4680, Australia"
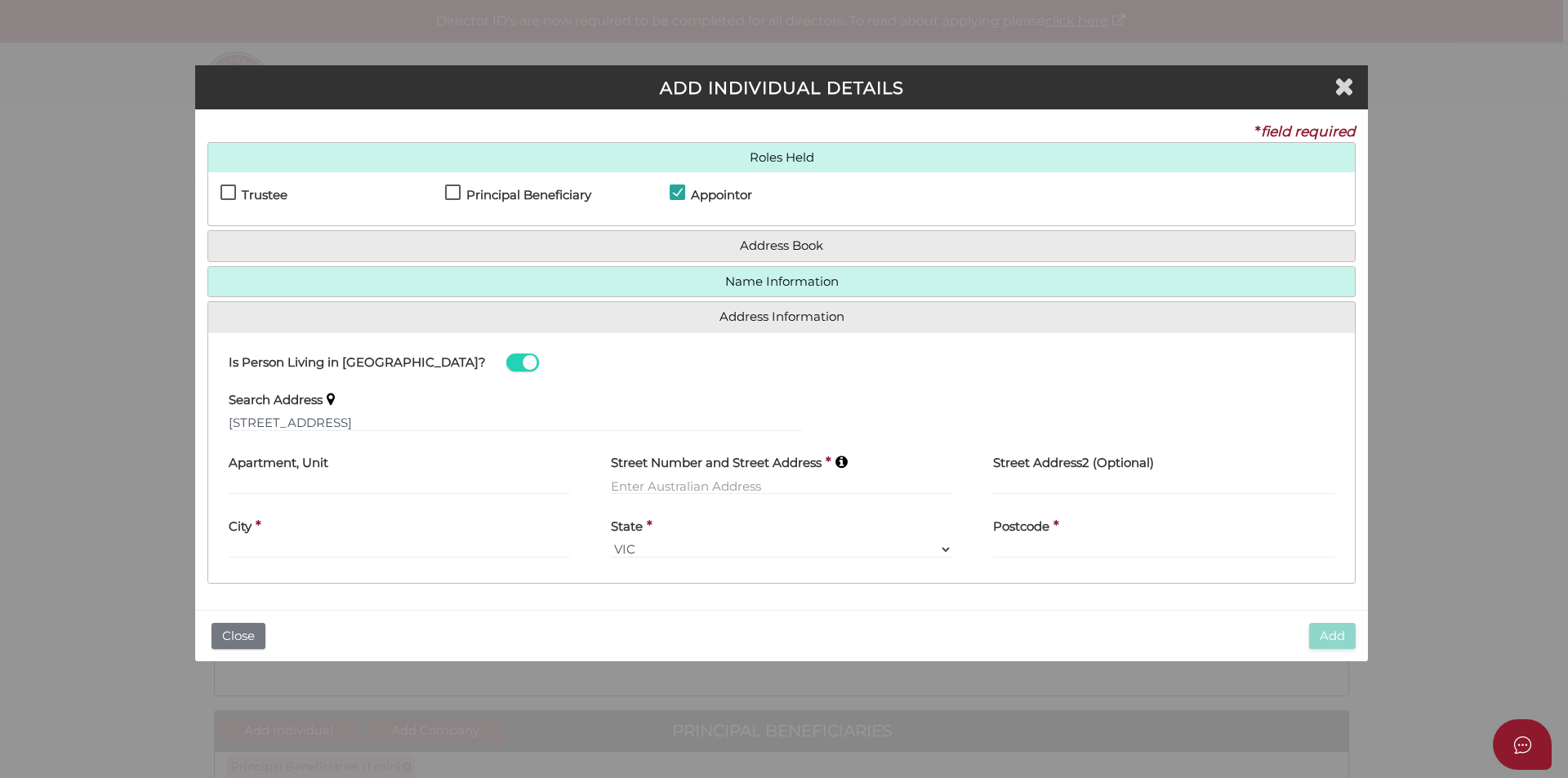
type input "6 Kindilan Court"
type input "Boyne Island"
select select "QLD"
type input "4680"
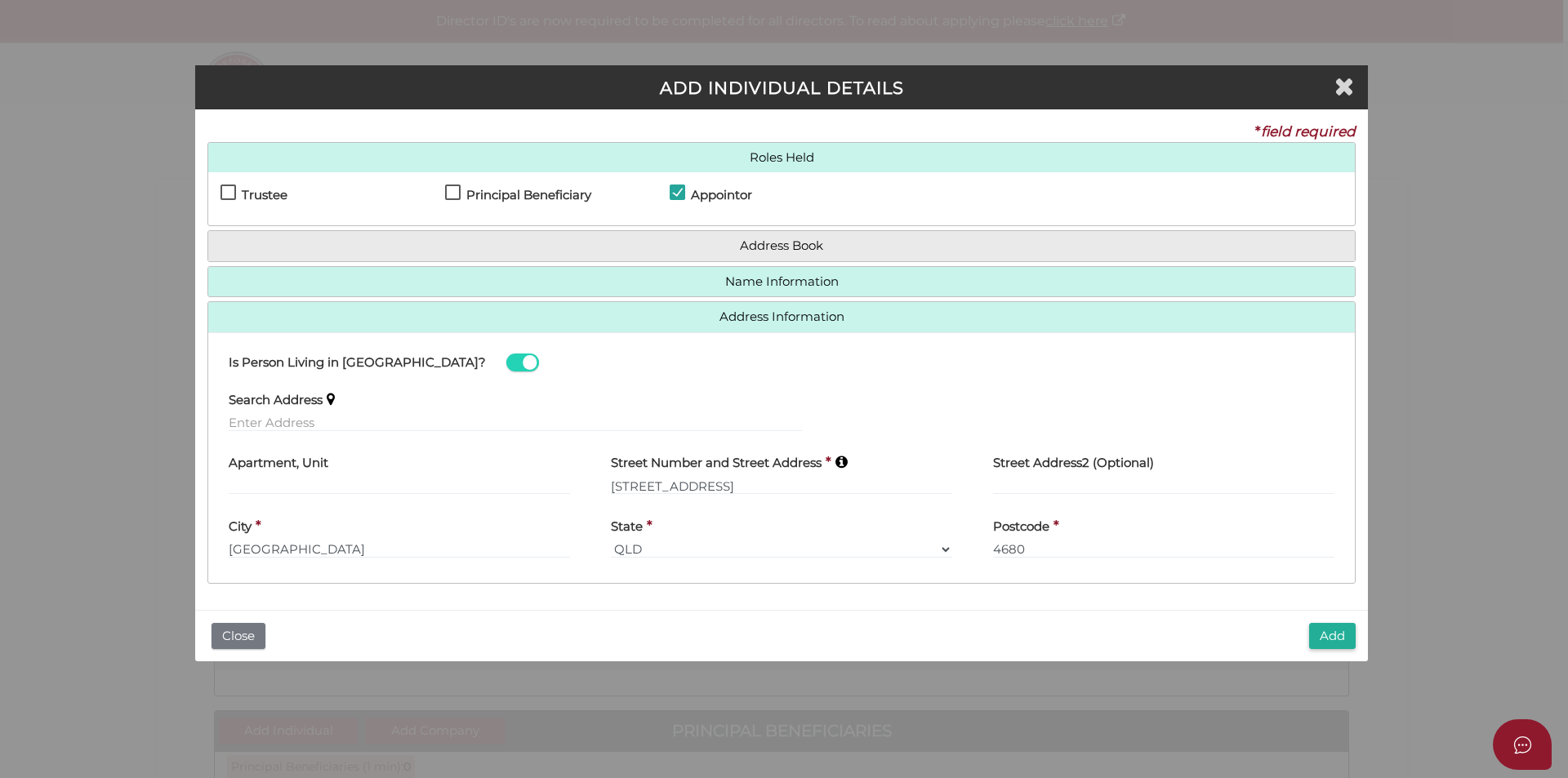
click at [1325, 641] on button "Add" at bounding box center [1332, 636] width 46 height 27
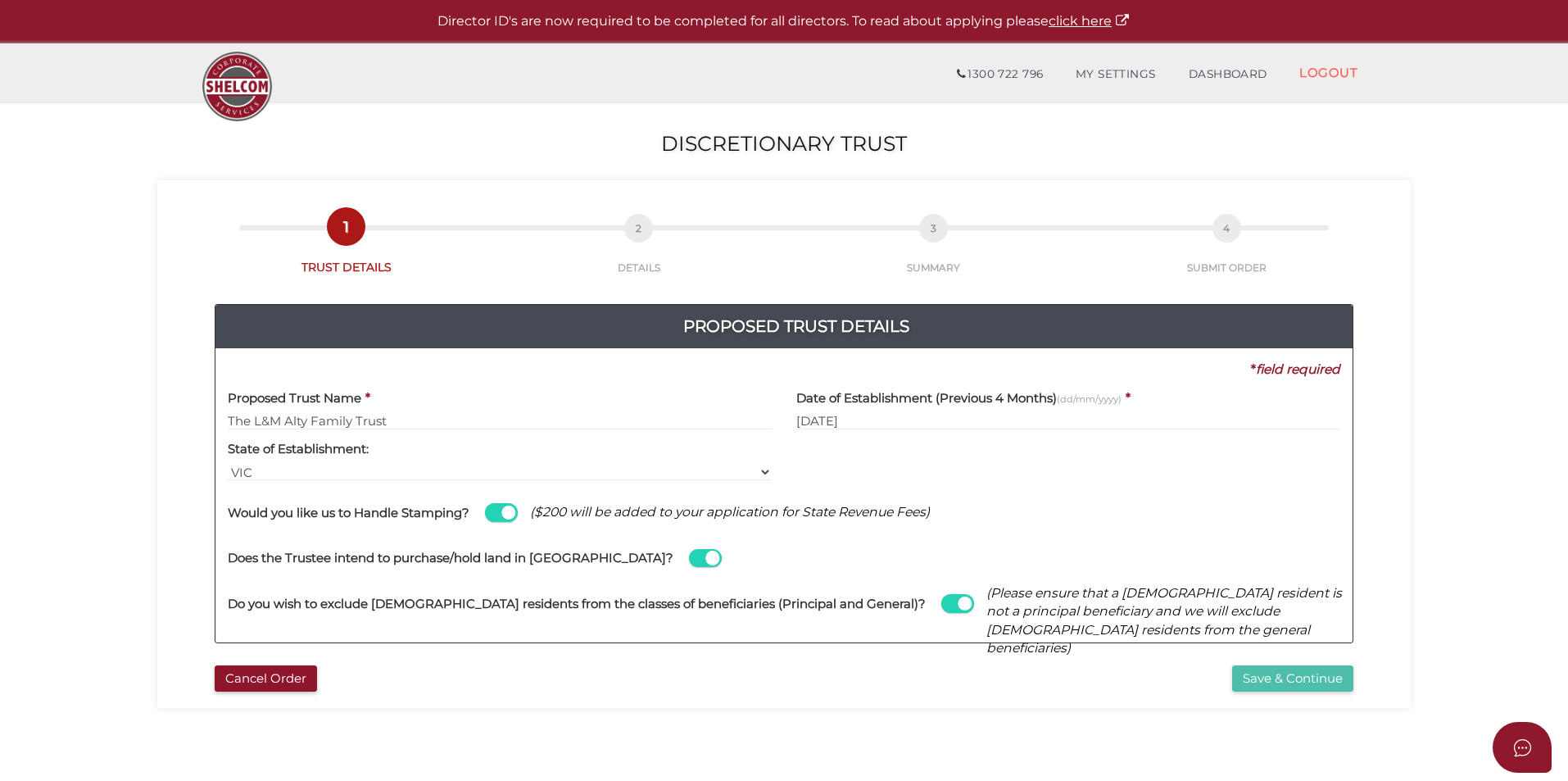
click at [1317, 679] on button "Save & Continue" at bounding box center [1293, 679] width 121 height 27
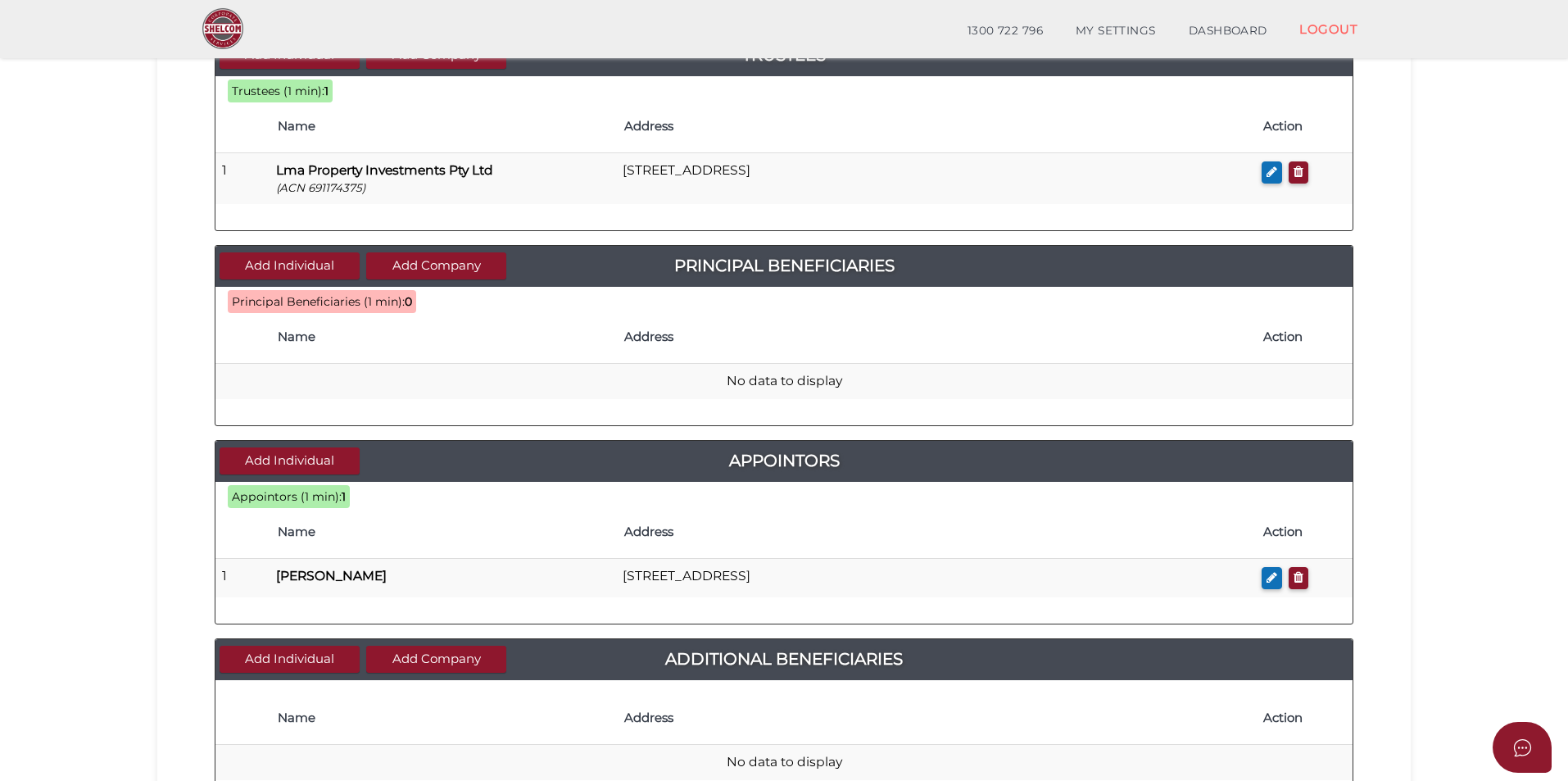
scroll to position [328, 0]
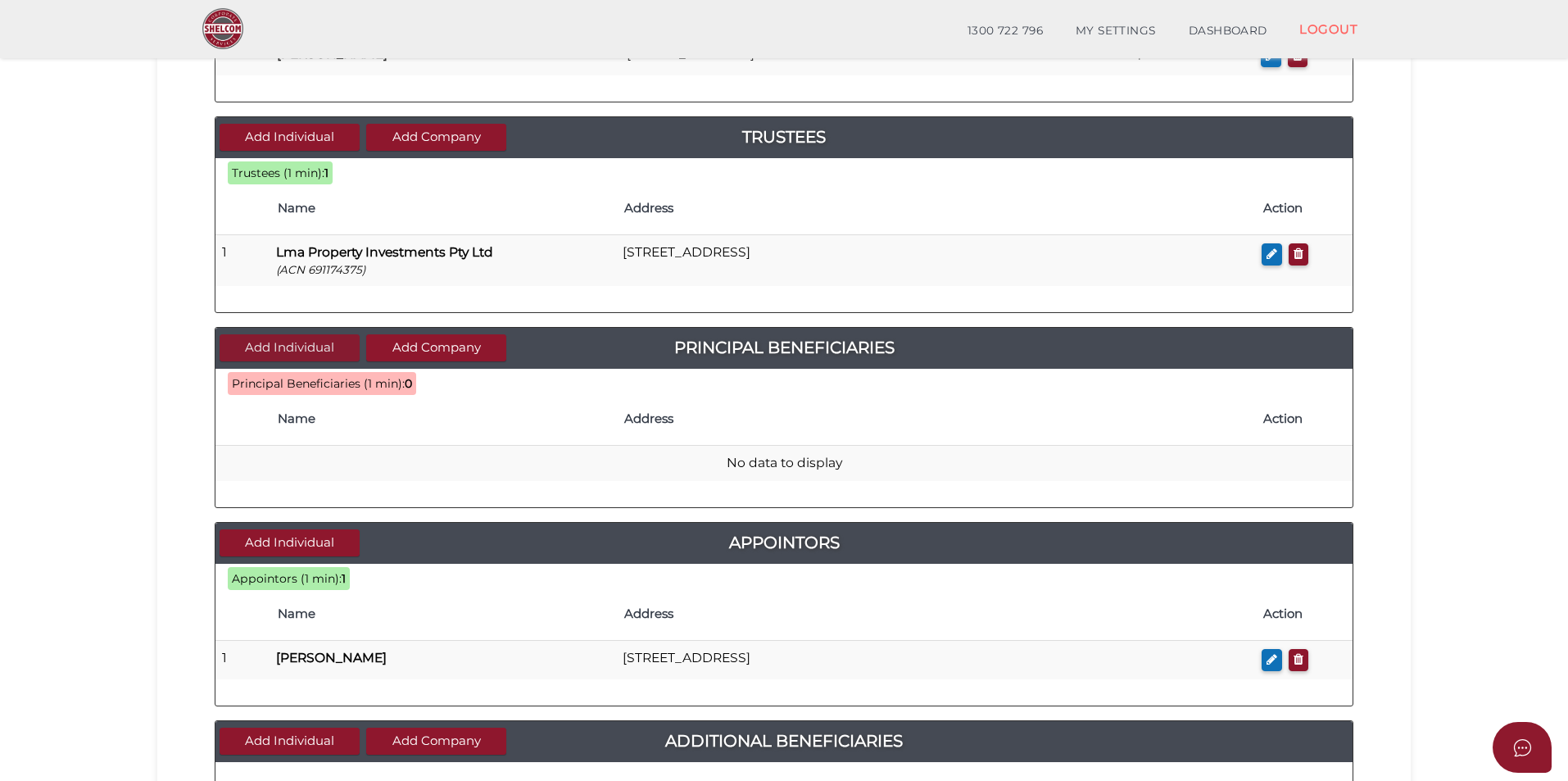
click at [284, 340] on button "Add Individual" at bounding box center [290, 348] width 140 height 27
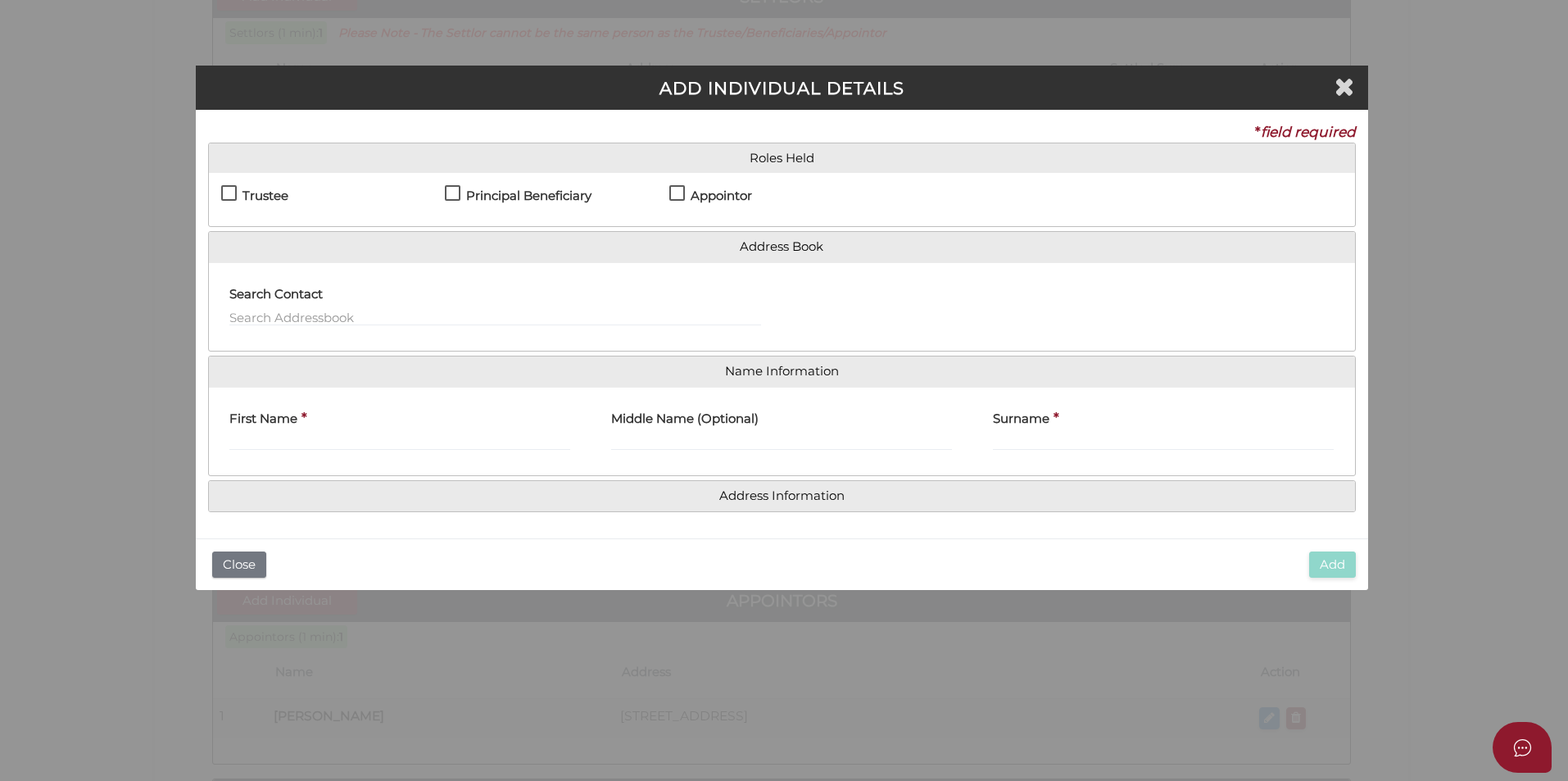
scroll to position [0, 0]
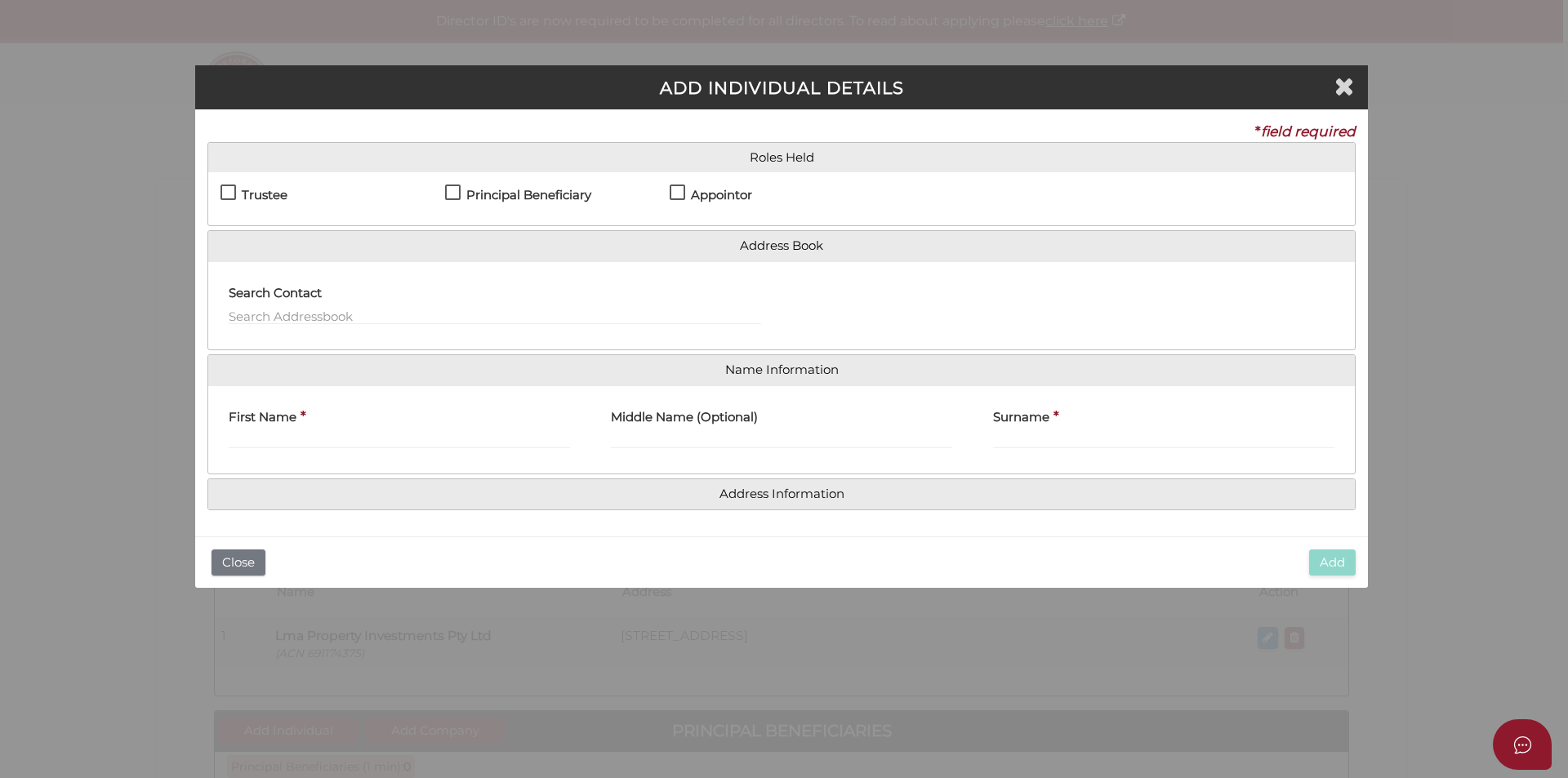
click at [453, 194] on label "Principal Beneficiary" at bounding box center [518, 198] width 146 height 21
checkbox input "true"
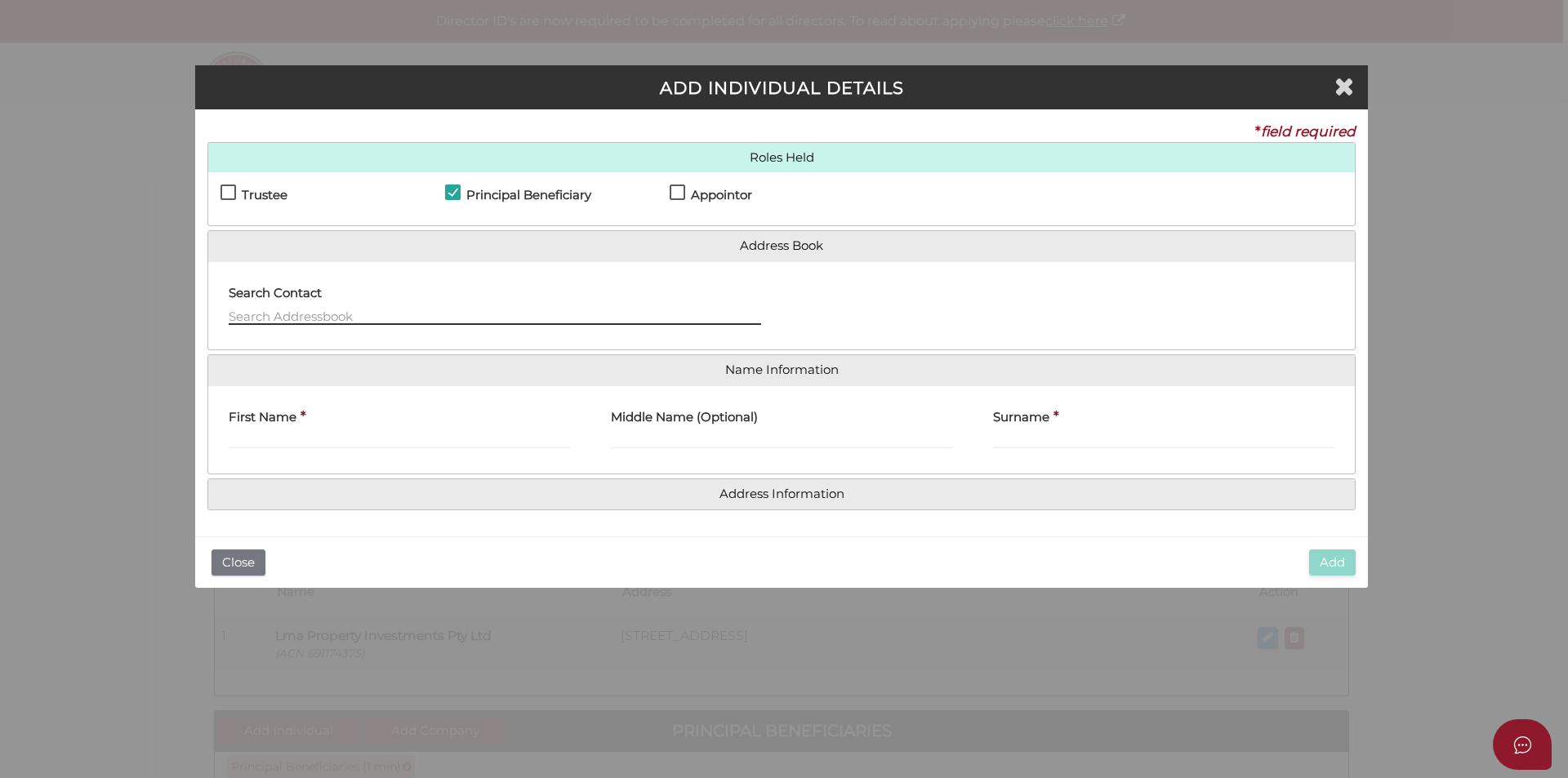
click at [475, 315] on input "text" at bounding box center [495, 316] width 533 height 18
click at [399, 446] on input "First Name" at bounding box center [399, 440] width 342 height 18
type input "[PERSON_NAME]"
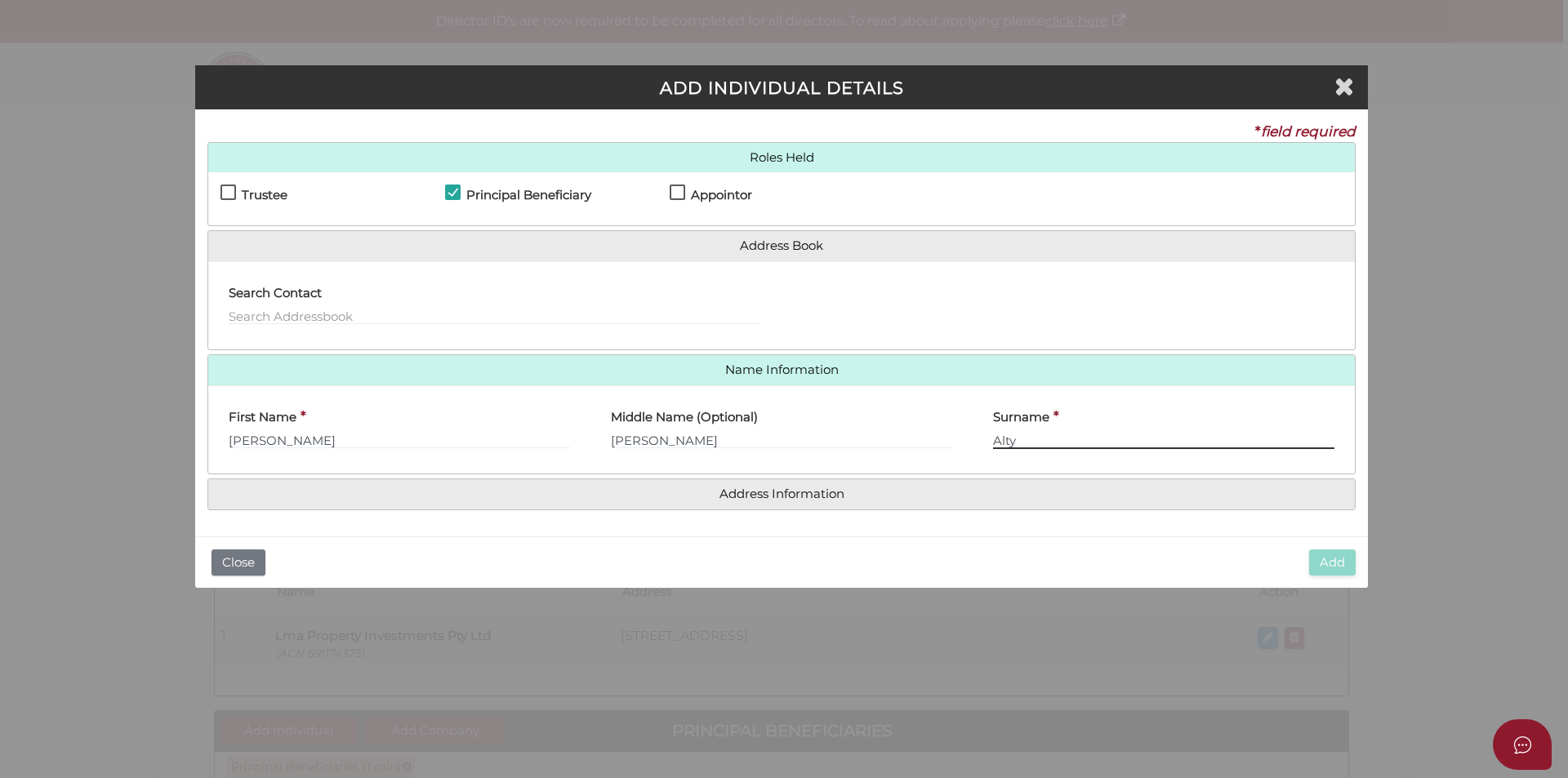
type input "Alty"
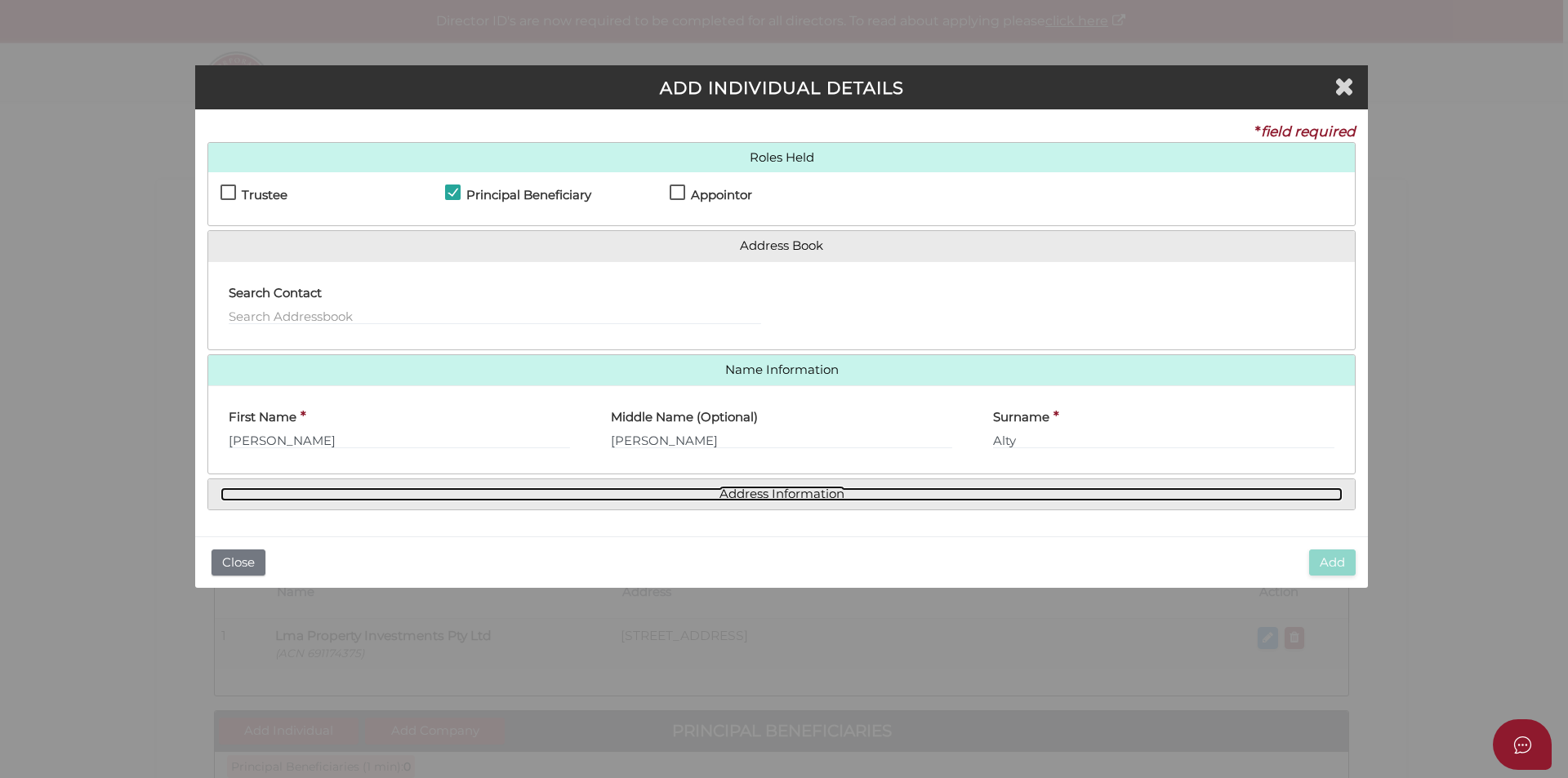
click at [776, 493] on link "Address Information" at bounding box center [782, 494] width 1122 height 14
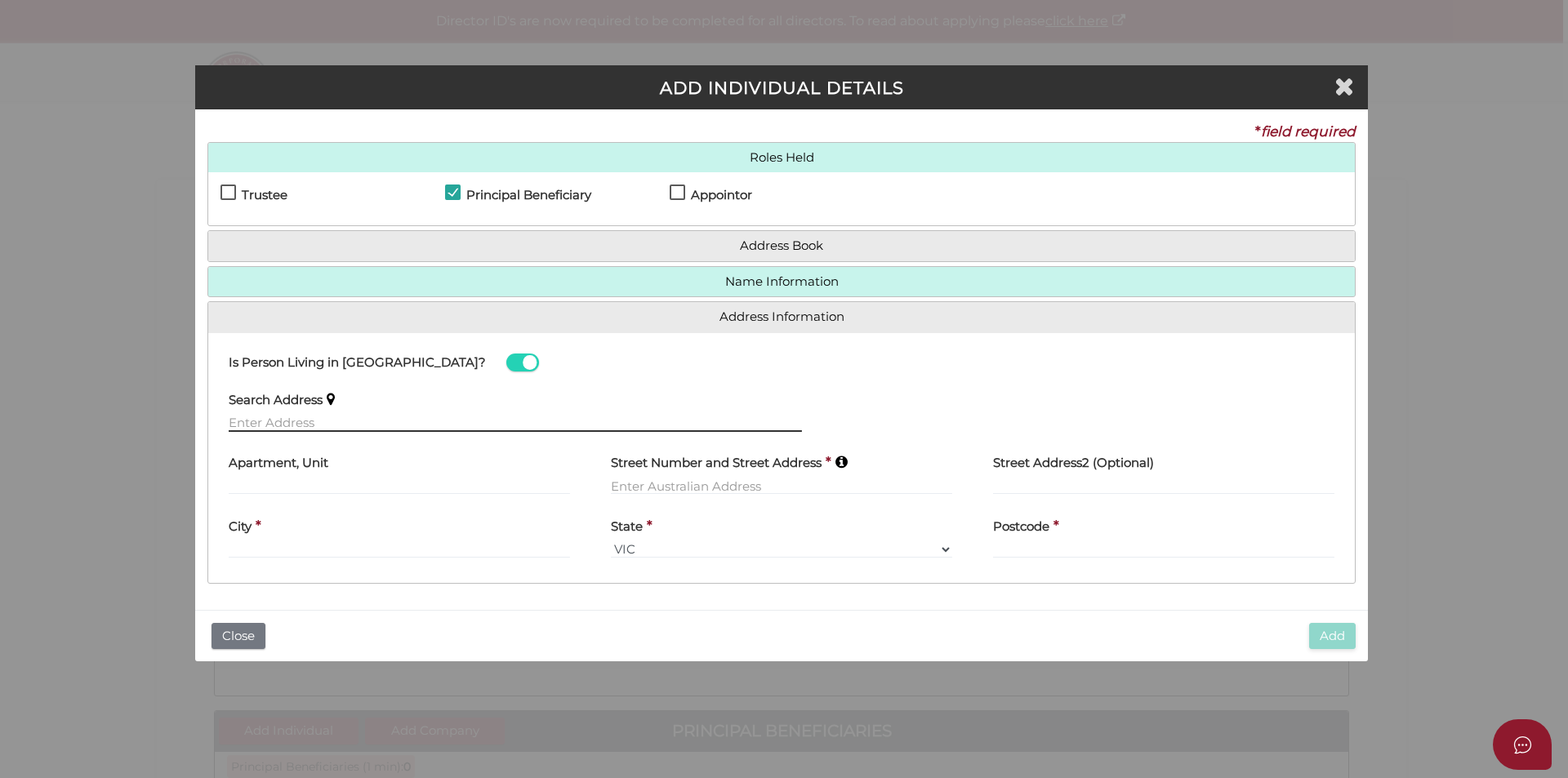
click at [316, 417] on input "text" at bounding box center [514, 423] width 573 height 18
paste input "[STREET_ADDRESS]"
type input "[STREET_ADDRESS]"
type input "[GEOGRAPHIC_DATA]"
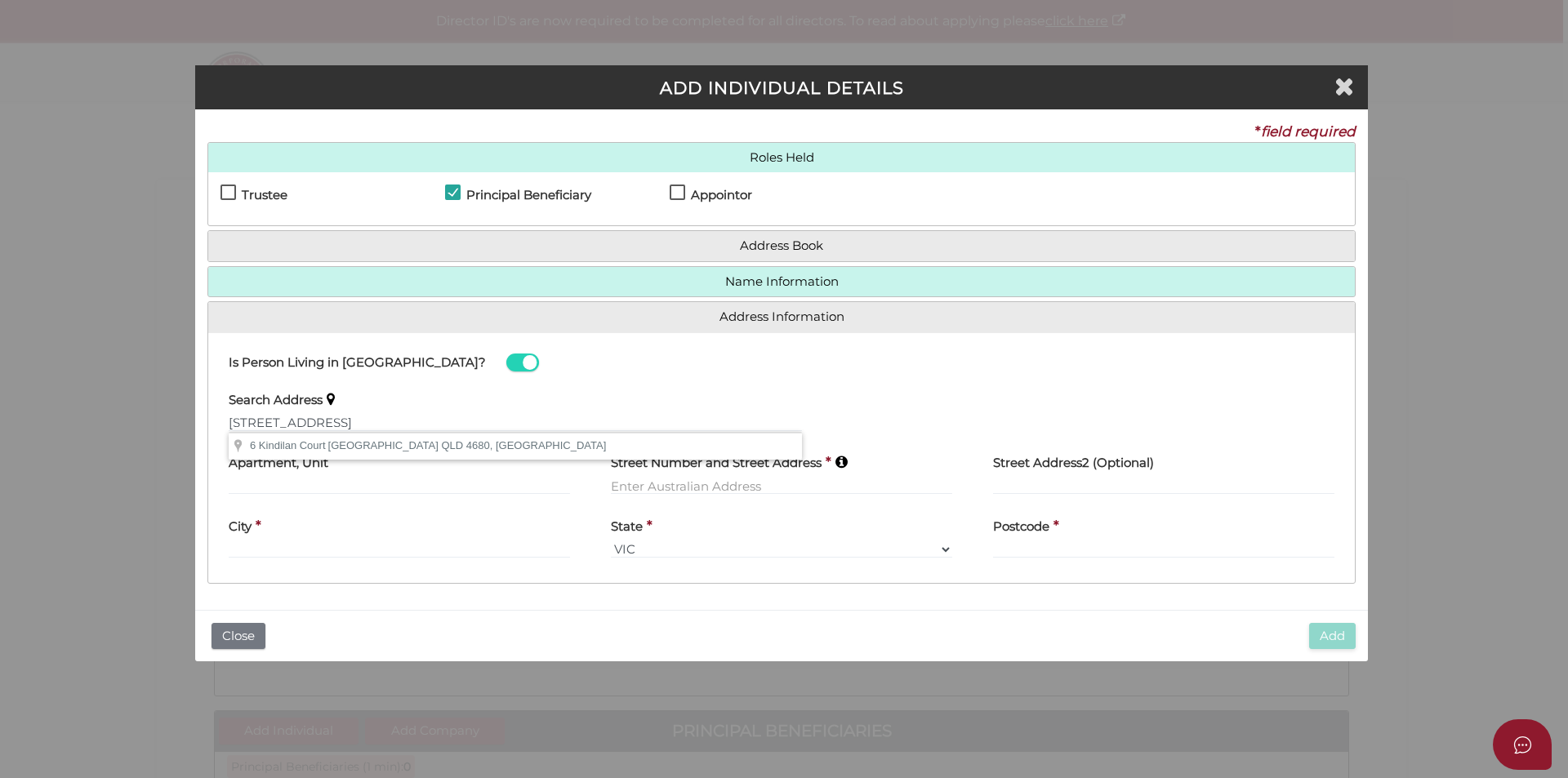
select select "QLD"
type input "4680"
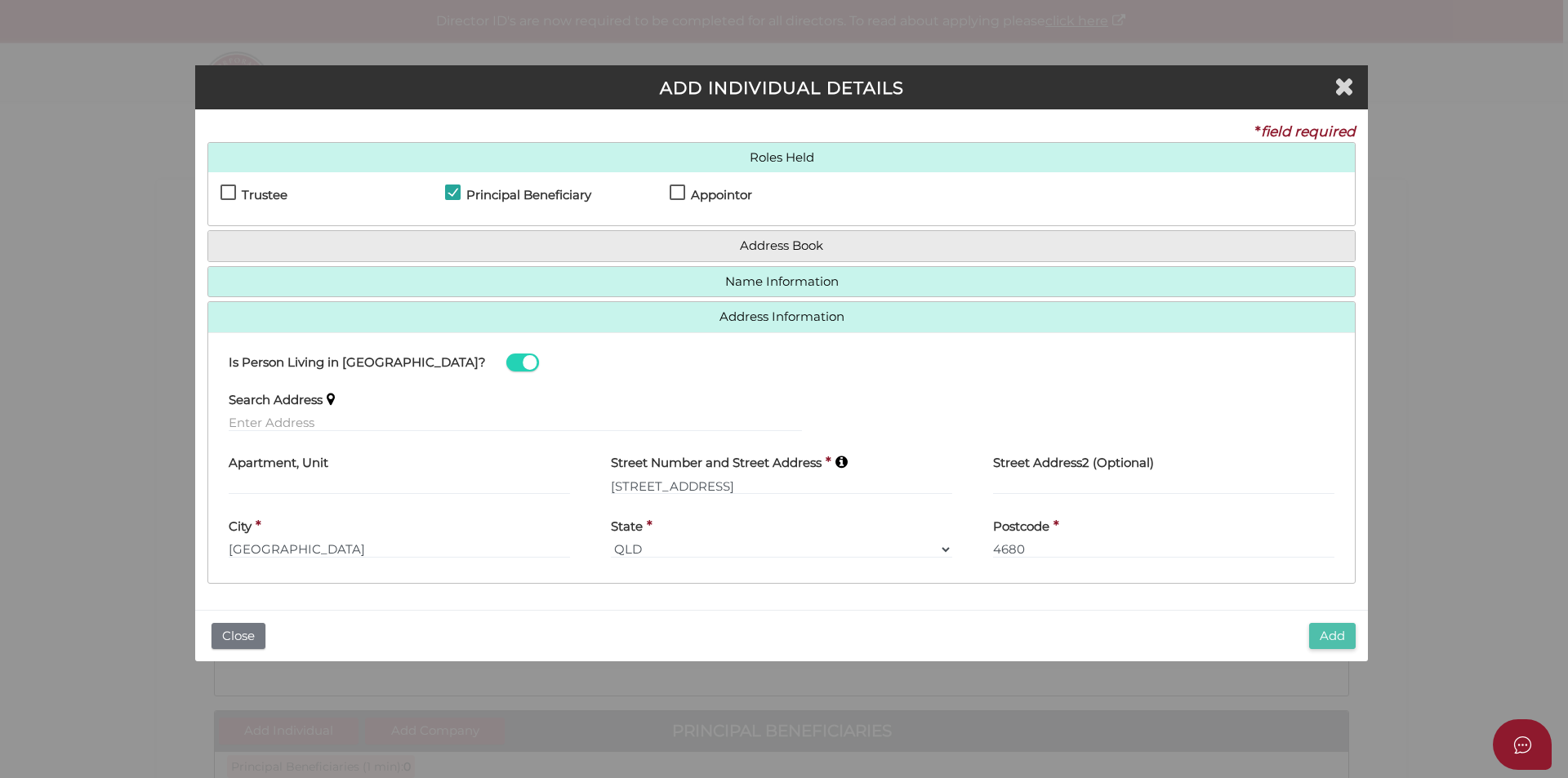
click at [1336, 632] on button "Add" at bounding box center [1332, 636] width 46 height 27
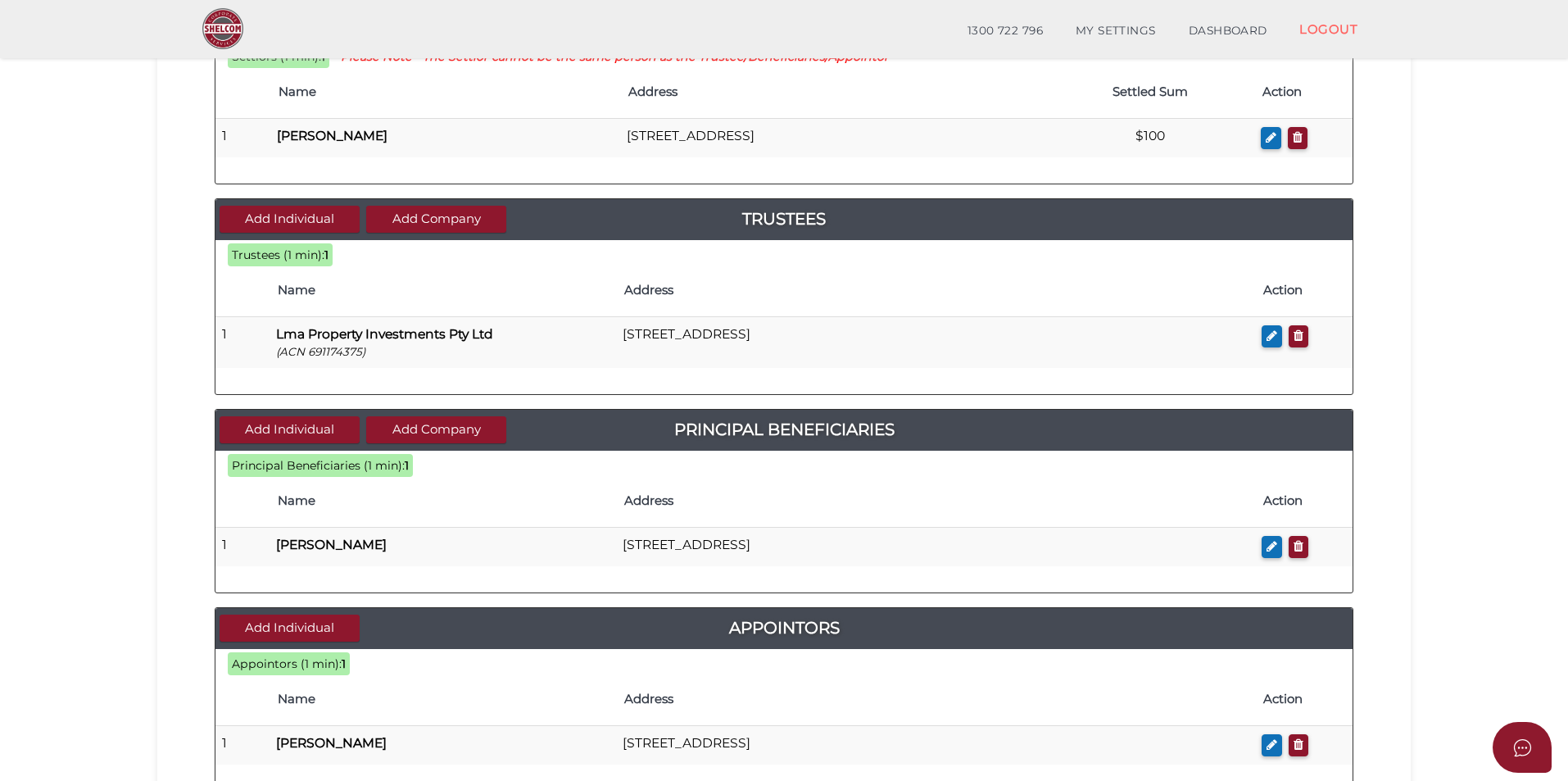
scroll to position [328, 0]
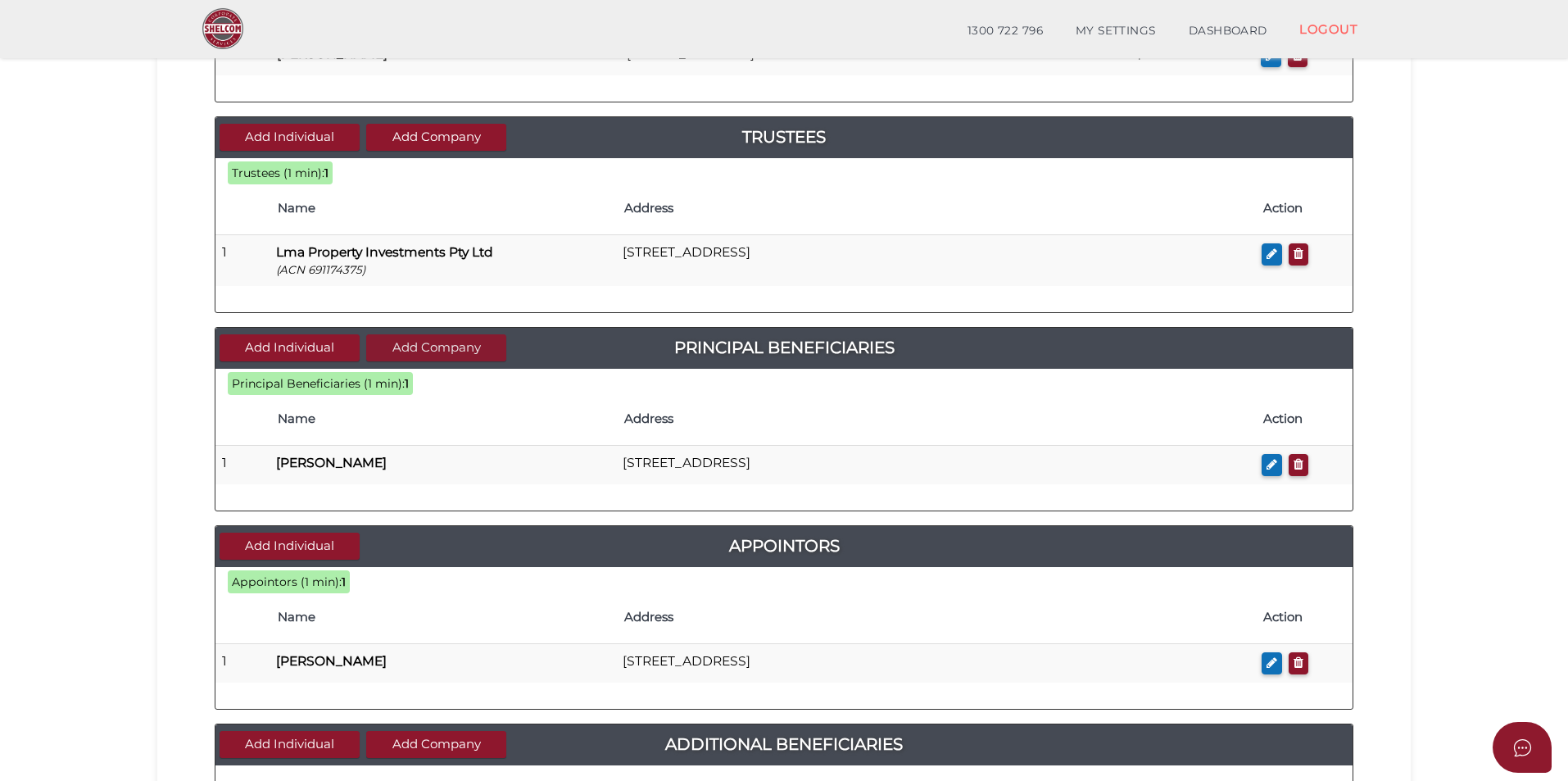
click at [404, 349] on button "Add Company" at bounding box center [436, 348] width 140 height 27
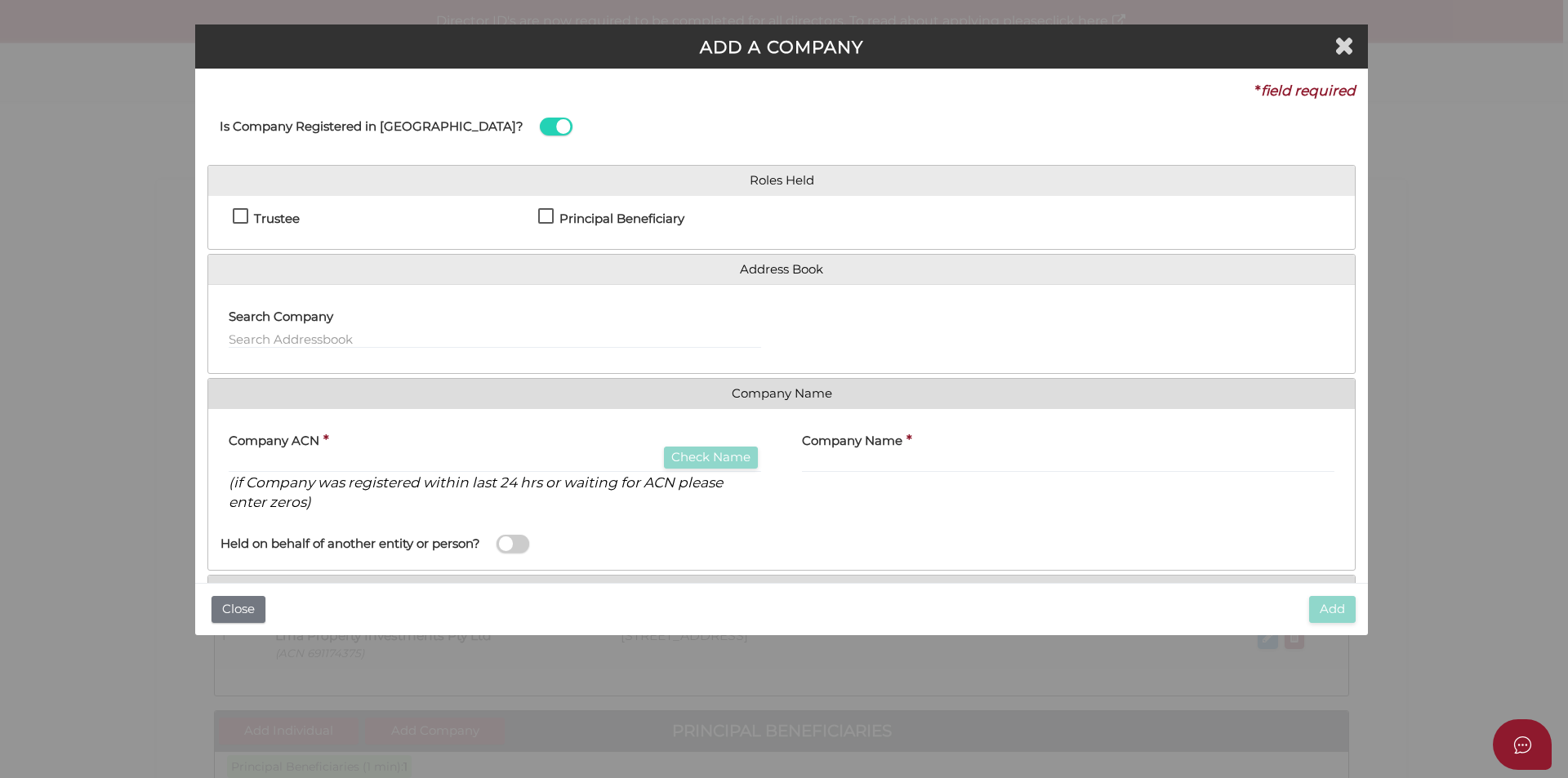
click at [543, 212] on label "Principal Beneficiary" at bounding box center [611, 222] width 146 height 21
checkbox input "true"
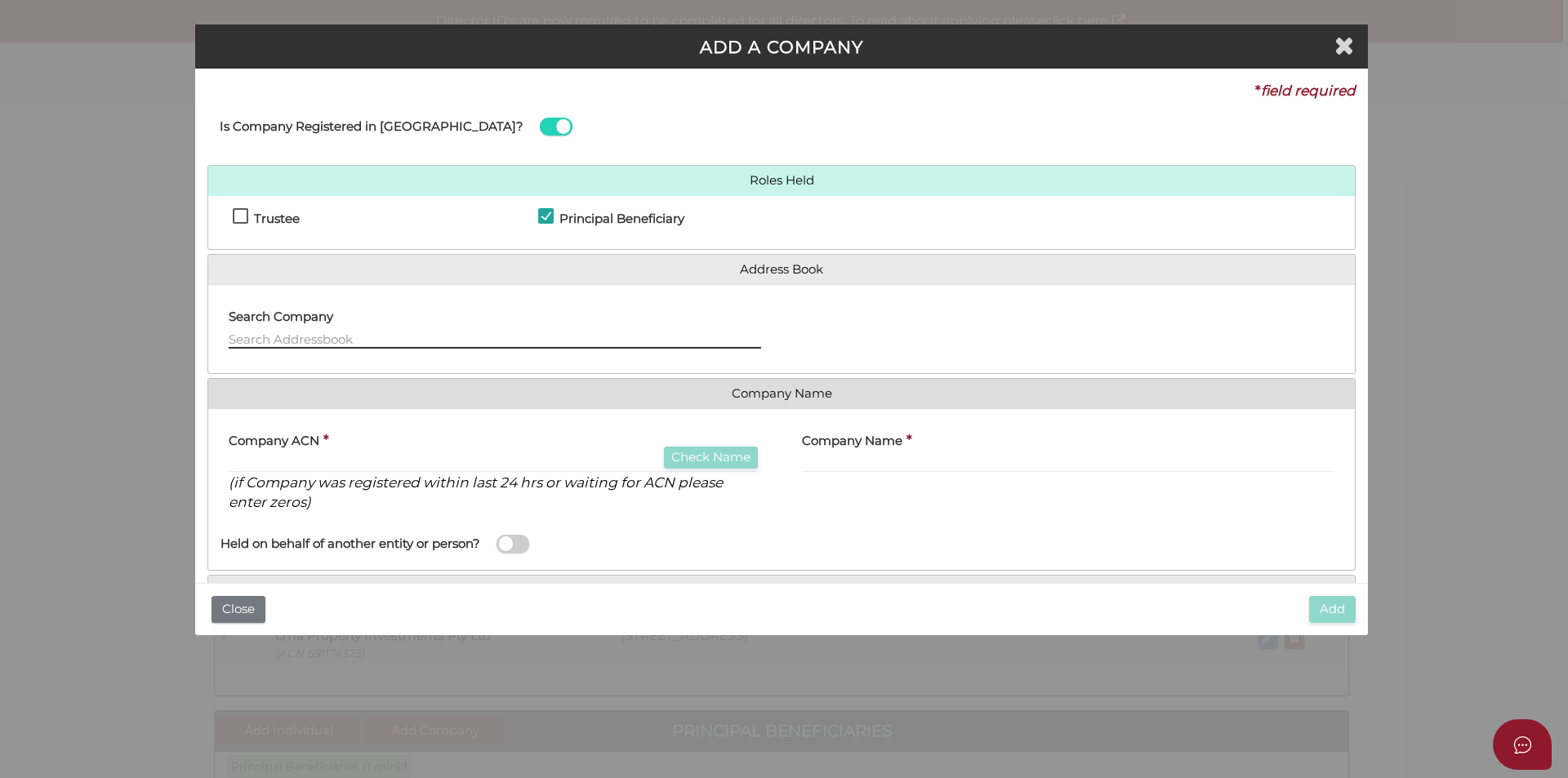
click at [334, 337] on input "text" at bounding box center [495, 340] width 533 height 18
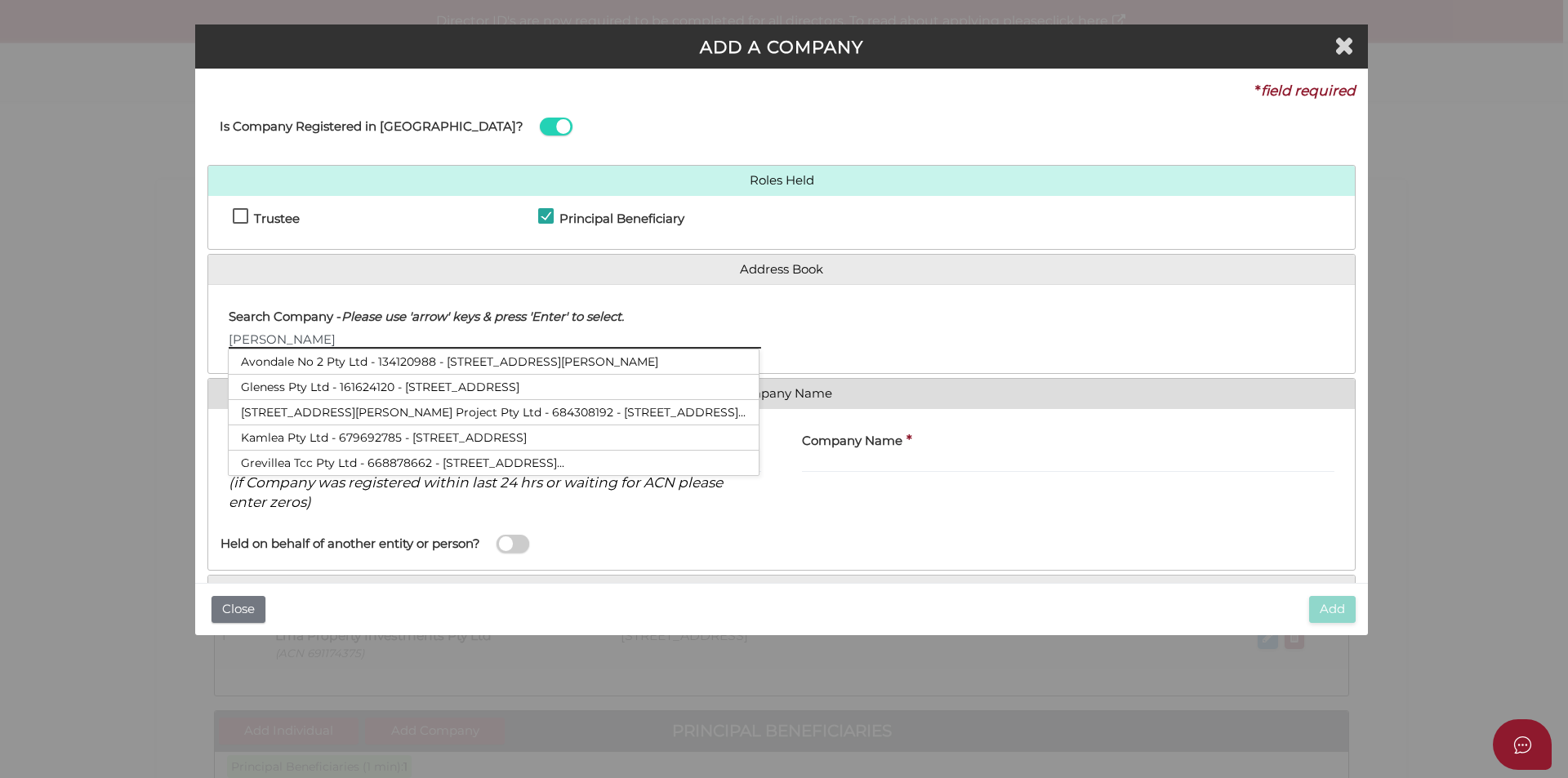
type input "[PERSON_NAME]"
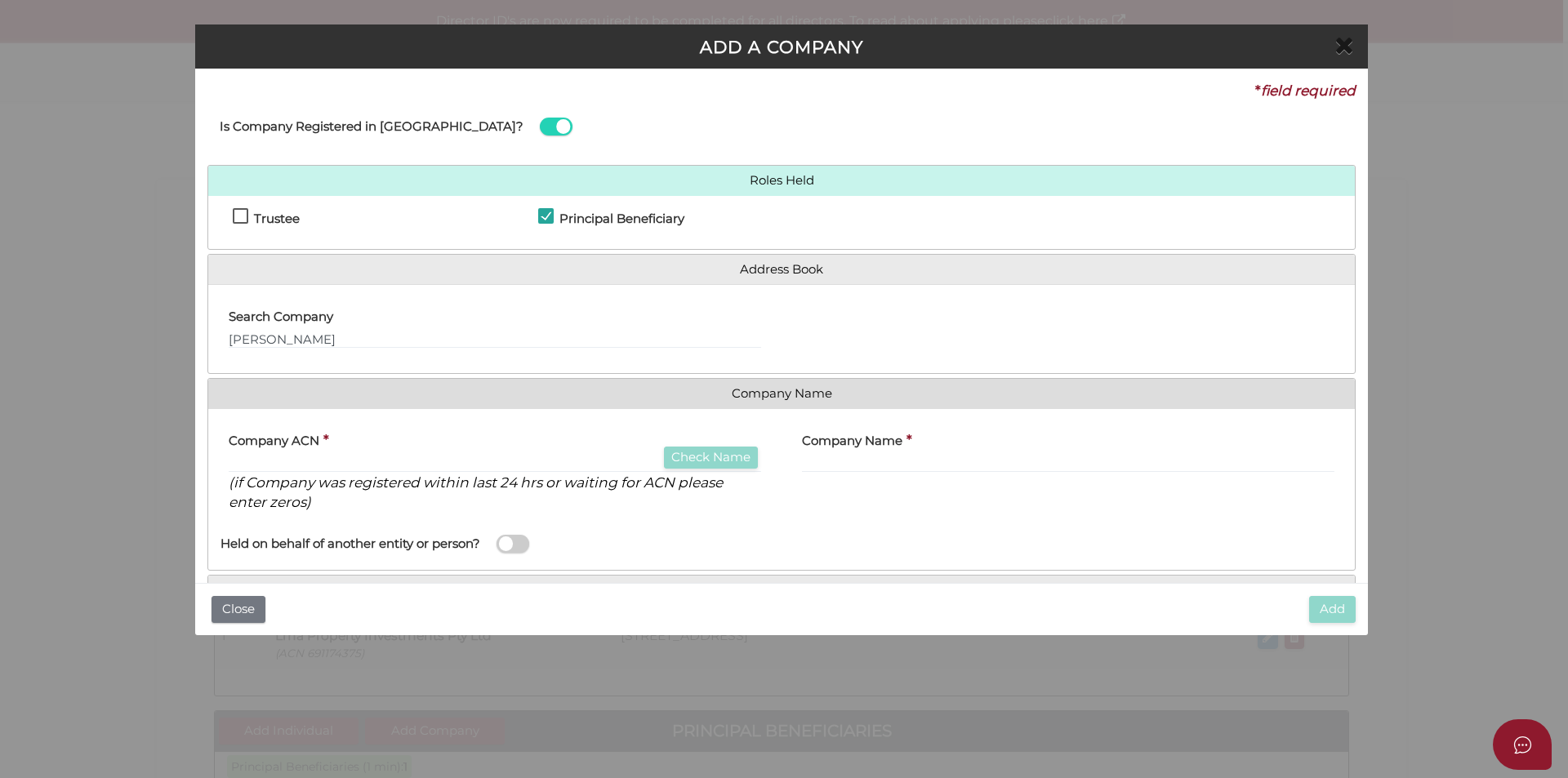
drag, startPoint x: 1354, startPoint y: 49, endPoint x: 1317, endPoint y: 51, distance: 37.1
click at [1354, 49] on span "Close" at bounding box center [1345, 45] width 22 height 31
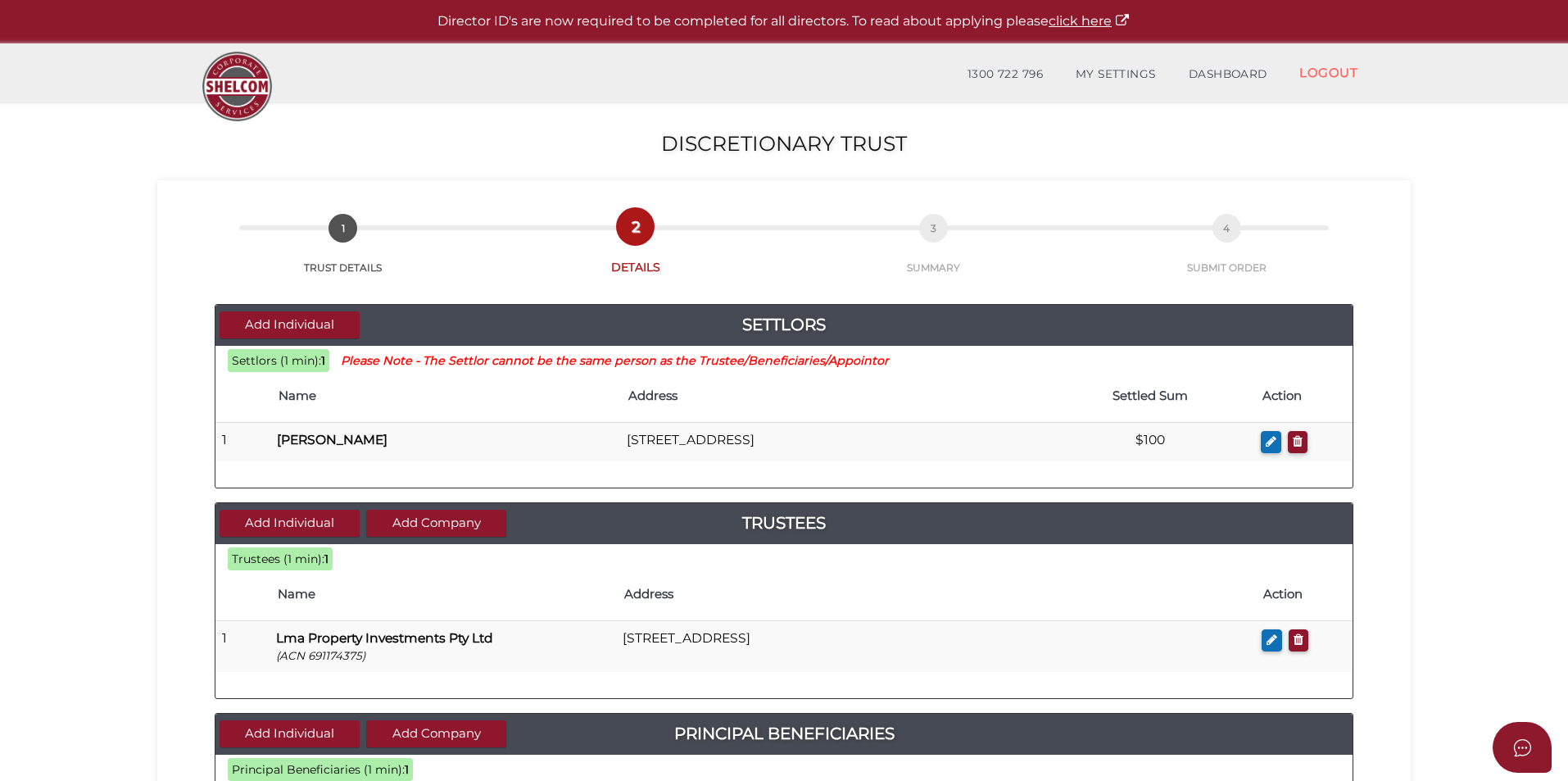
scroll to position [328, 0]
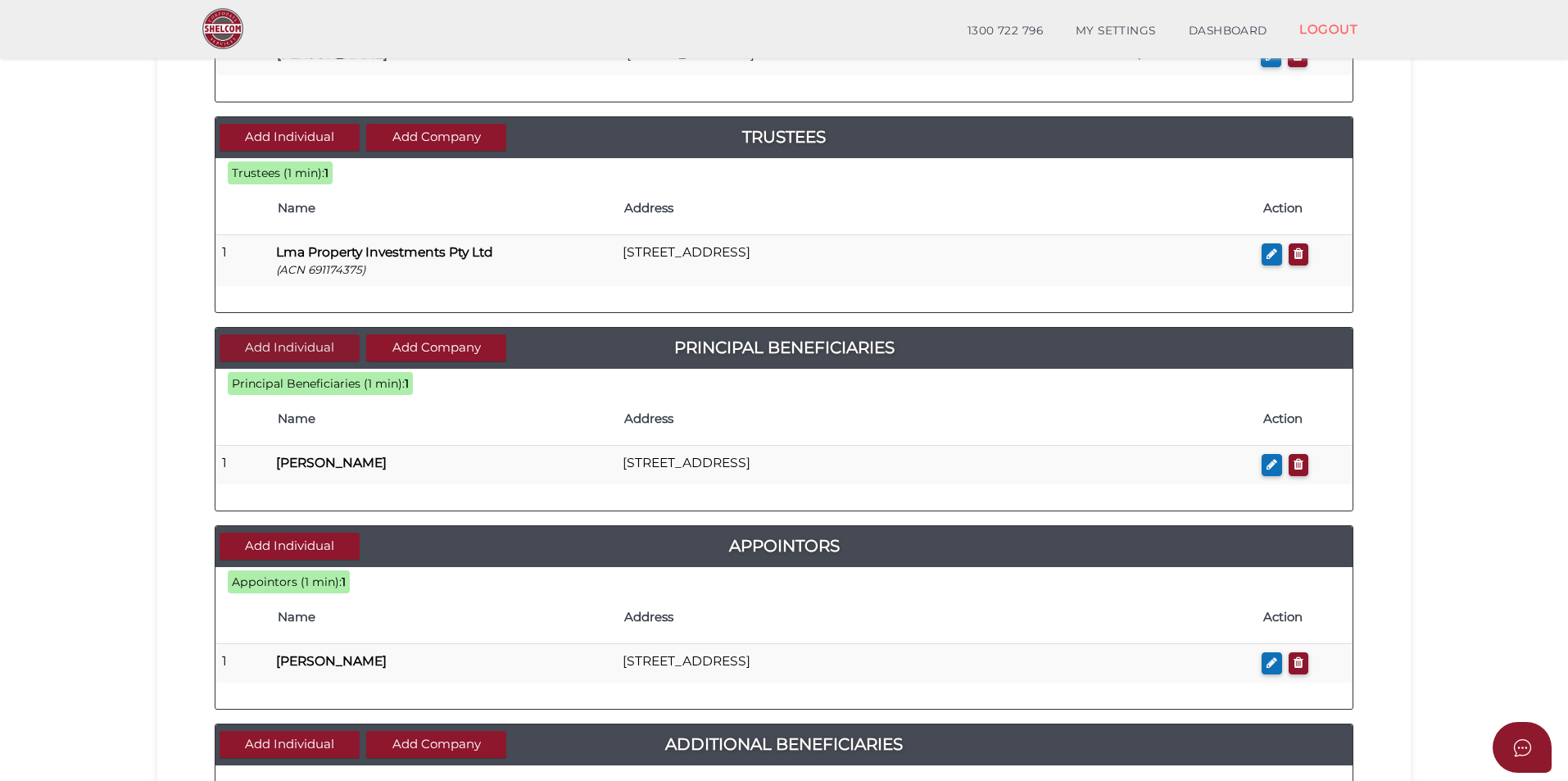
click at [292, 342] on button "Add Individual" at bounding box center [290, 348] width 140 height 27
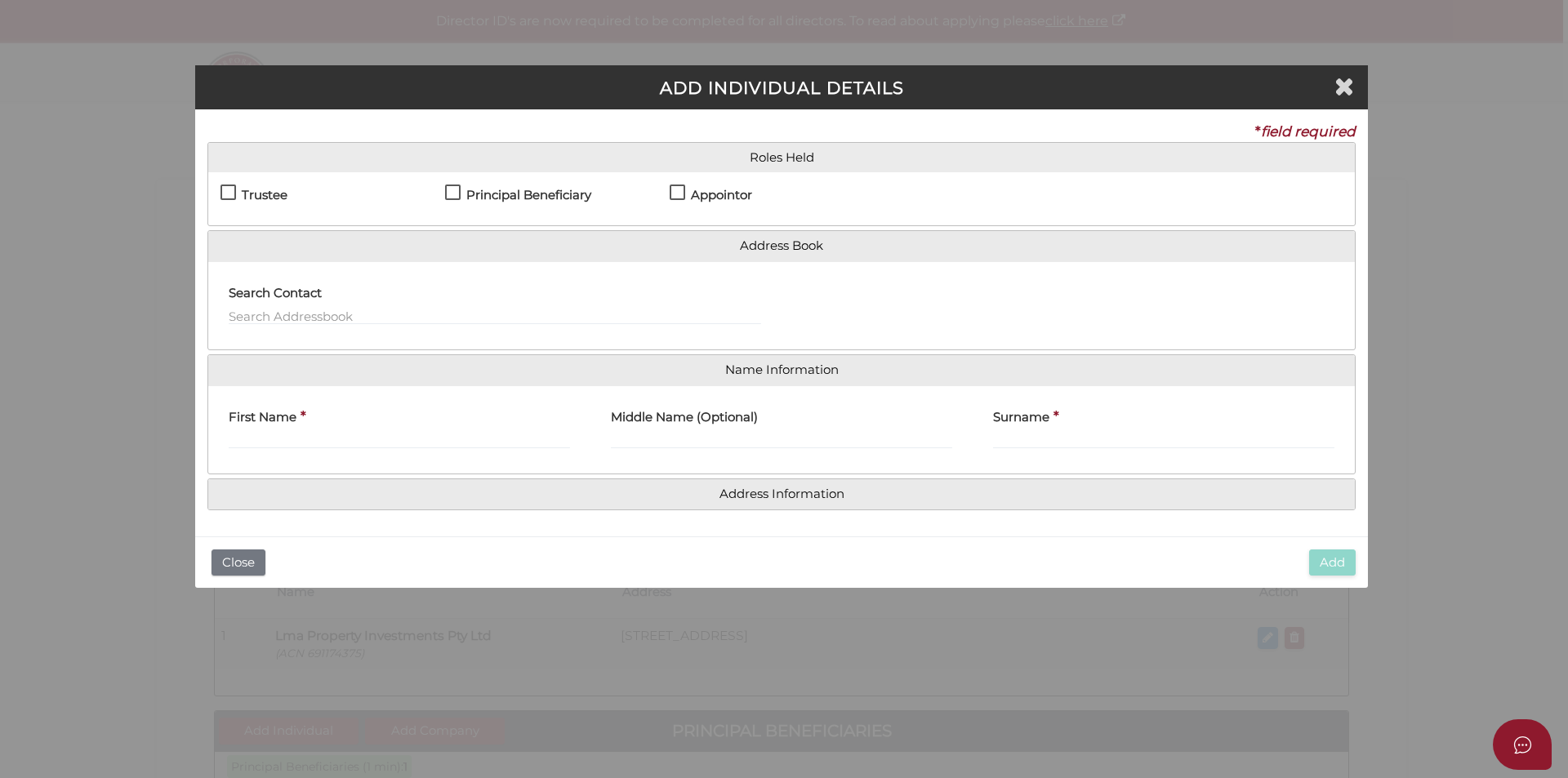
click at [481, 192] on h4 "Principal Beneficiary" at bounding box center [528, 195] width 125 height 14
checkbox input "true"
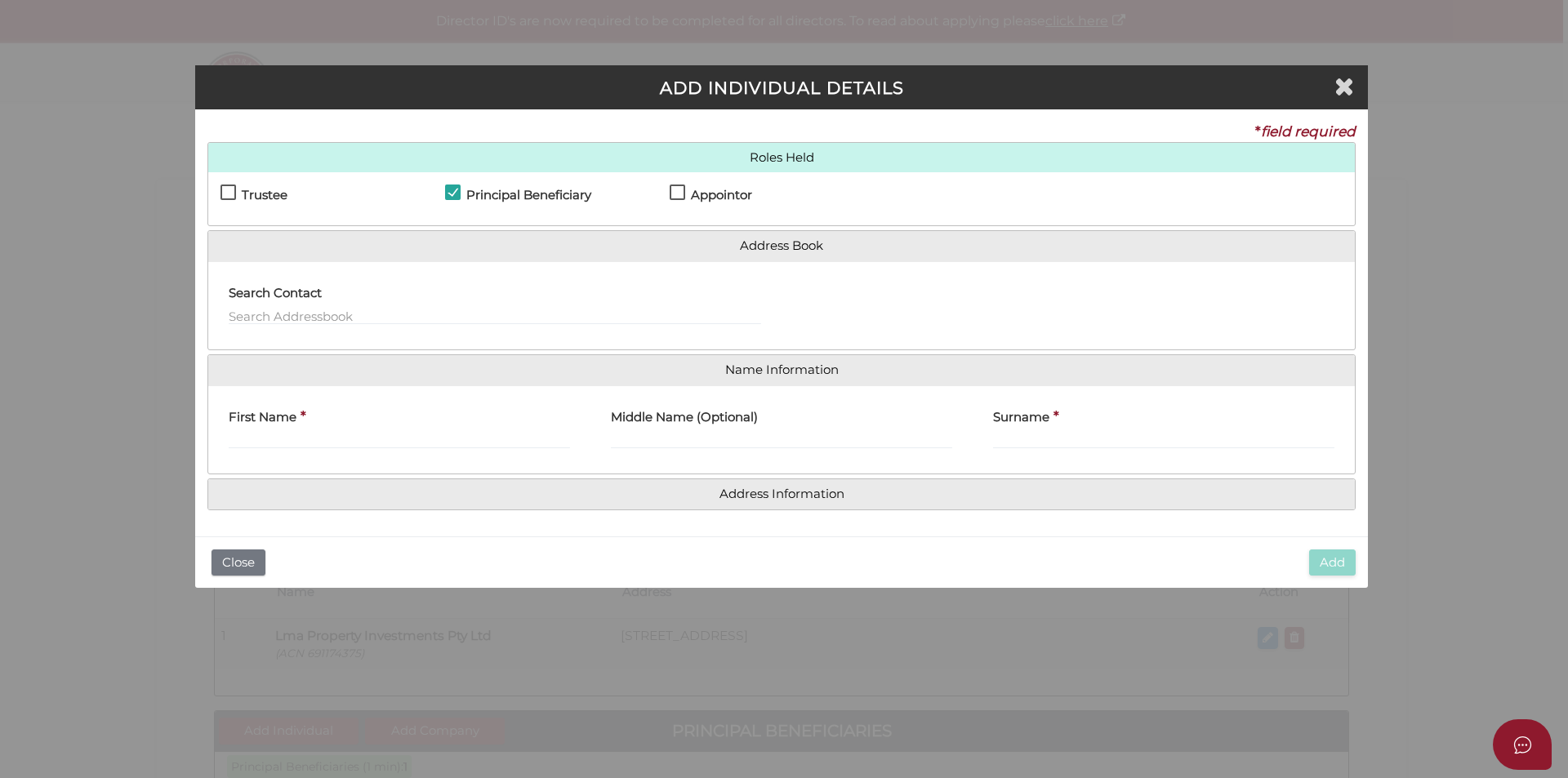
click at [291, 431] on label "First Name" at bounding box center [262, 415] width 68 height 33
click at [291, 431] on input "First Name" at bounding box center [399, 440] width 342 height 18
type input "Lee"
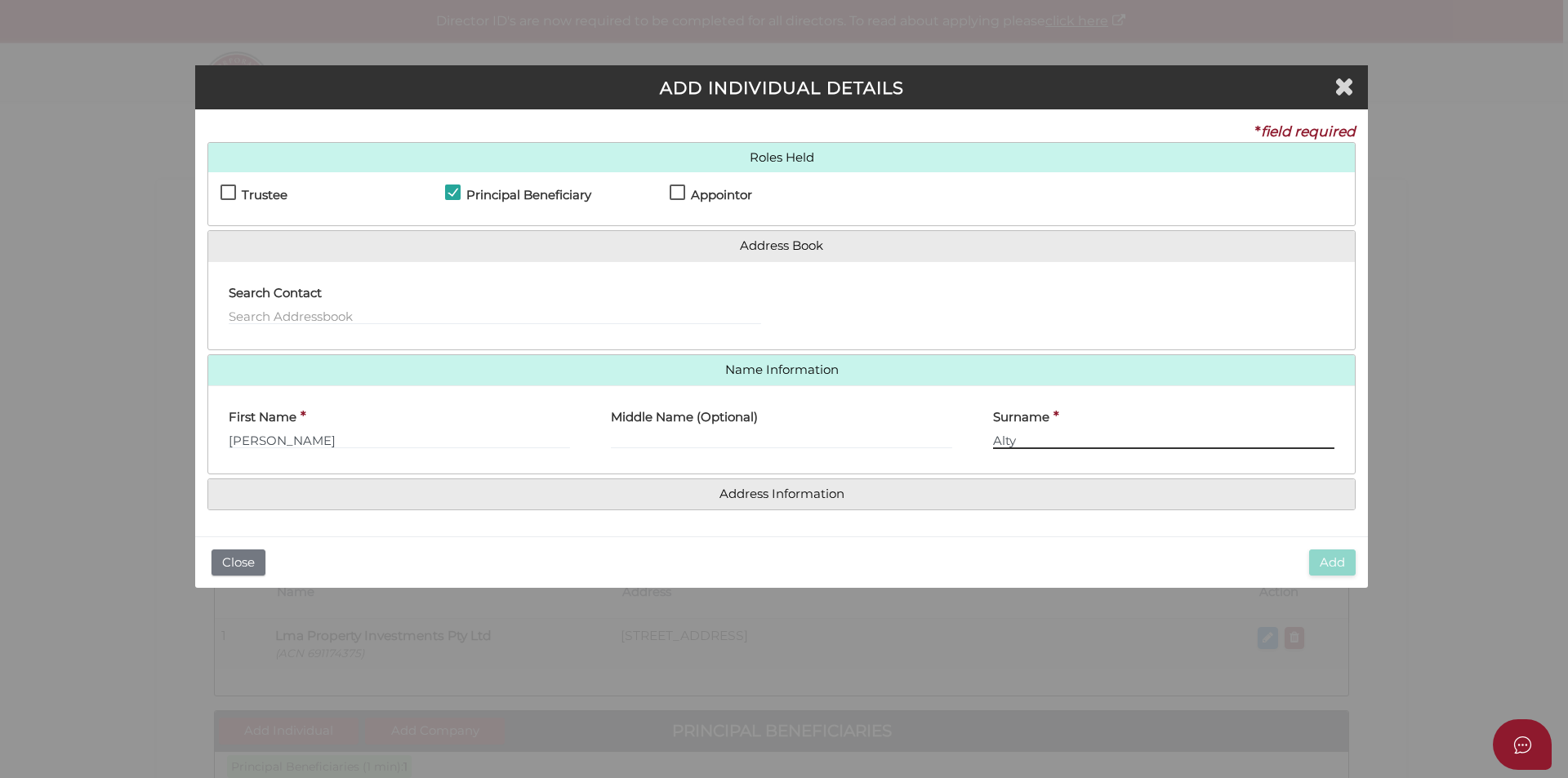
type input "Alty"
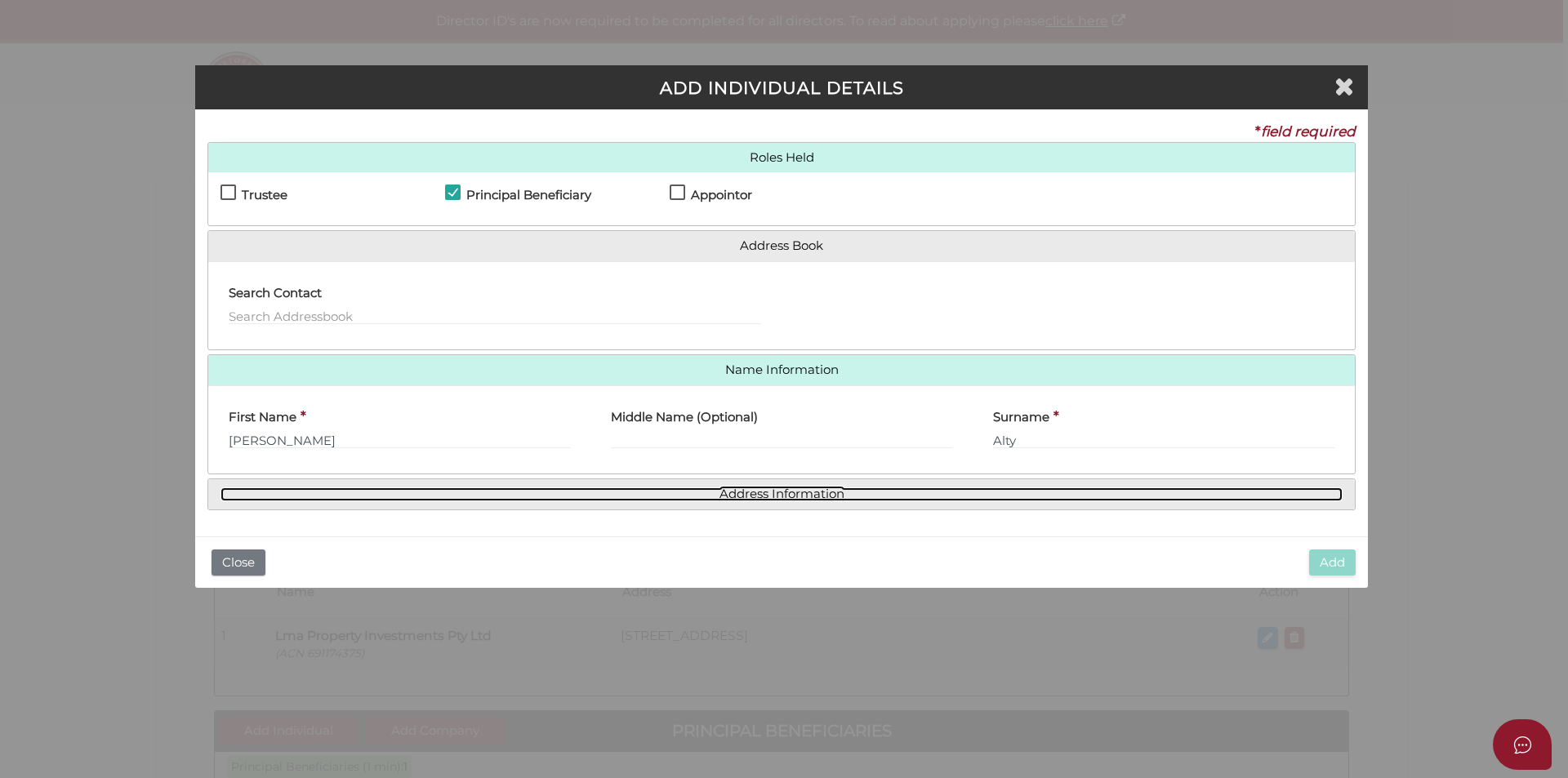
click at [748, 495] on link "Address Information" at bounding box center [782, 494] width 1122 height 14
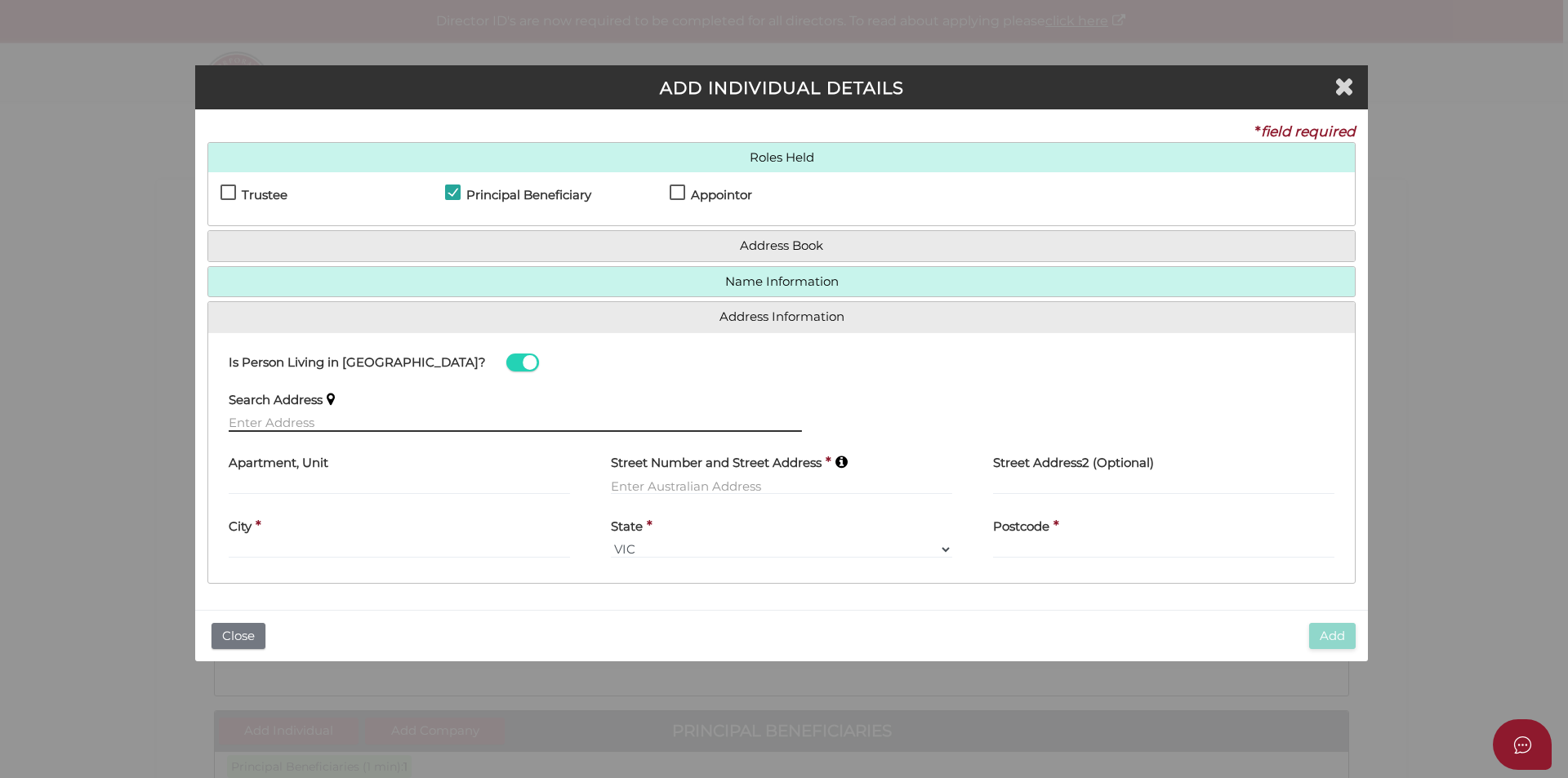
click at [308, 426] on input "text" at bounding box center [514, 423] width 573 height 18
paste input "6 Kindilan Court, BOYNE ISLAND, QLD, 4680"
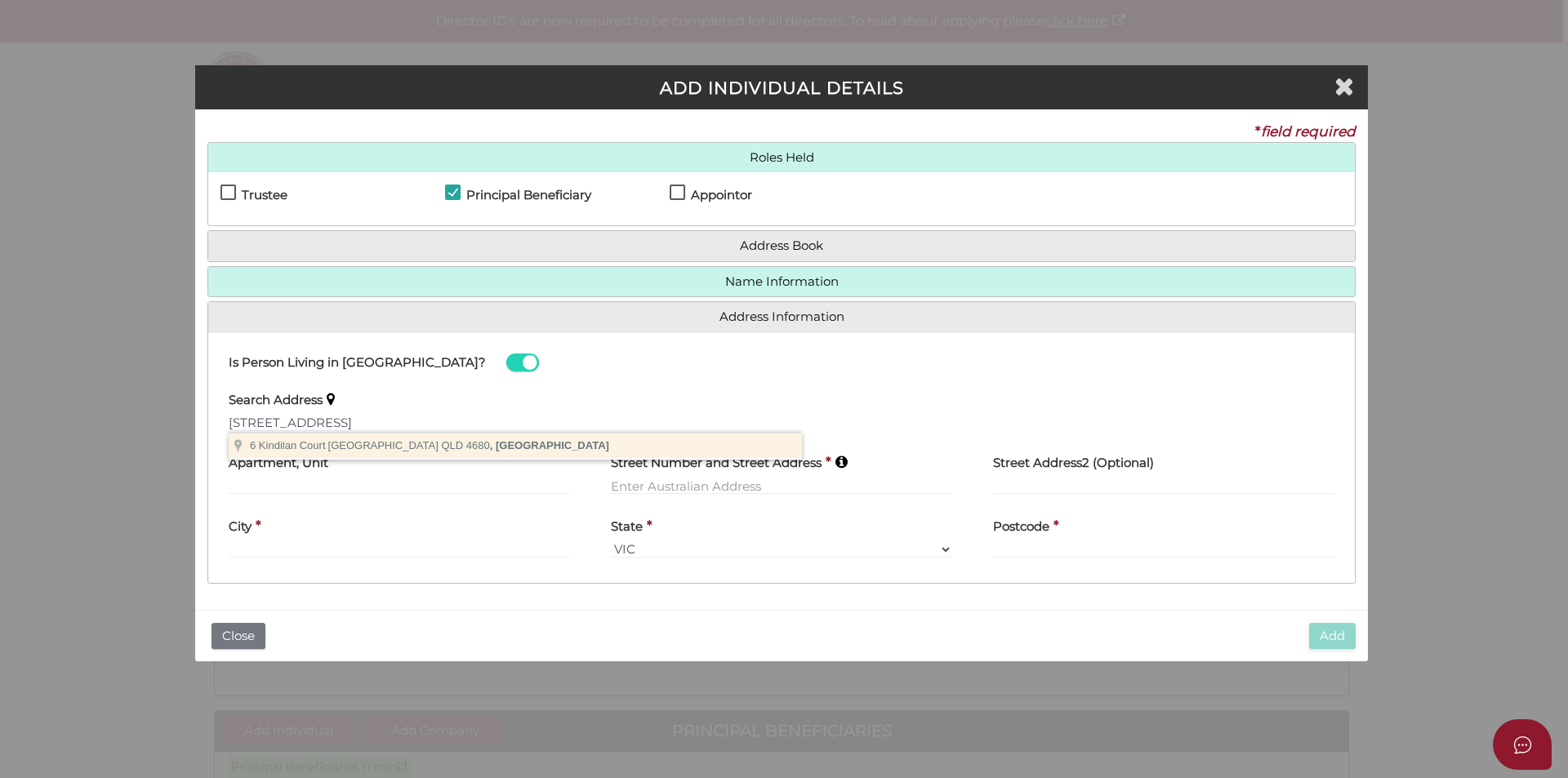
type input "6 Kindilan Court, Boyne Island QLD 4680, Australia"
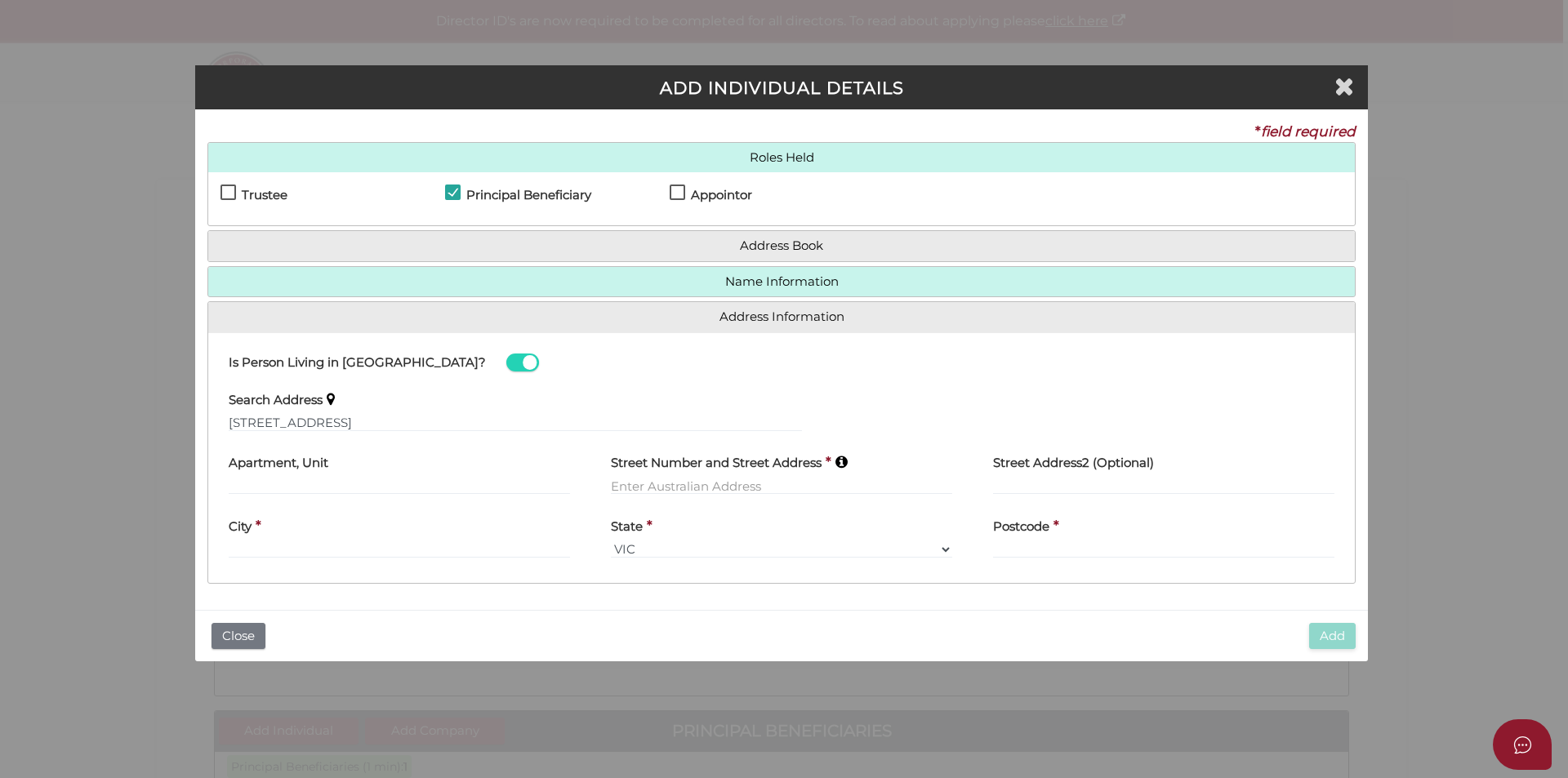
type input "6 Kindilan Court"
type input "Boyne Island"
select select "QLD"
type input "4680"
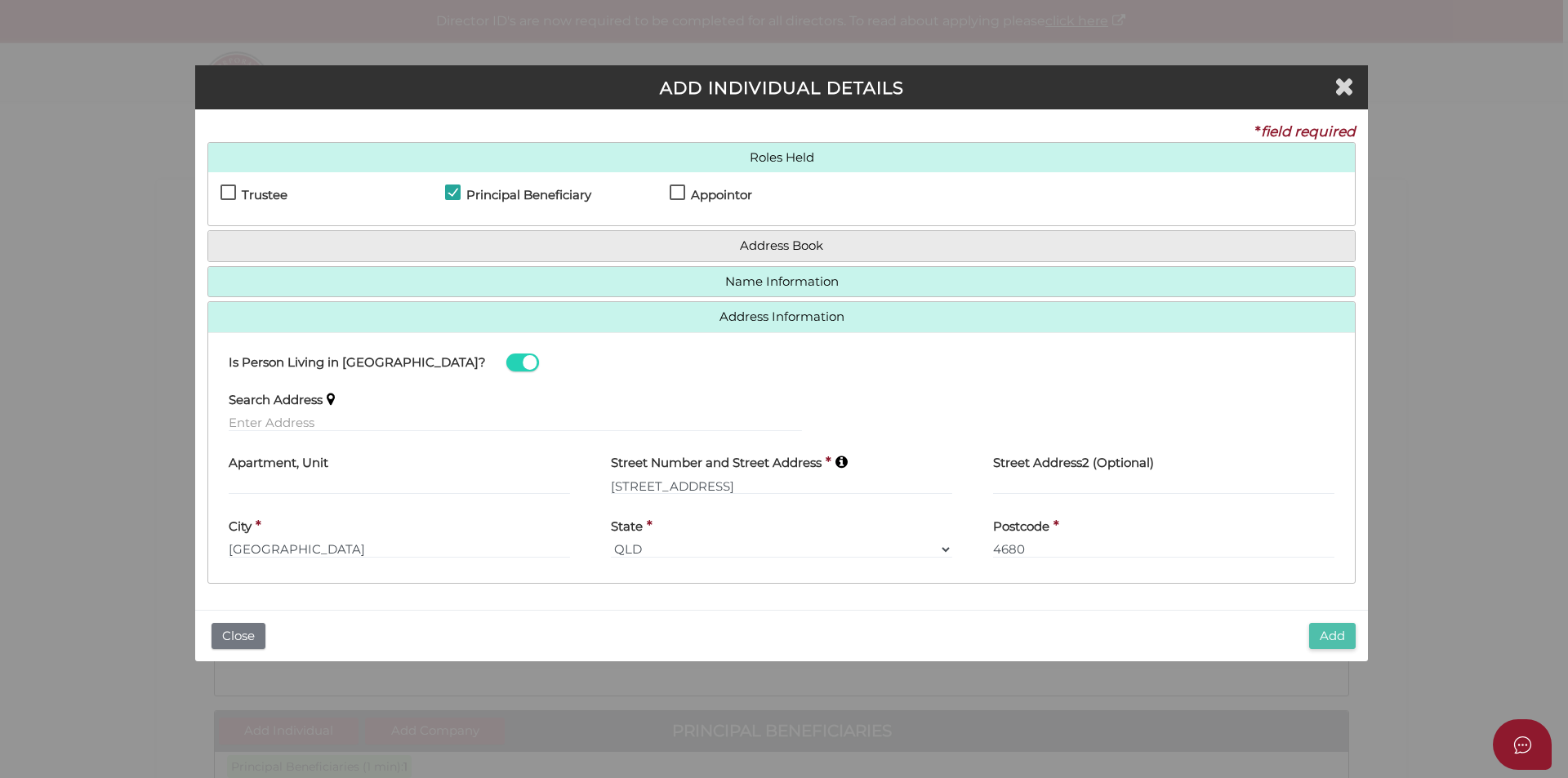
click at [1327, 632] on button "Add" at bounding box center [1332, 636] width 46 height 27
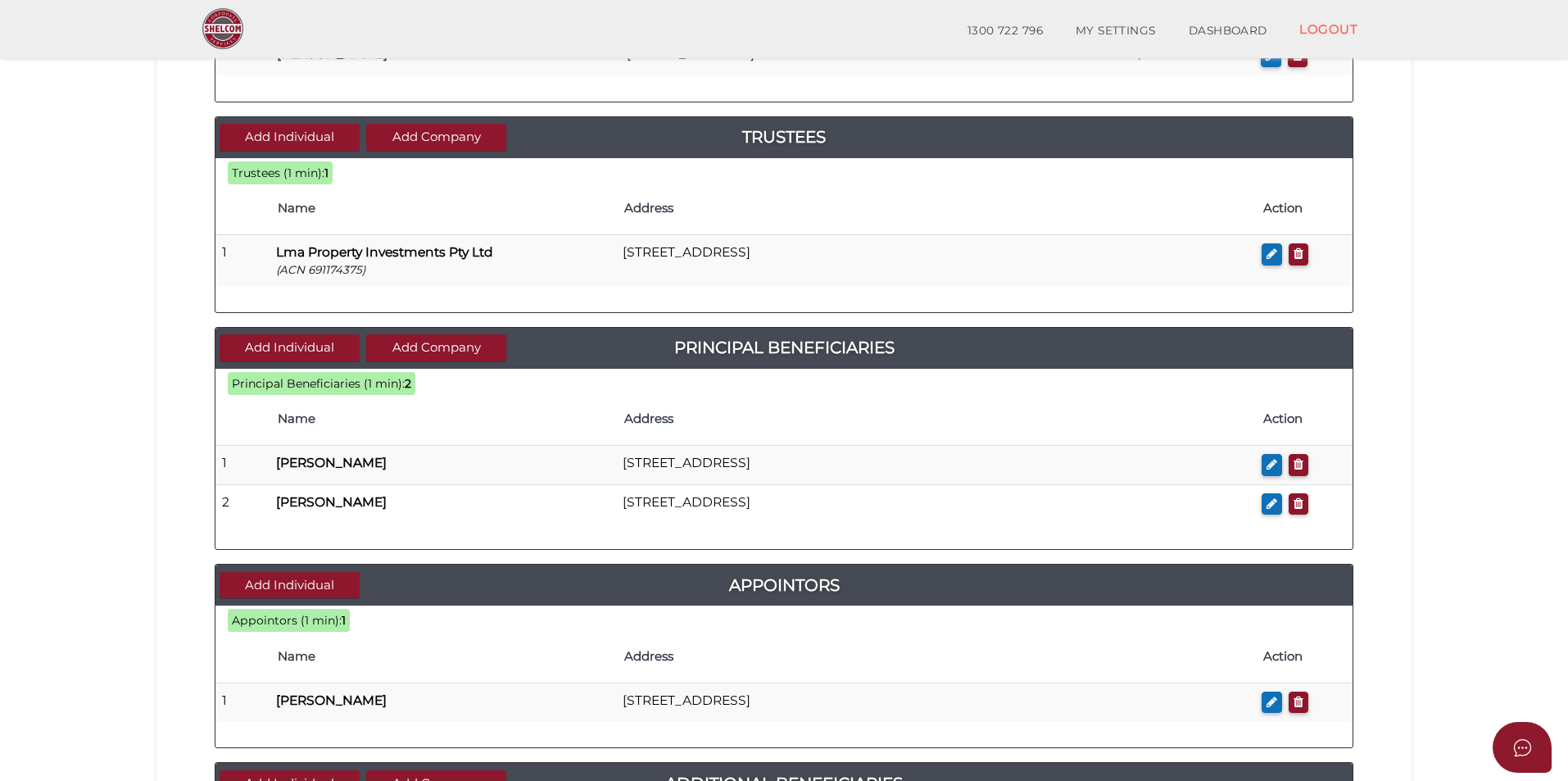
scroll to position [673, 0]
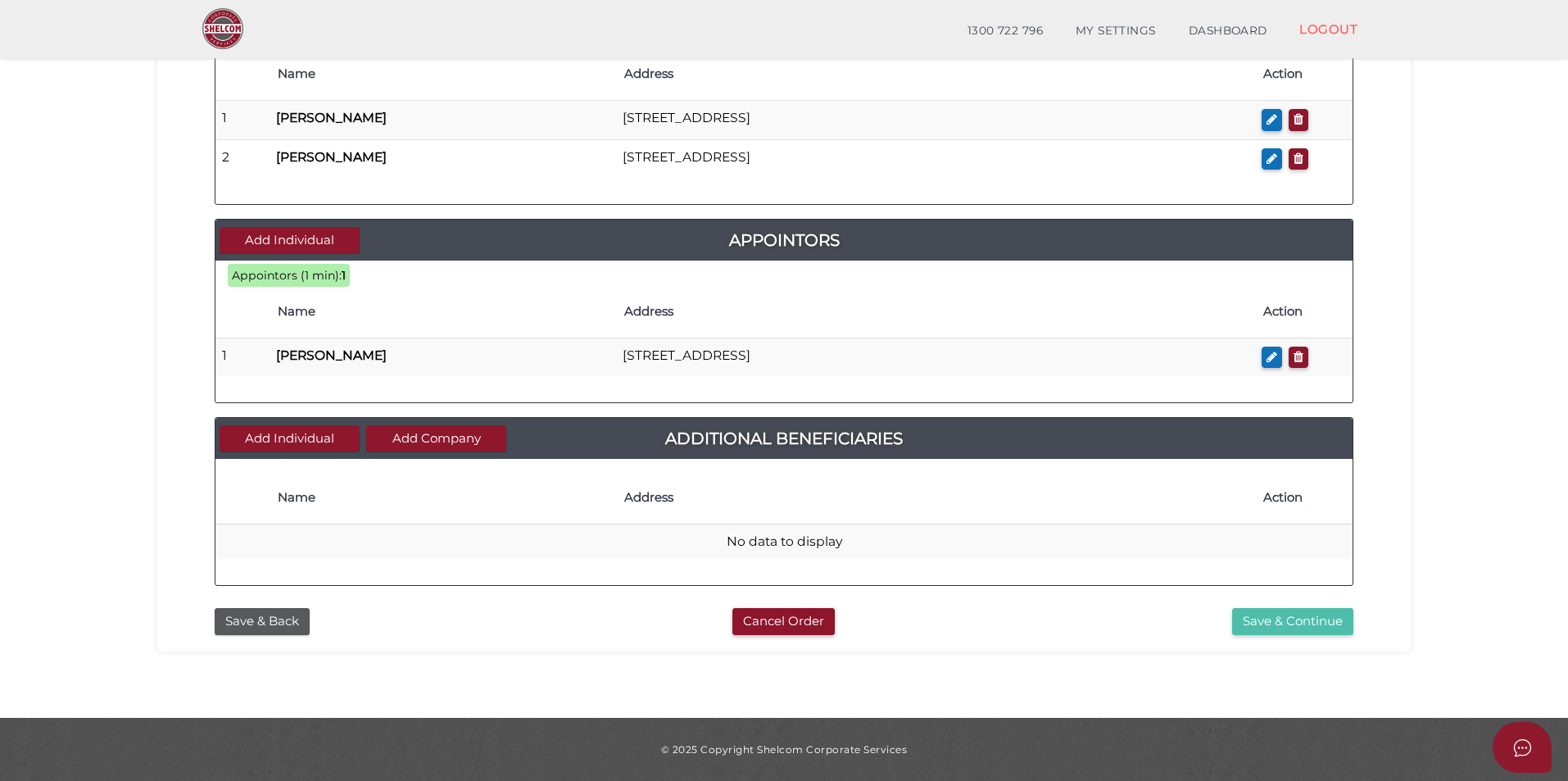
click at [1286, 616] on button "Save & Continue" at bounding box center [1293, 622] width 121 height 27
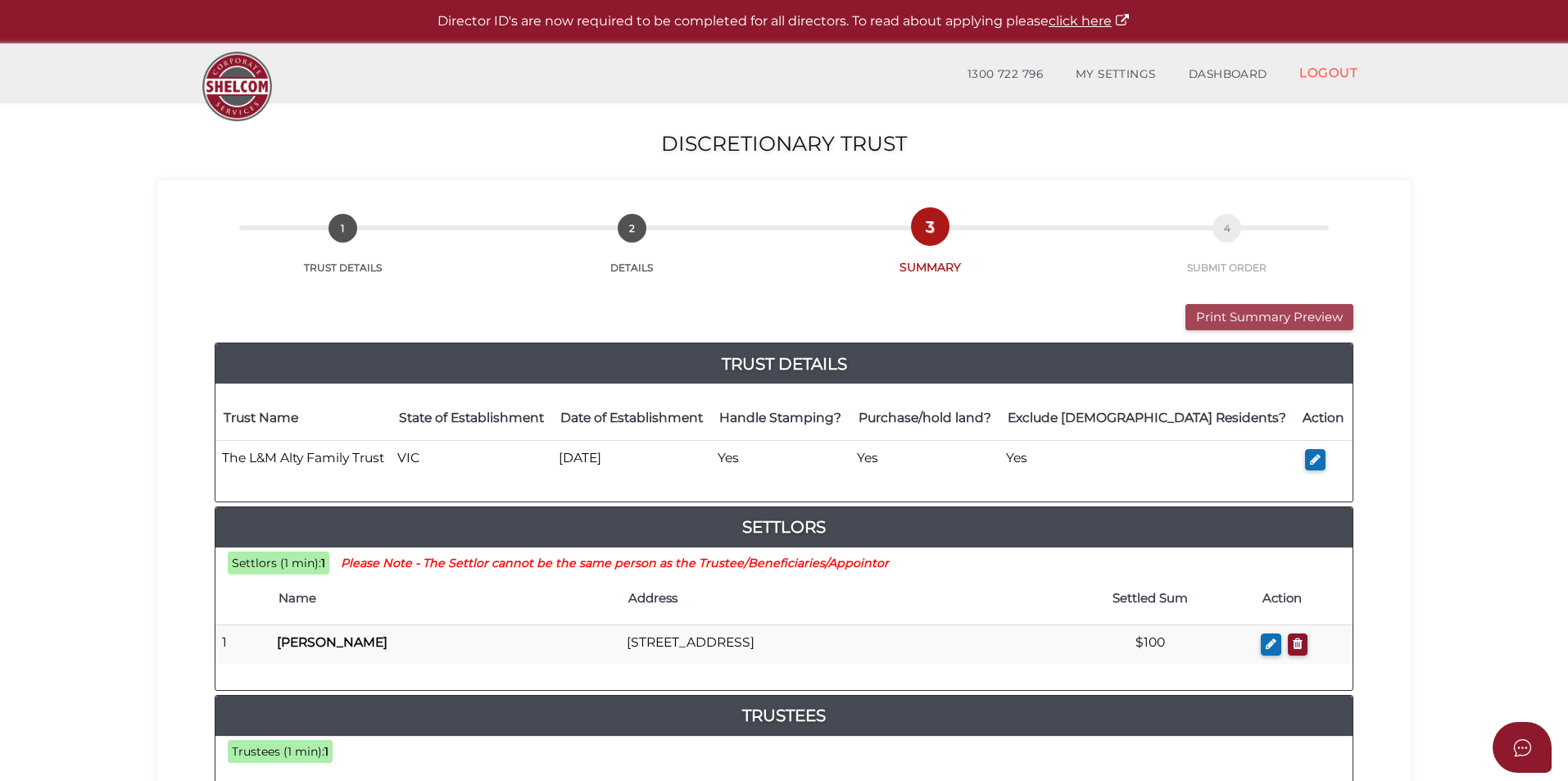
click at [1288, 311] on button "Print Summary Preview" at bounding box center [1269, 317] width 168 height 27
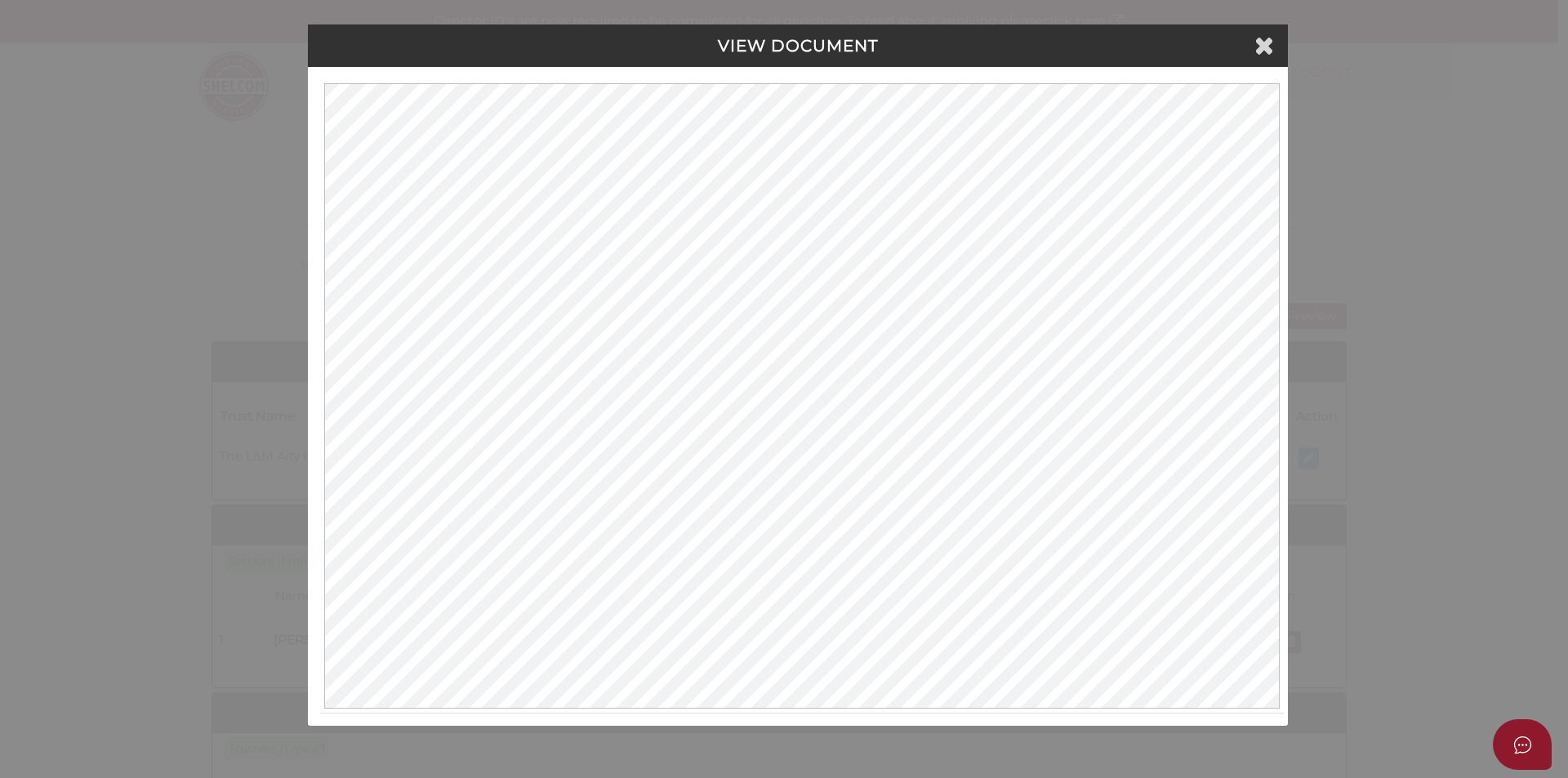
click at [1437, 44] on div "VIEW DOCUMENT Please click here to view this document in a new tab." at bounding box center [784, 389] width 1568 height 778
